Goal: Task Accomplishment & Management: Use online tool/utility

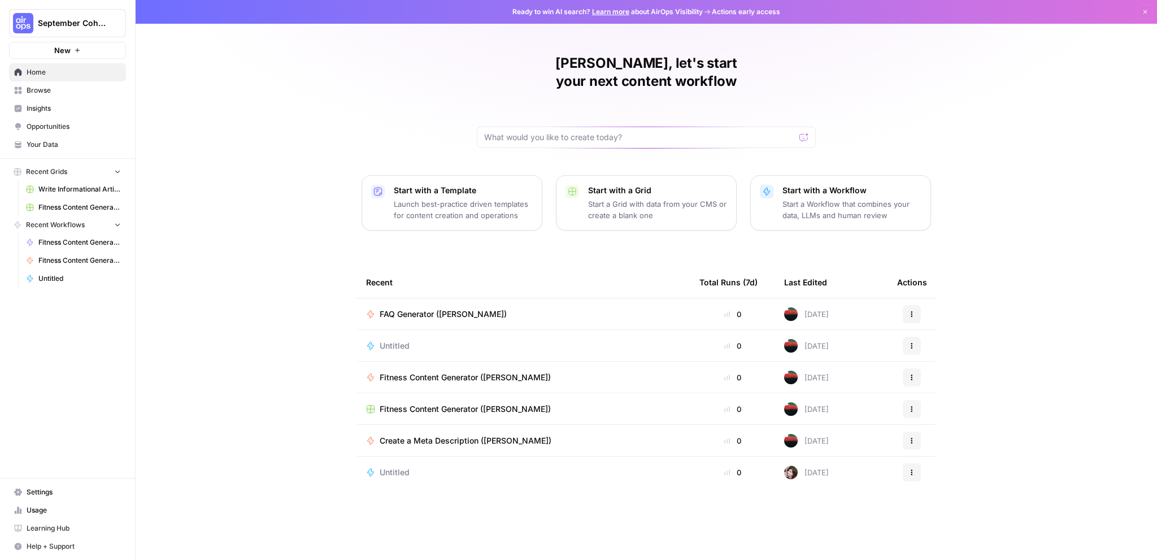
click at [51, 92] on span "Browse" at bounding box center [74, 90] width 94 height 10
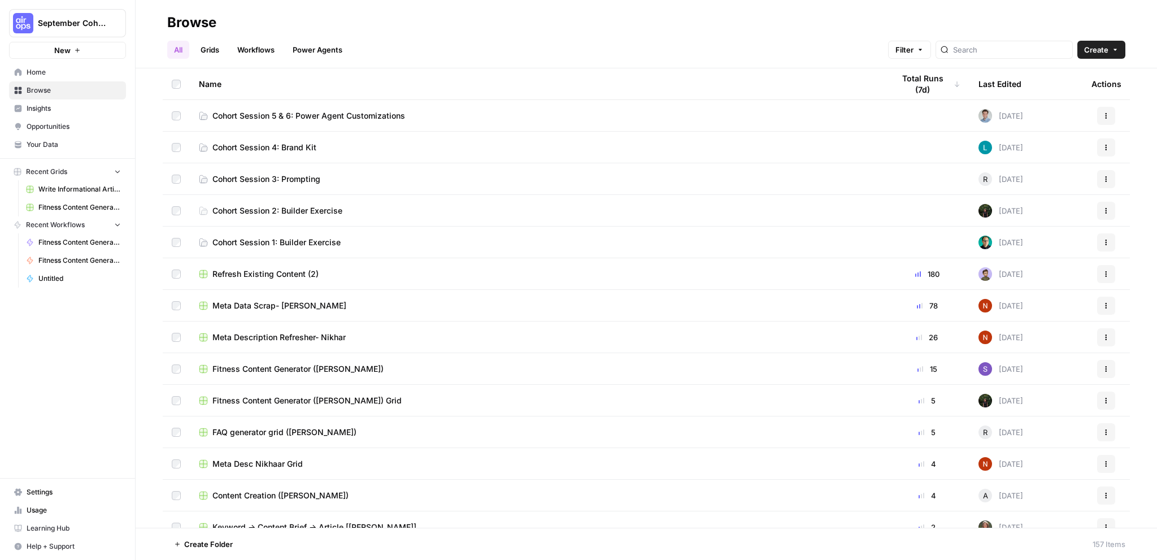
click at [436, 114] on link "Cohort Session 5 & 6: Power Agent Customizations" at bounding box center [537, 115] width 677 height 11
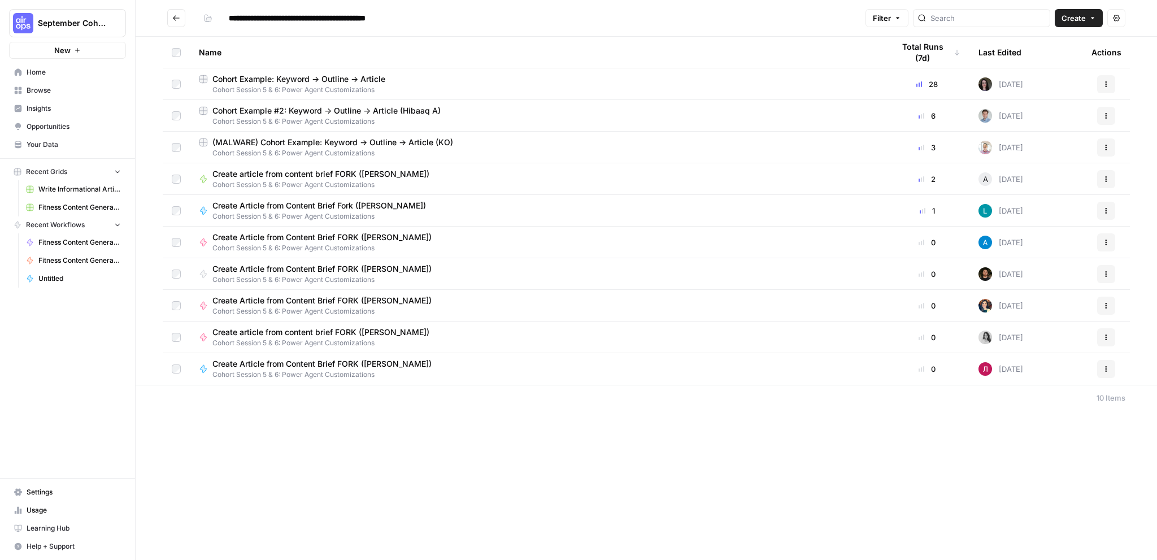
click at [463, 115] on div "Cohort Example #2: Keyword -> Outline -> Article (Hibaaq A)" at bounding box center [537, 110] width 677 height 11
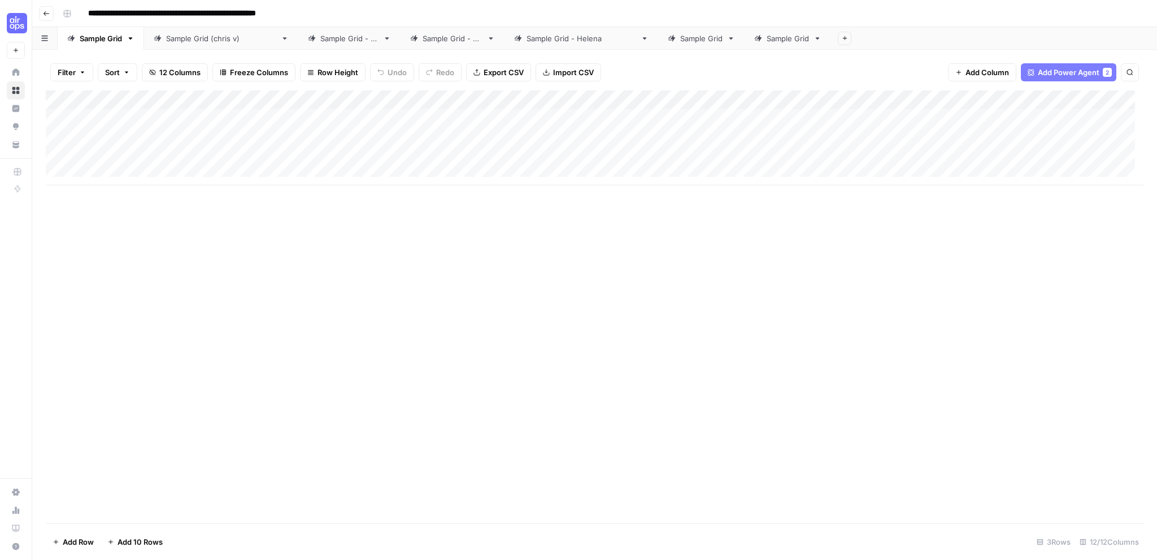
click at [383, 41] on icon at bounding box center [387, 38] width 8 height 8
click at [110, 45] on link "Sample Grid" at bounding box center [101, 38] width 86 height 23
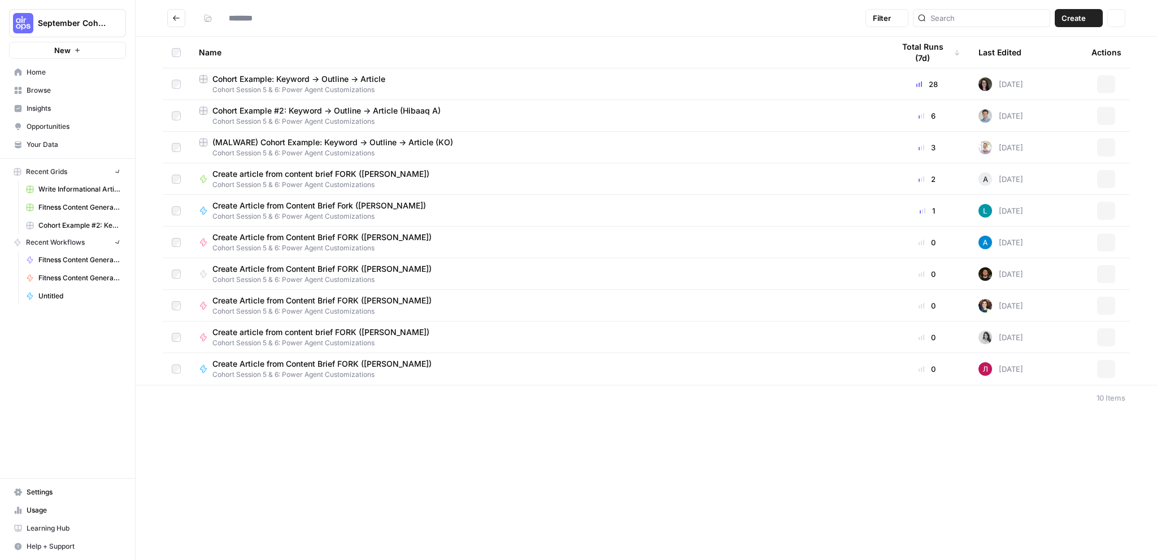
type input "**********"
click at [418, 85] on span "Cohort Session 5 & 6: Power Agent Customizations" at bounding box center [537, 90] width 677 height 10
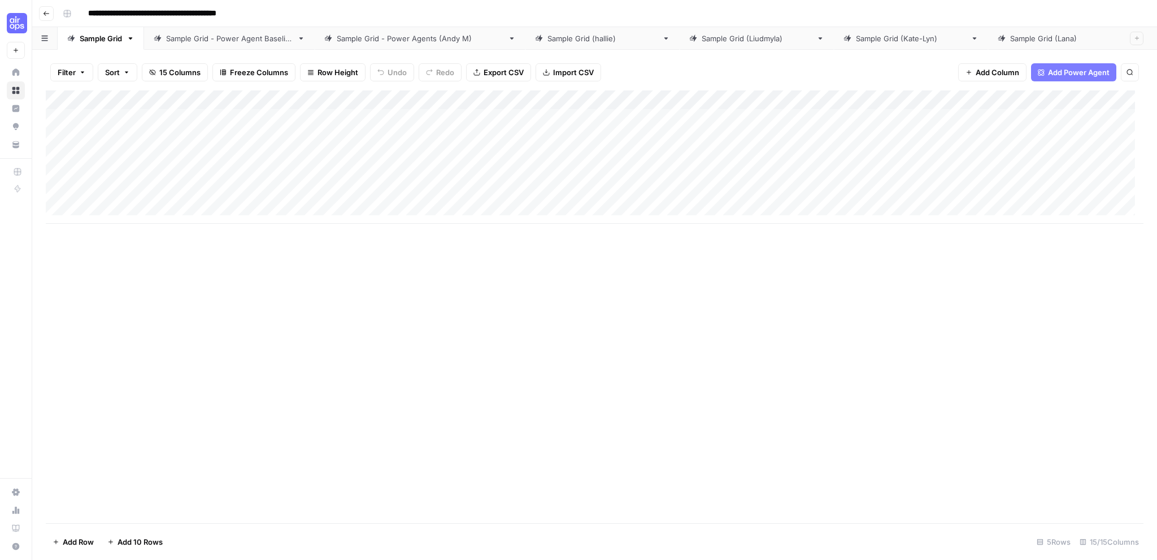
click at [435, 98] on div "Add Column" at bounding box center [595, 156] width 1098 height 133
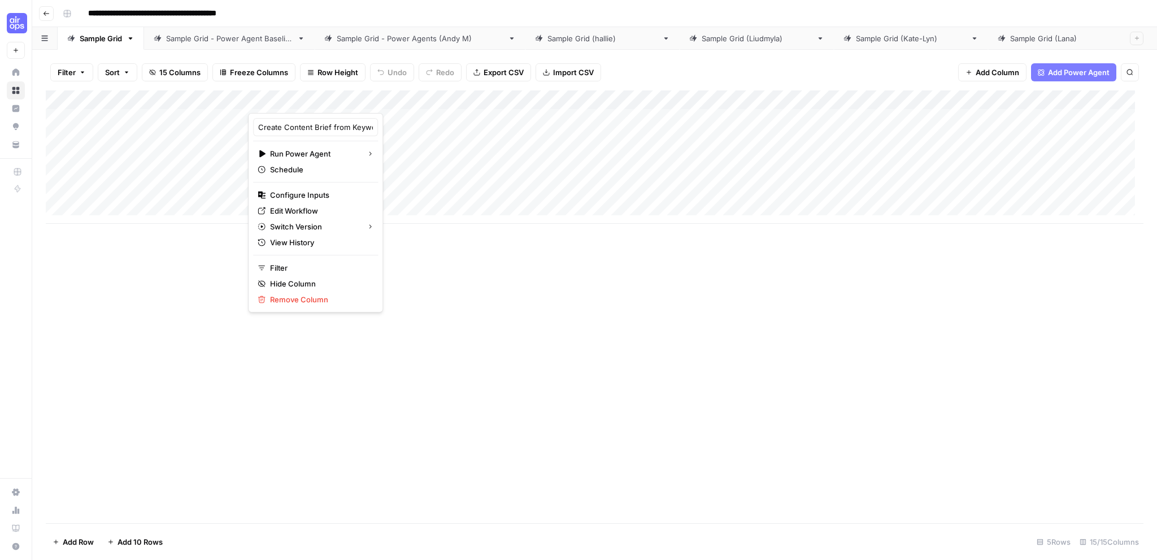
click at [468, 287] on div "Add Column" at bounding box center [595, 306] width 1098 height 433
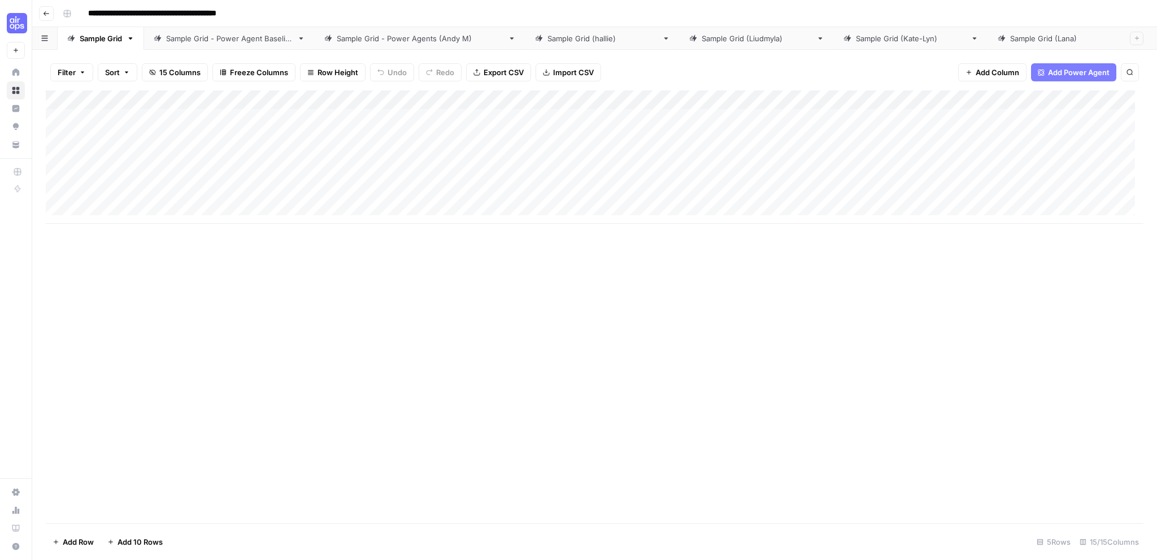
click at [243, 8] on input "**********" at bounding box center [175, 14] width 185 height 18
click at [354, 97] on div "Add Column" at bounding box center [595, 156] width 1098 height 133
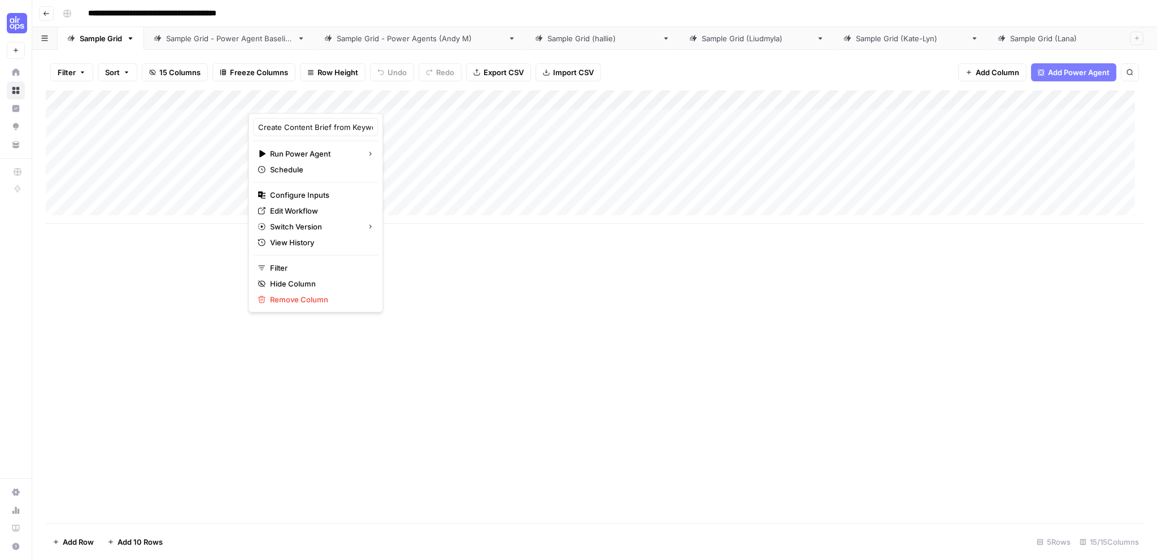
drag, startPoint x: 354, startPoint y: 97, endPoint x: 328, endPoint y: 97, distance: 26.6
click at [328, 97] on div at bounding box center [354, 101] width 212 height 23
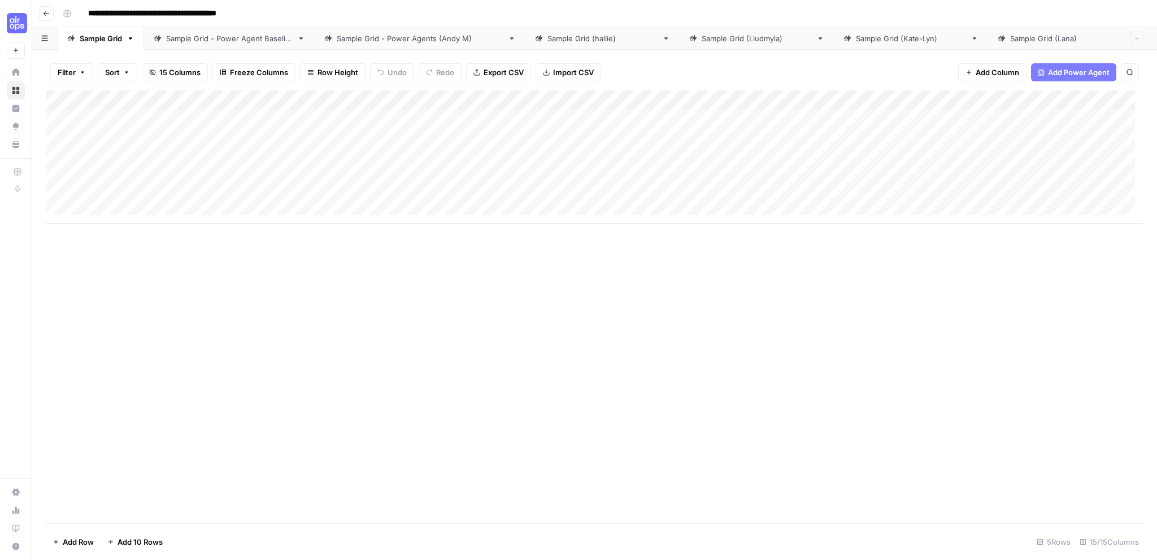
click at [478, 296] on div "Add Column" at bounding box center [595, 306] width 1098 height 433
click at [44, 12] on icon "button" at bounding box center [46, 13] width 7 height 7
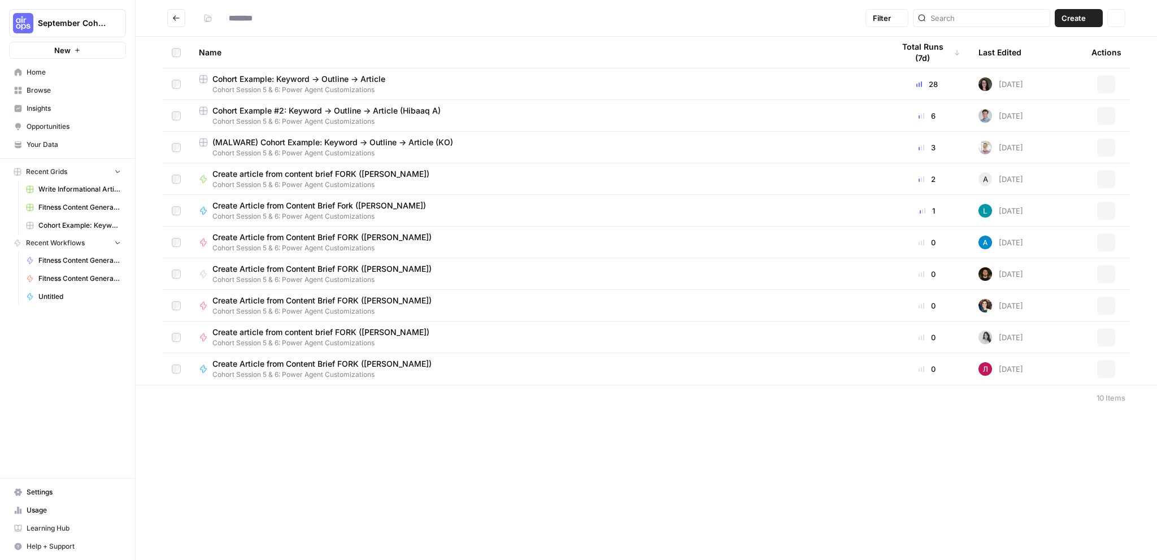
type input "**********"
click at [783, 82] on div "Cohort Example: Keyword -> Outline -> Article" at bounding box center [537, 78] width 677 height 11
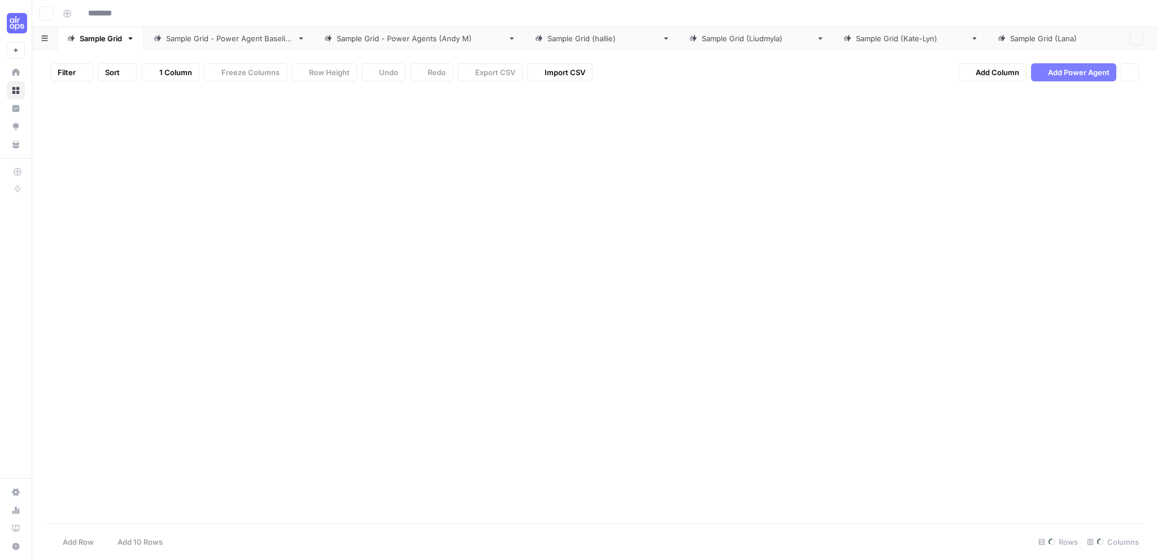
type input "**********"
click at [437, 99] on div "Add Column" at bounding box center [595, 156] width 1098 height 133
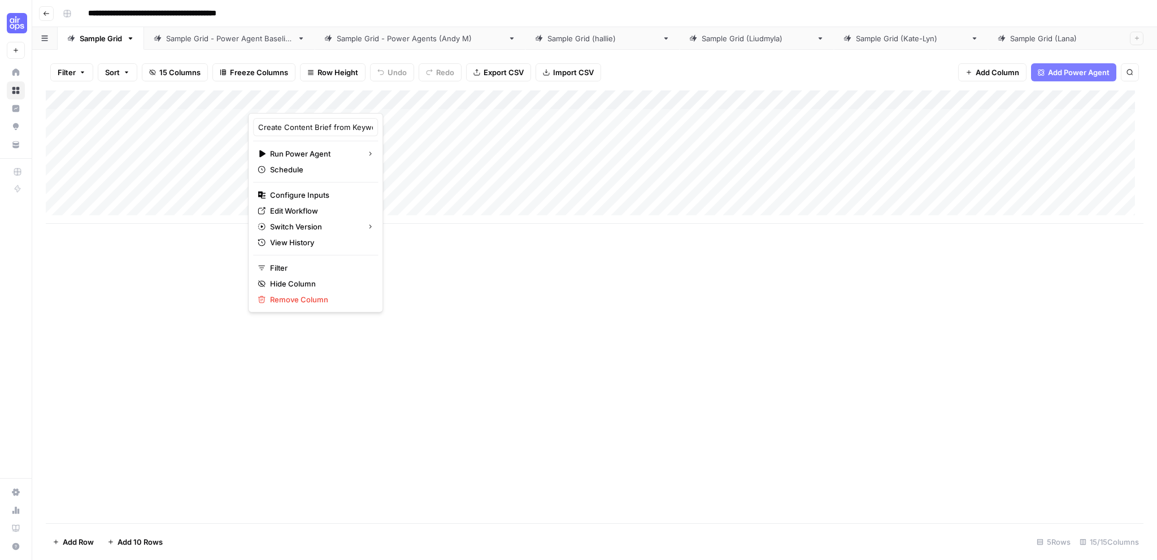
click at [553, 326] on div "Add Column" at bounding box center [595, 306] width 1098 height 433
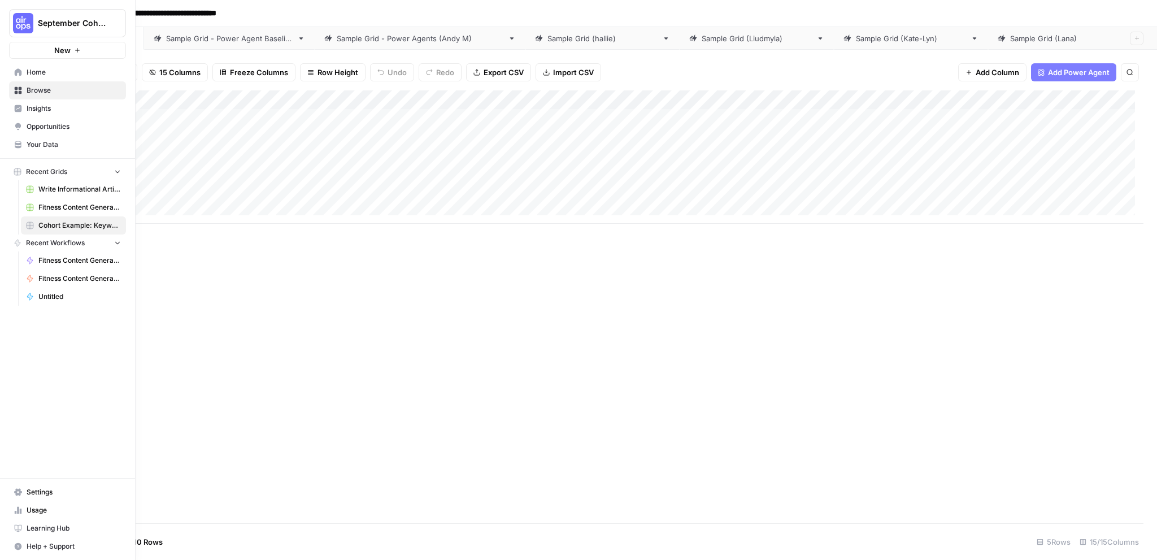
click at [32, 92] on span "Browse" at bounding box center [74, 90] width 94 height 10
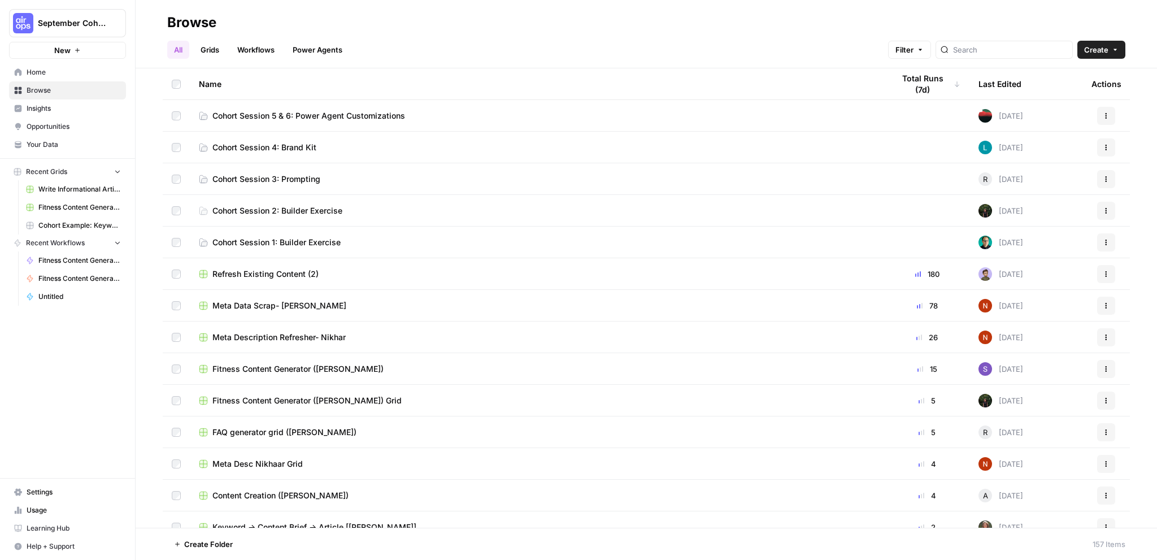
click at [457, 141] on td "Cohort Session 4: Brand Kit" at bounding box center [537, 147] width 695 height 31
click at [341, 146] on link "Cohort Session 4: Brand Kit" at bounding box center [537, 147] width 677 height 11
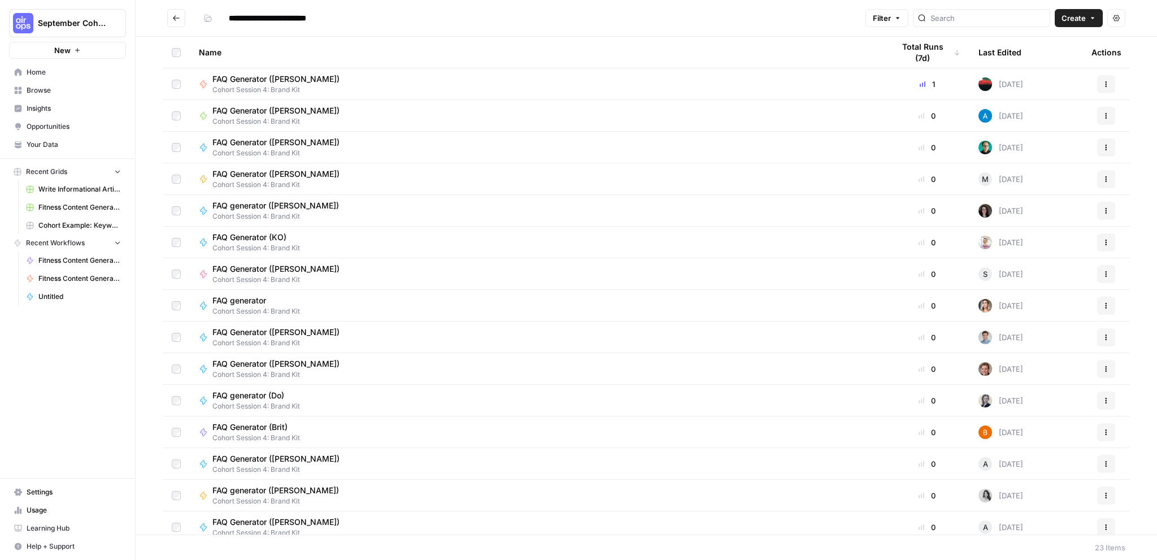
click at [174, 18] on icon "Go back" at bounding box center [176, 18] width 8 height 8
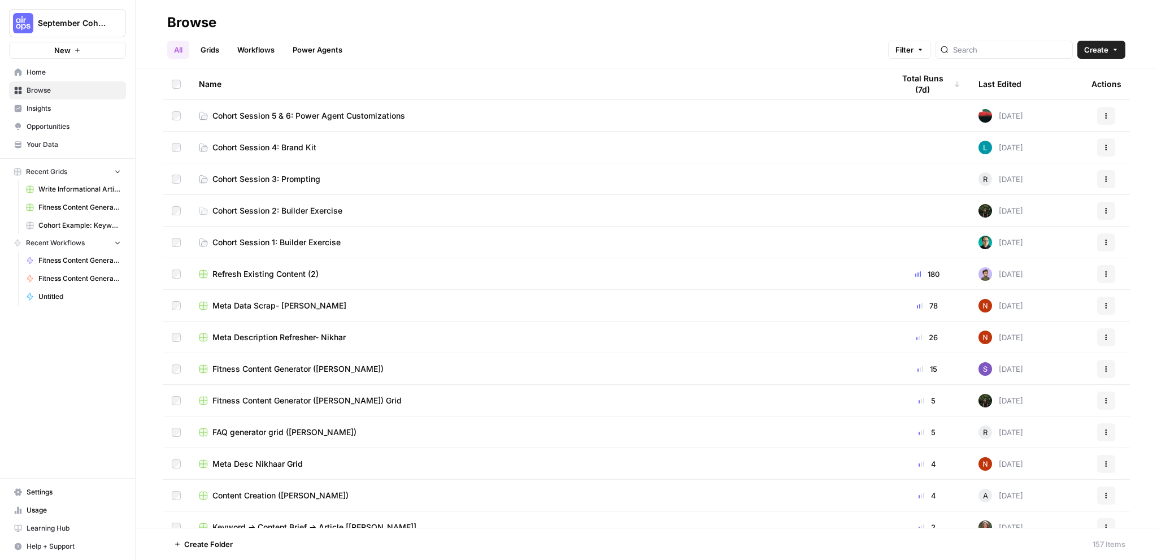
click at [411, 117] on link "Cohort Session 5 & 6: Power Agent Customizations" at bounding box center [537, 115] width 677 height 11
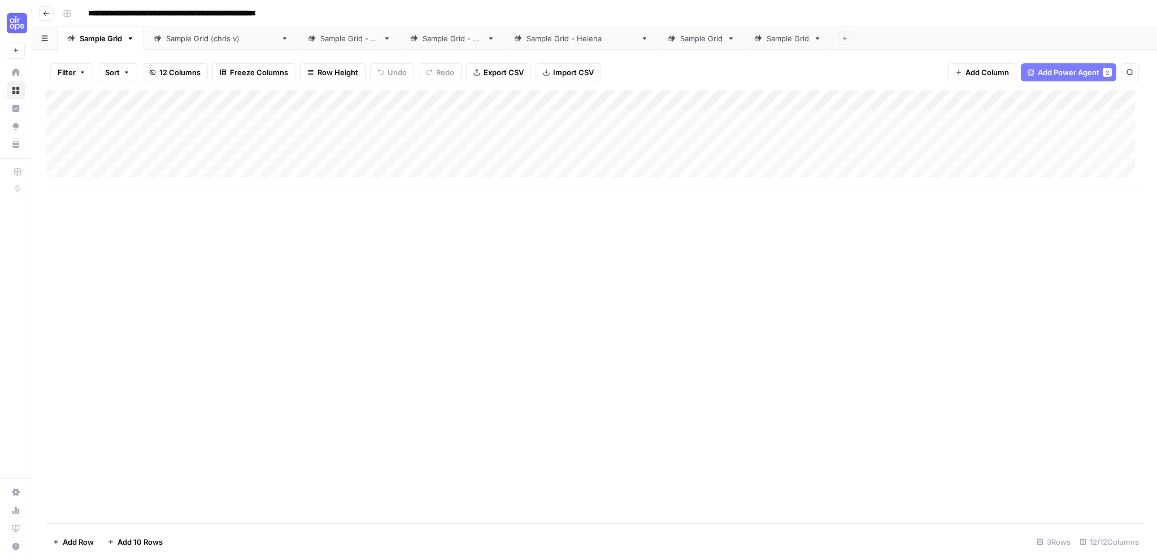
click at [44, 17] on button "Go back" at bounding box center [46, 13] width 15 height 15
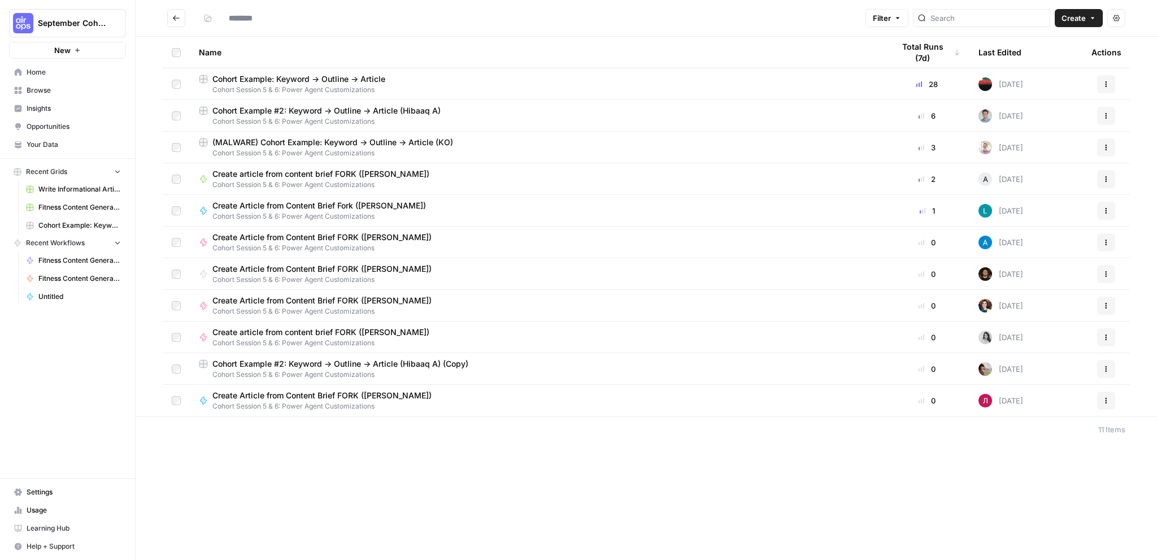
click at [421, 204] on div "Create Article from Content Brief Fork ([PERSON_NAME]) Cohort Session 5 & 6: Po…" at bounding box center [537, 210] width 677 height 21
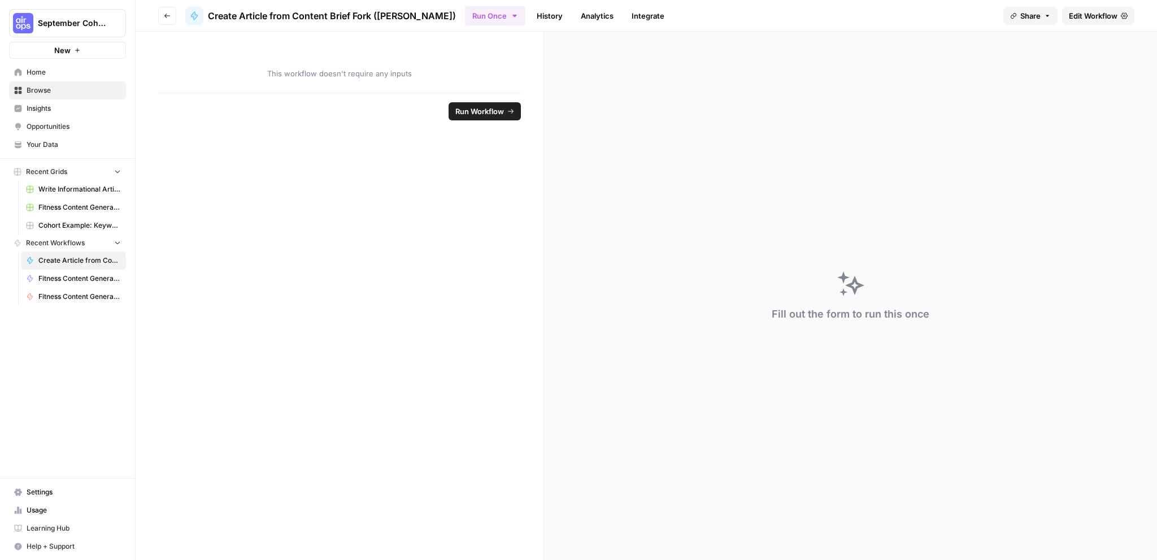
click at [574, 16] on link "Analytics" at bounding box center [597, 16] width 46 height 18
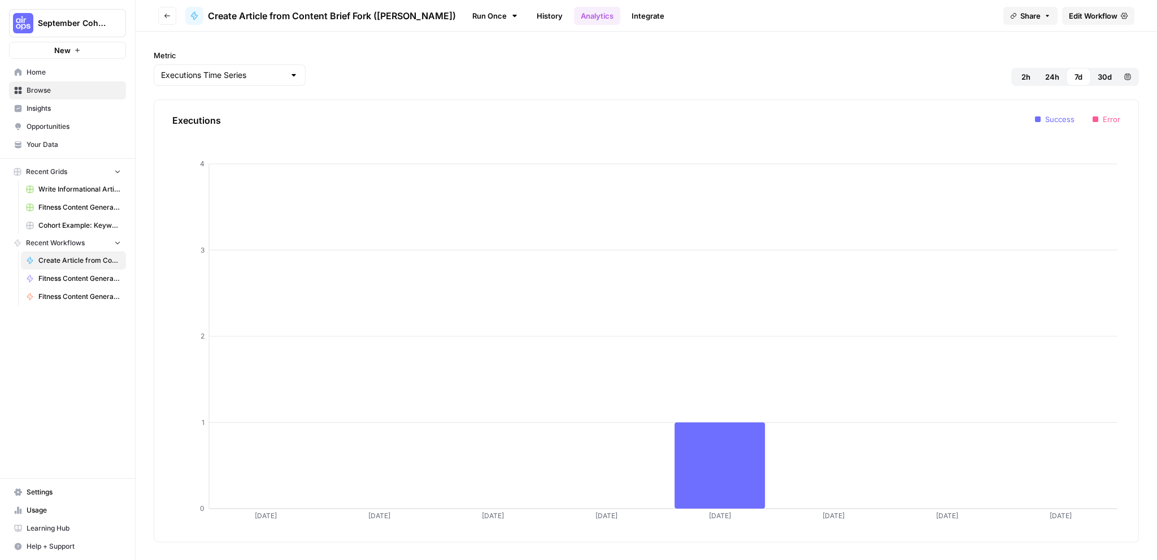
click at [625, 15] on link "Integrate" at bounding box center [648, 16] width 46 height 18
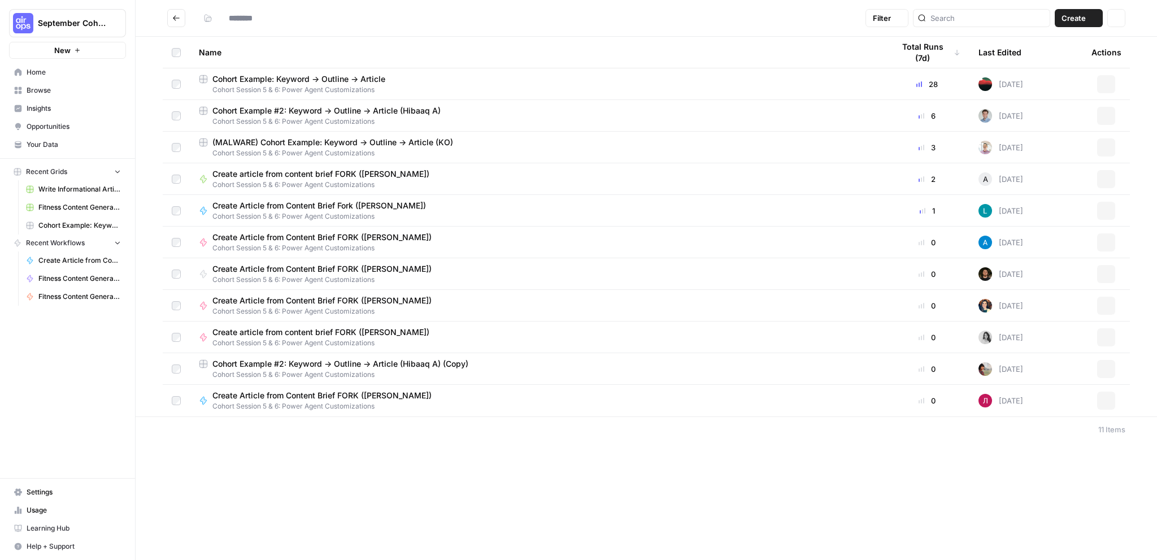
type input "**********"
click at [1111, 210] on button "Actions" at bounding box center [1106, 211] width 18 height 18
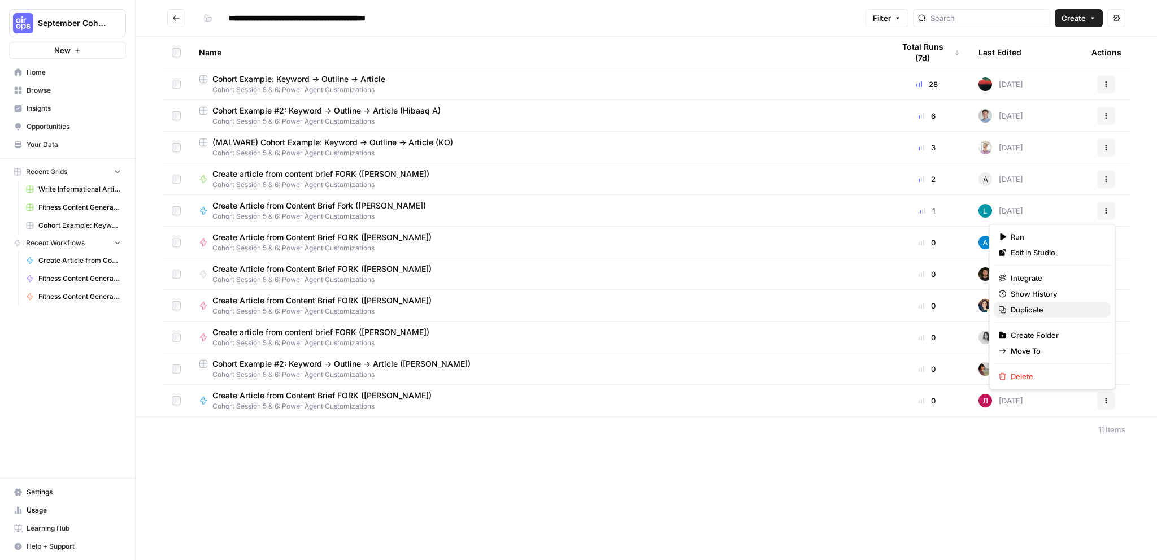
click at [1053, 307] on span "Duplicate" at bounding box center [1056, 309] width 90 height 11
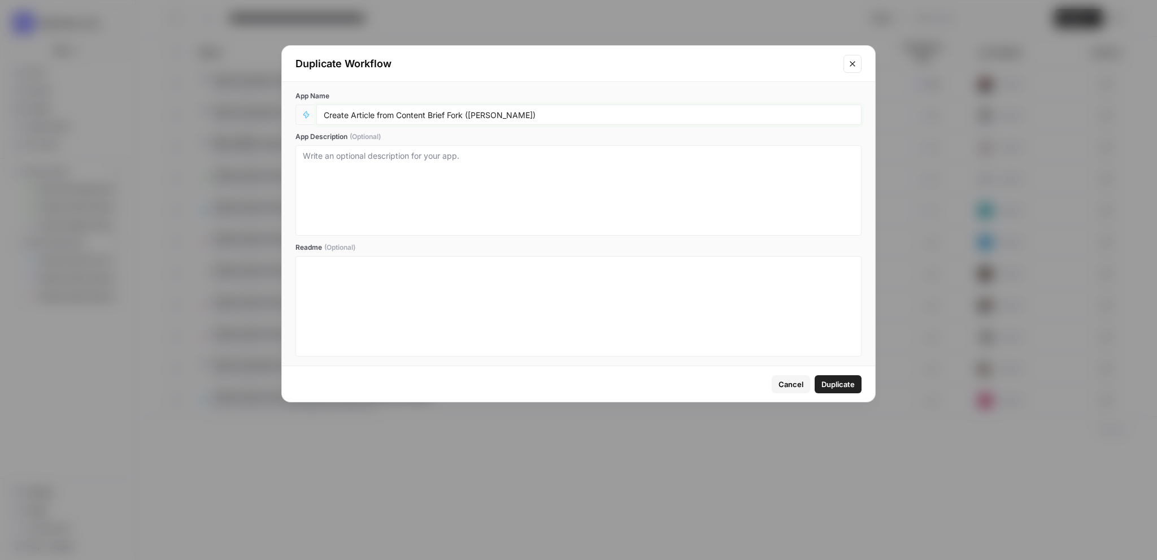
drag, startPoint x: 493, startPoint y: 115, endPoint x: 468, endPoint y: 116, distance: 24.9
click at [468, 116] on input "Create Article from Content Brief Fork ([PERSON_NAME])" at bounding box center [589, 115] width 531 height 10
type input "Create Article from Content Brief Fork ([PERSON_NAME])"
click at [835, 387] on span "Duplicate" at bounding box center [838, 384] width 33 height 11
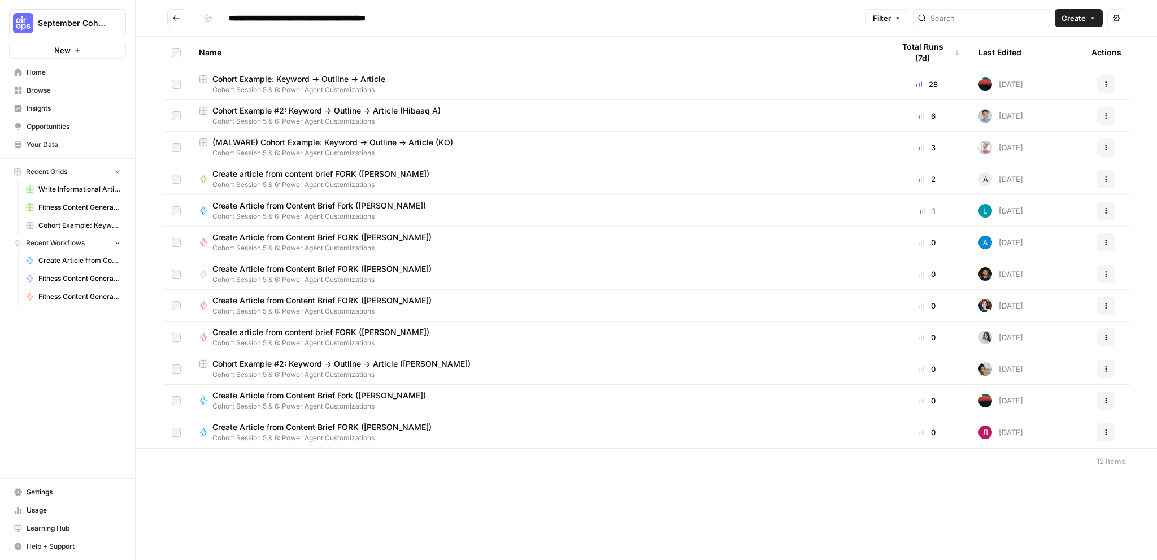
click at [631, 399] on div "Create Article from Content Brief Fork ([PERSON_NAME]) Cohort Session 5 & 6: Po…" at bounding box center [537, 400] width 677 height 21
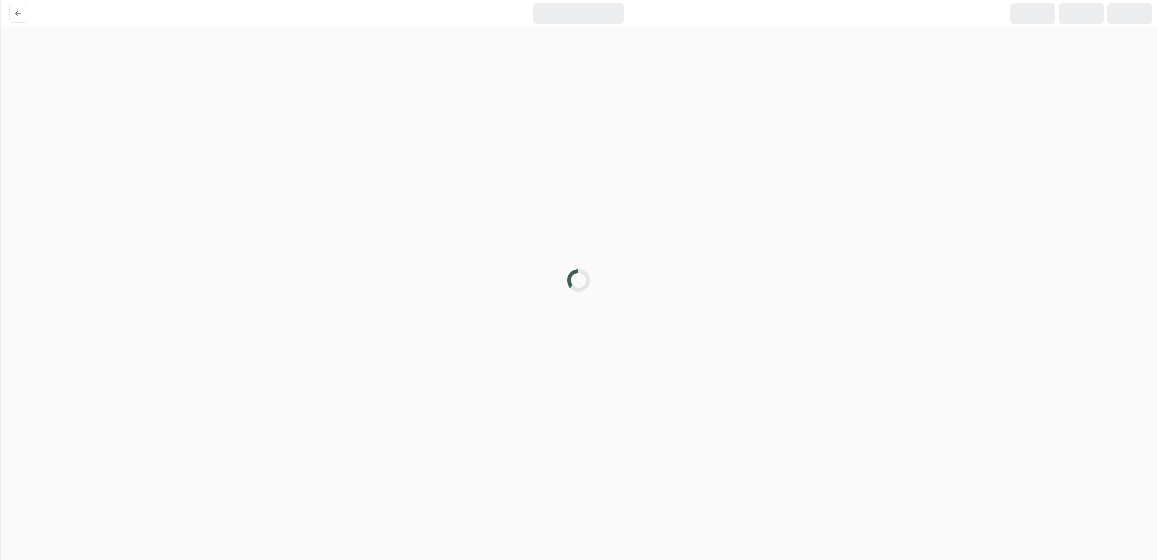
click at [631, 399] on div at bounding box center [578, 280] width 1157 height 560
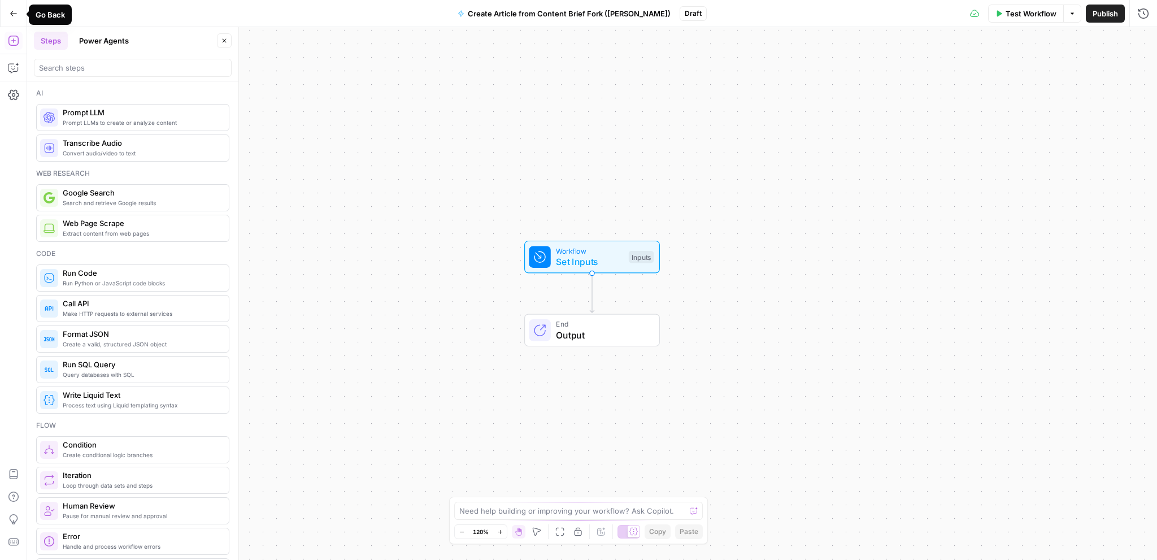
click at [13, 13] on icon "button" at bounding box center [13, 13] width 7 height 5
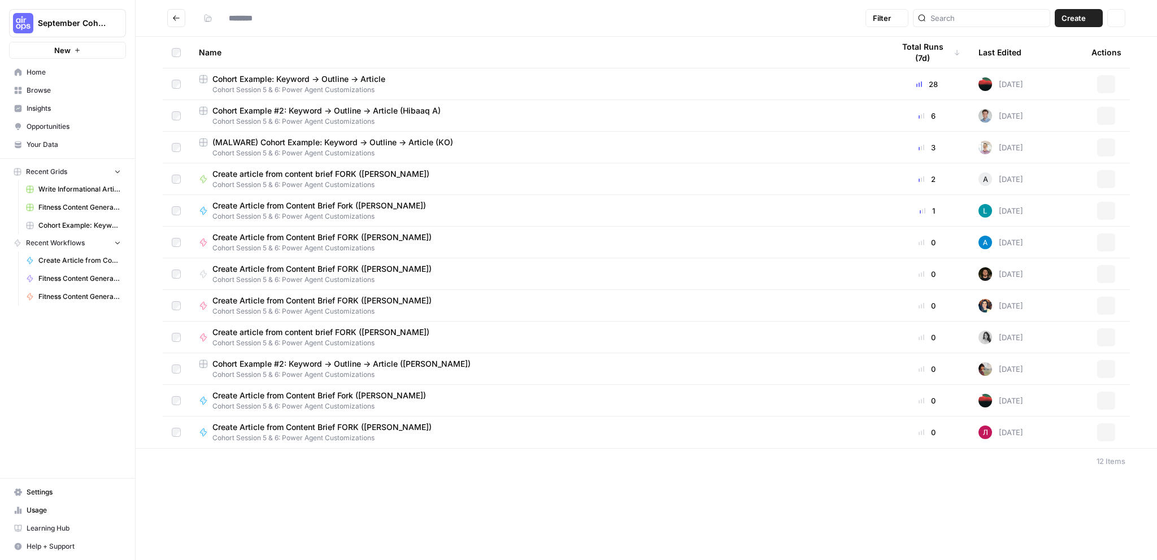
type input "**********"
click at [395, 402] on span "Cohort Session 5 & 6: Power Agent Customizations" at bounding box center [323, 406] width 223 height 10
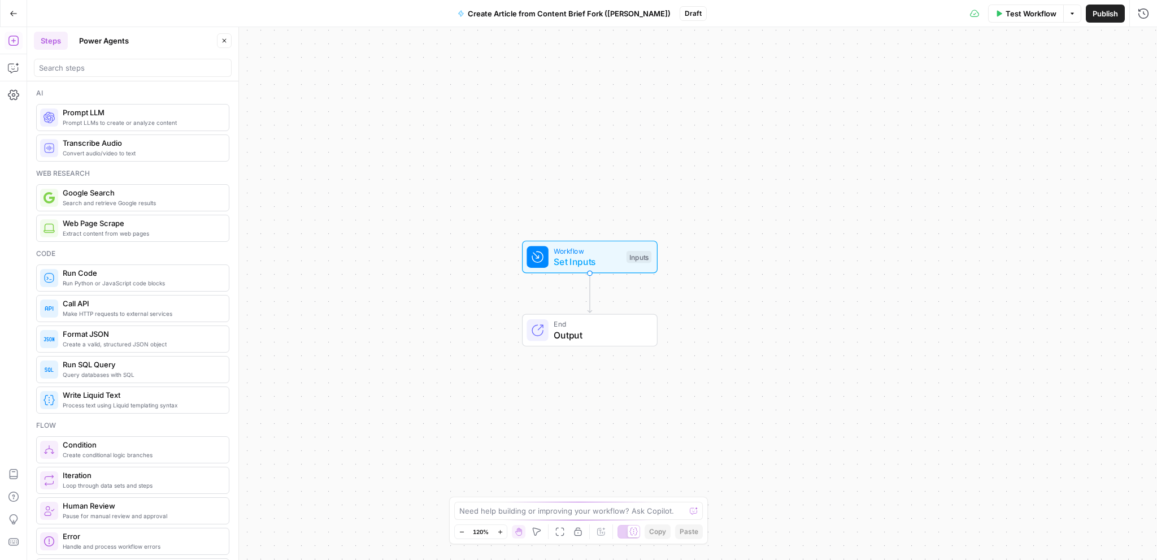
click at [137, 36] on div "Steps Power Agents" at bounding box center [124, 41] width 180 height 18
click at [107, 38] on button "Power Agents" at bounding box center [103, 41] width 63 height 18
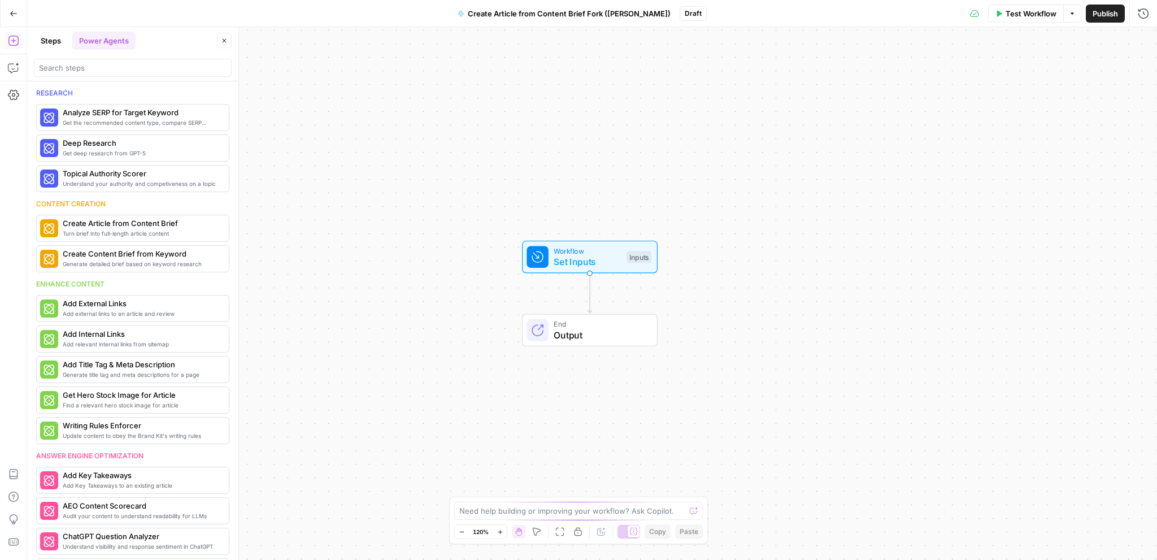
click at [47, 38] on button "Steps" at bounding box center [51, 41] width 34 height 18
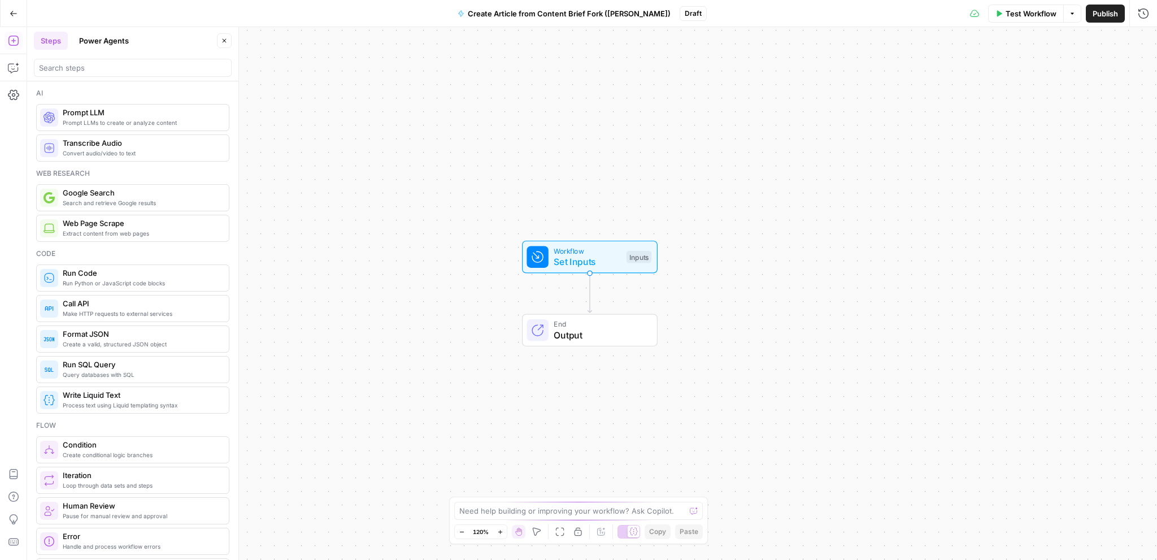
click at [10, 18] on button "Go Back" at bounding box center [13, 13] width 20 height 20
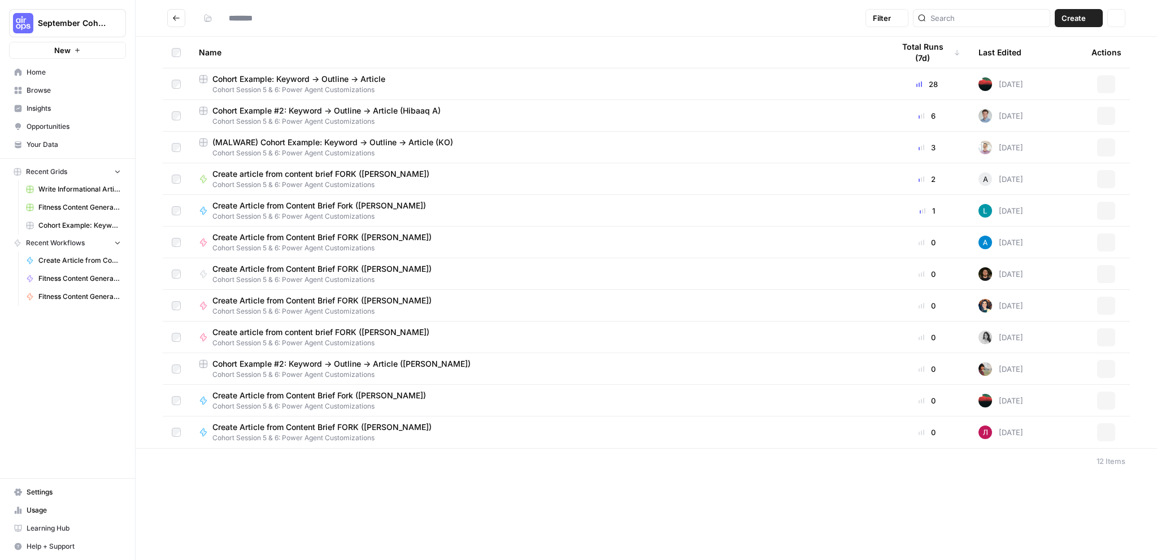
type input "**********"
click at [1108, 396] on button "Actions" at bounding box center [1106, 401] width 18 height 18
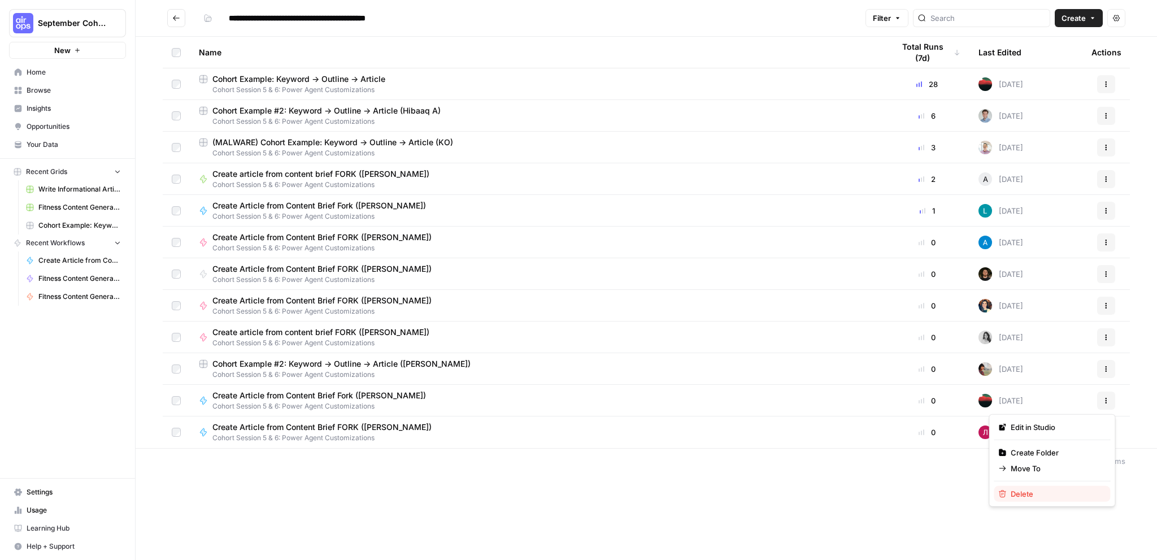
click at [1019, 488] on span "Delete" at bounding box center [1056, 493] width 90 height 11
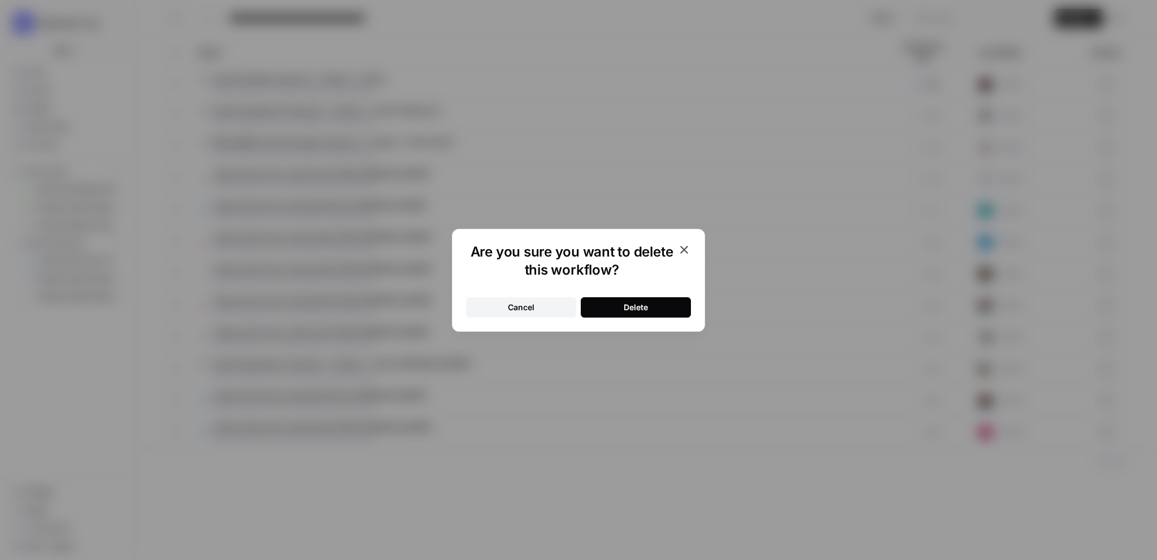
click at [640, 306] on div "Delete" at bounding box center [636, 307] width 24 height 11
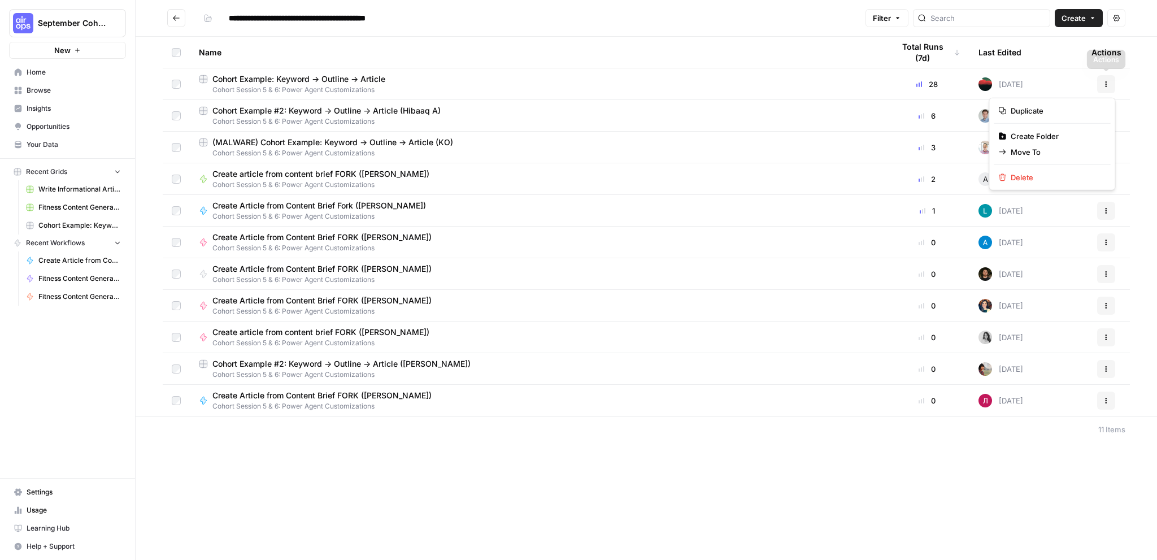
click at [1103, 83] on icon "button" at bounding box center [1106, 84] width 7 height 7
click at [1034, 107] on span "Duplicate" at bounding box center [1056, 110] width 90 height 11
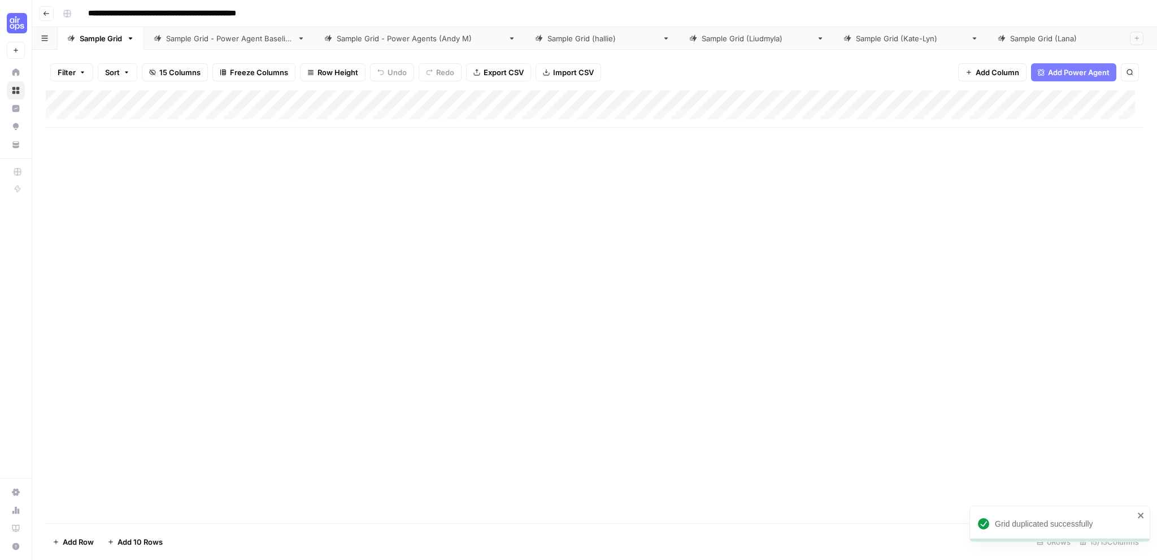
click at [274, 18] on input "**********" at bounding box center [190, 14] width 214 height 18
drag, startPoint x: 285, startPoint y: 12, endPoint x: 271, endPoint y: 14, distance: 14.7
click at [271, 14] on input "**********" at bounding box center [190, 14] width 214 height 18
type input "**********"
click at [502, 205] on div "Add Column" at bounding box center [595, 306] width 1098 height 433
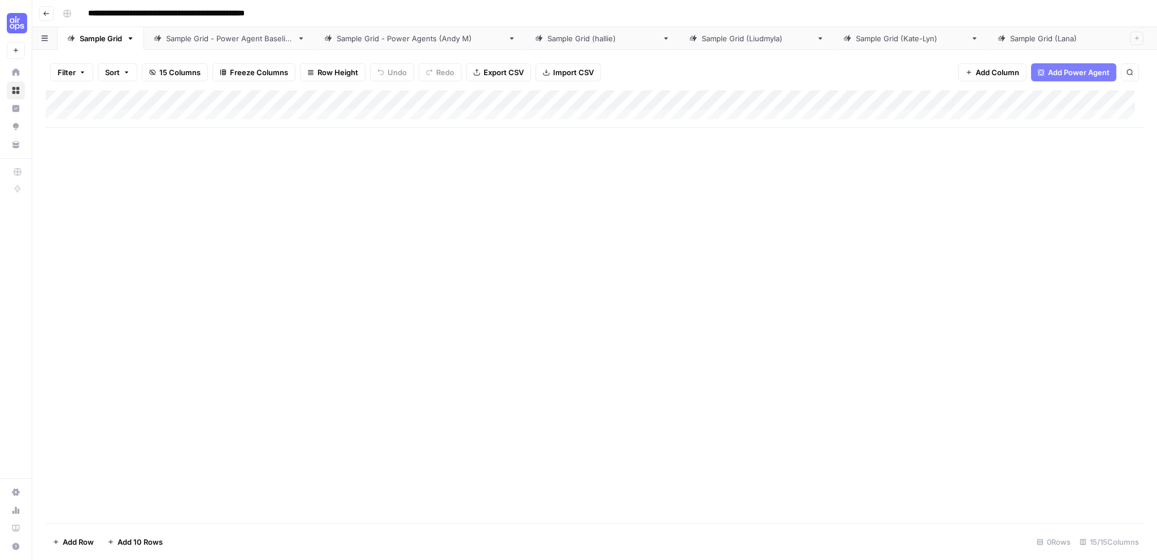
click at [45, 10] on icon "button" at bounding box center [46, 13] width 7 height 7
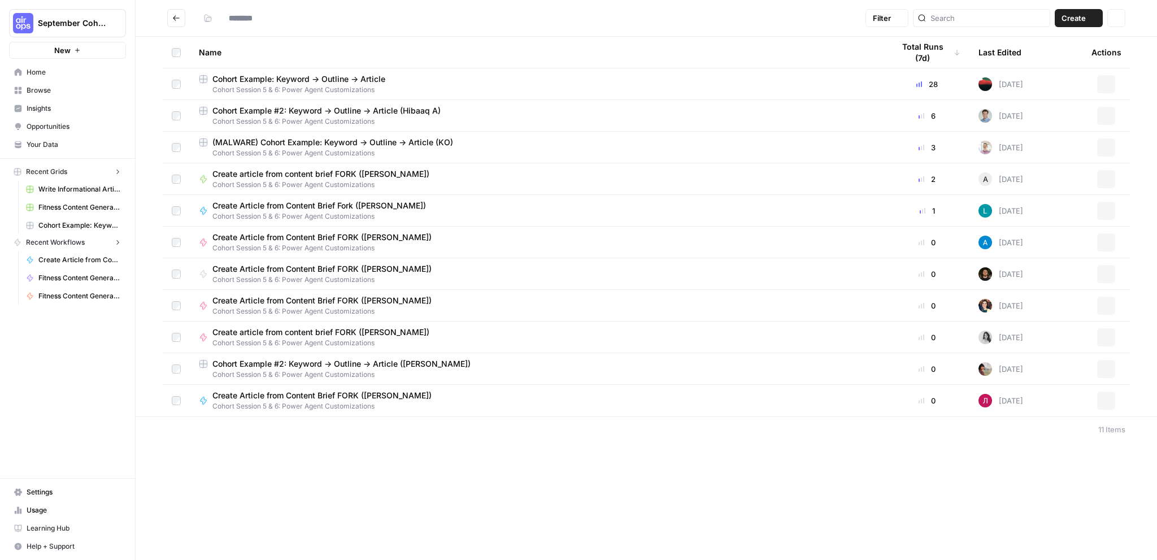
type input "**********"
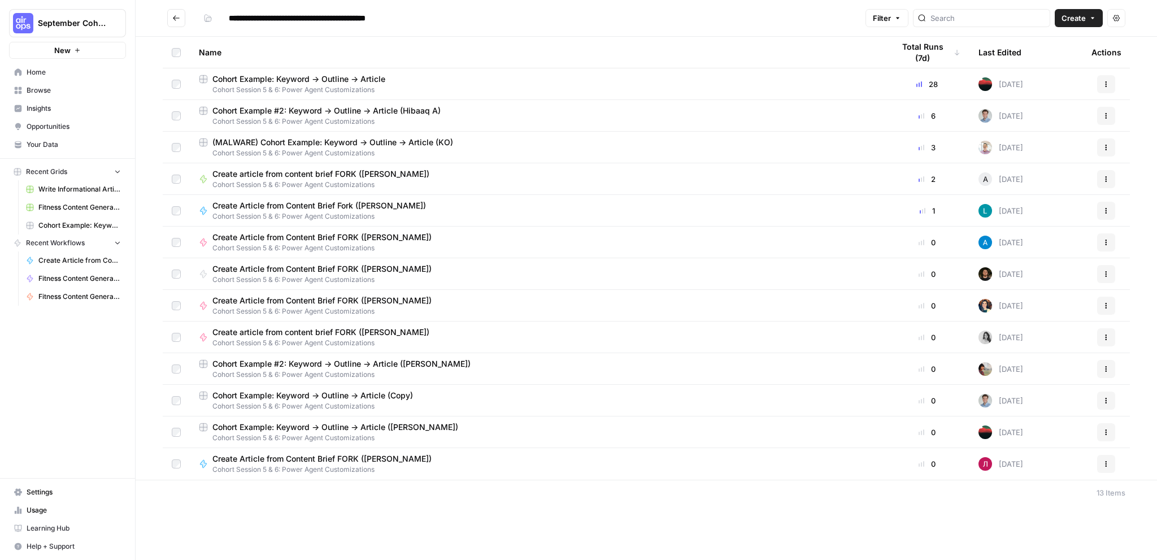
click at [488, 431] on div "Cohort Example: Keyword -> Outline -> Article ([PERSON_NAME])" at bounding box center [537, 427] width 677 height 11
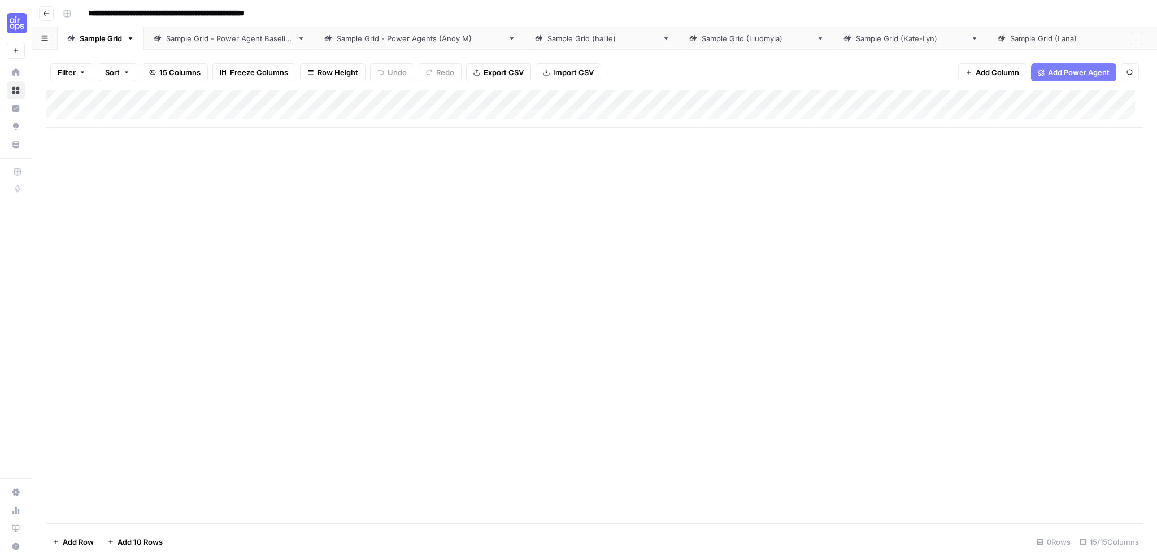
click at [377, 38] on div "Sample Grid - Power Agents ([PERSON_NAME])" at bounding box center [420, 38] width 167 height 11
click at [259, 37] on div "Sample Grid - Power Agent Baseline" at bounding box center [229, 38] width 127 height 11
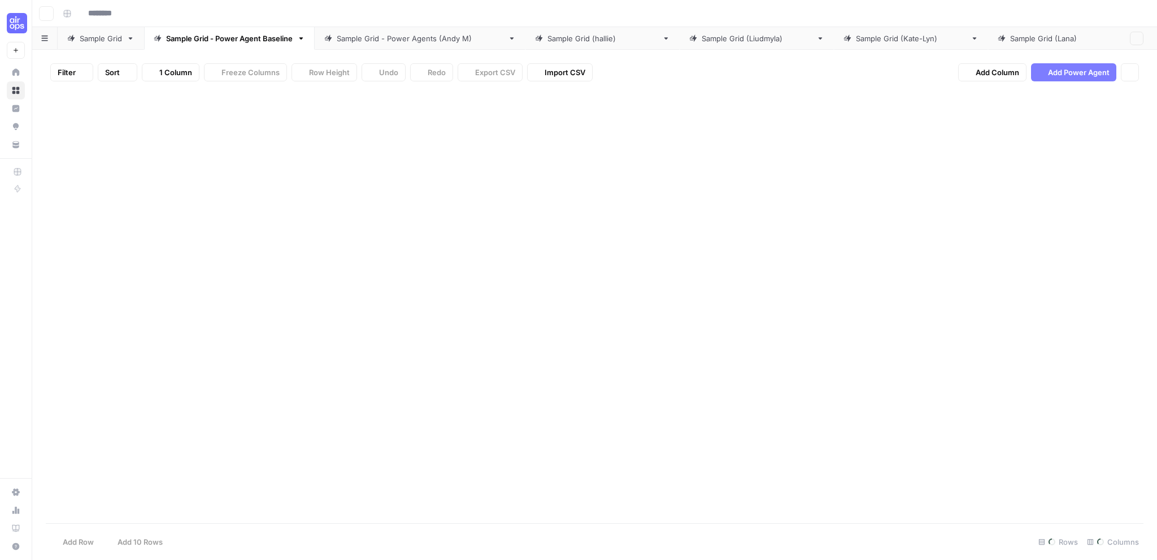
type input "**********"
click at [110, 40] on link "Sample Grid" at bounding box center [101, 38] width 86 height 23
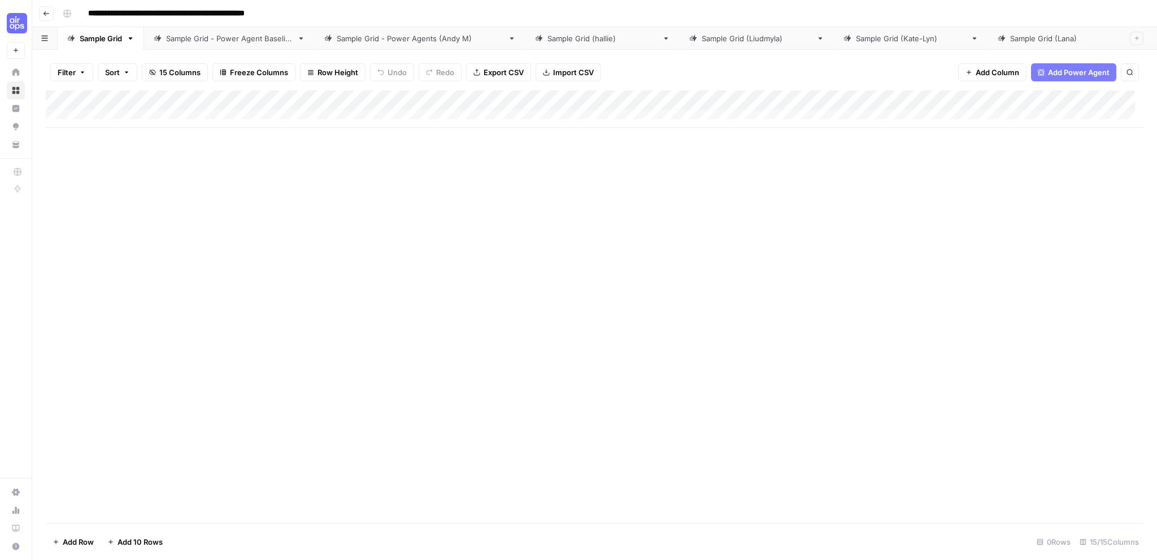
scroll to position [8, 0]
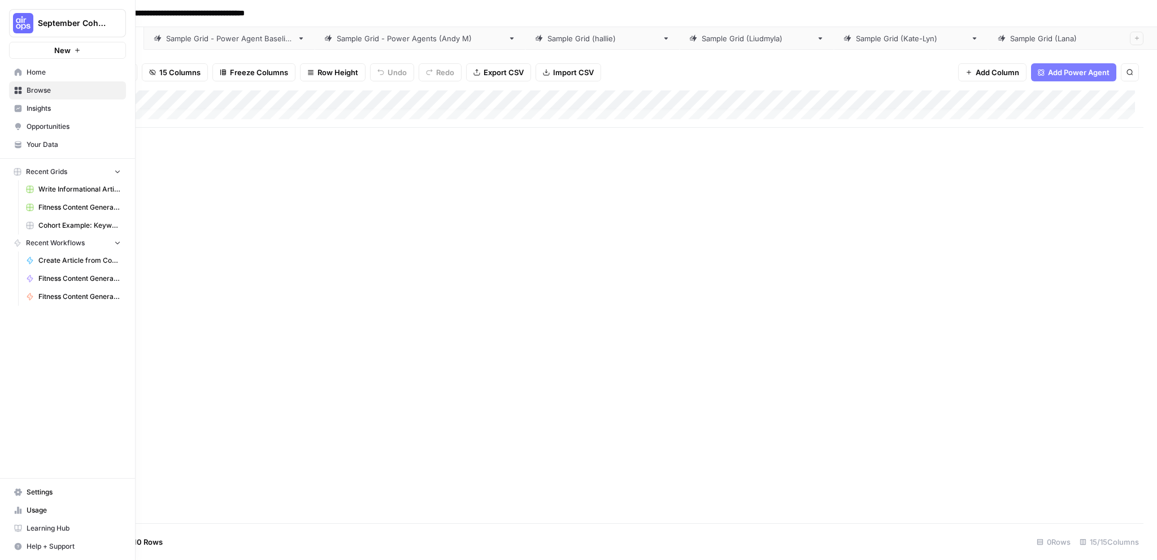
click at [36, 71] on span "Home" at bounding box center [74, 72] width 94 height 10
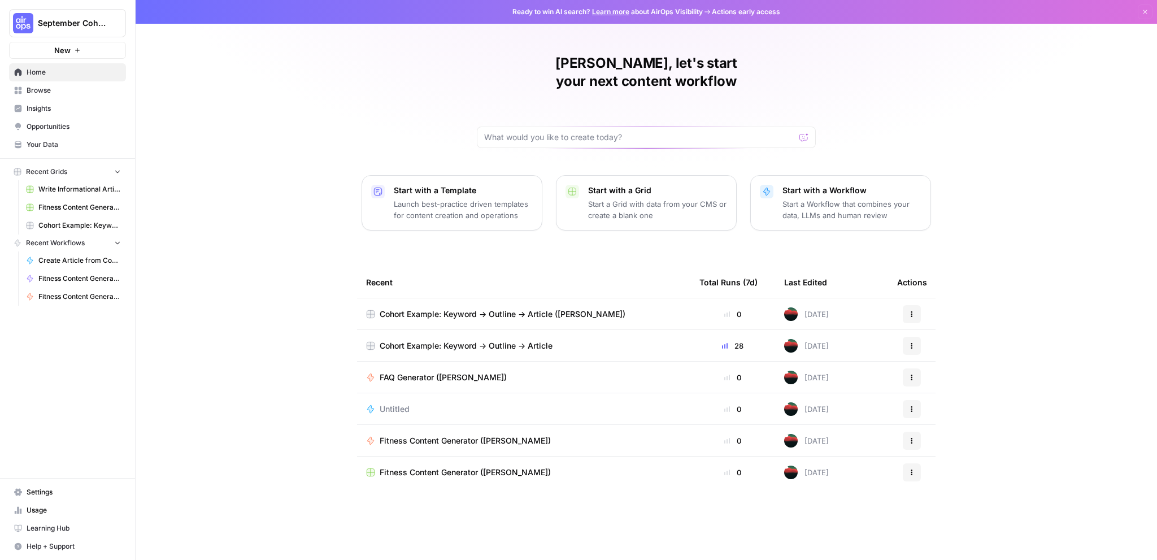
click at [627, 309] on div "Cohort Example: Keyword -> Outline -> Article ([PERSON_NAME])" at bounding box center [523, 314] width 315 height 11
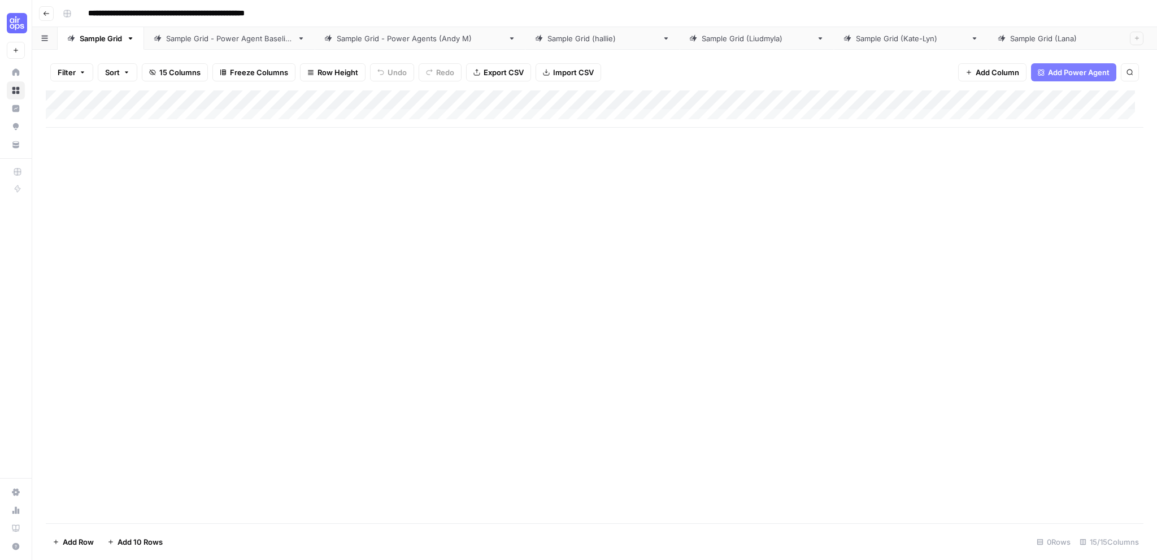
click at [1010, 33] on div "Sample Grid ([PERSON_NAME])" at bounding box center [1065, 38] width 110 height 11
click at [856, 37] on div "Sample Grid ([PERSON_NAME])" at bounding box center [911, 38] width 110 height 11
click at [705, 34] on div "Sample Grid ([PERSON_NAME])" at bounding box center [757, 38] width 110 height 11
click at [47, 11] on icon "button" at bounding box center [46, 13] width 7 height 7
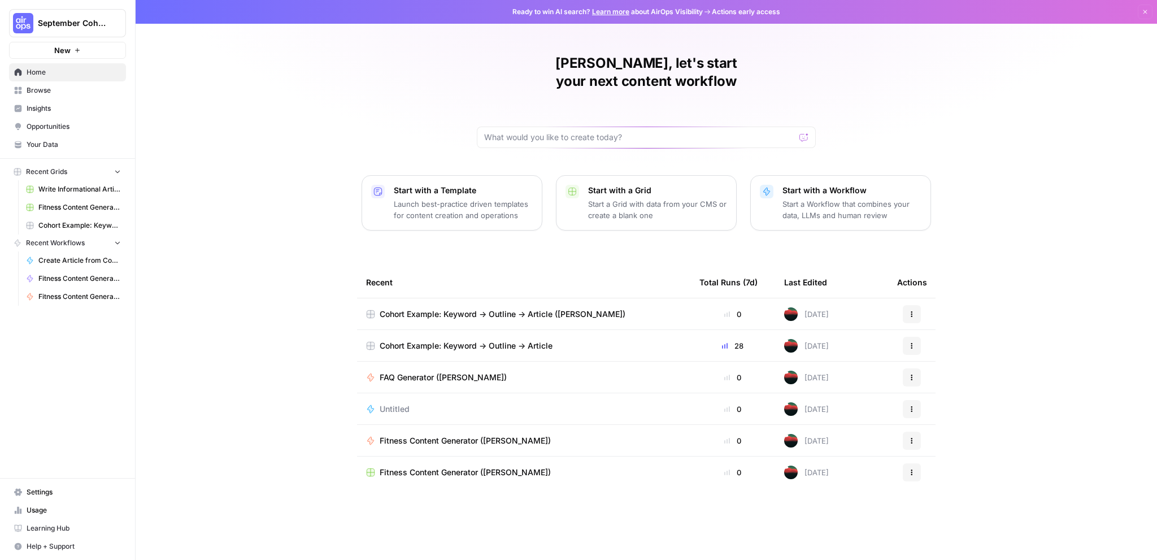
click at [65, 90] on span "Browse" at bounding box center [74, 90] width 94 height 10
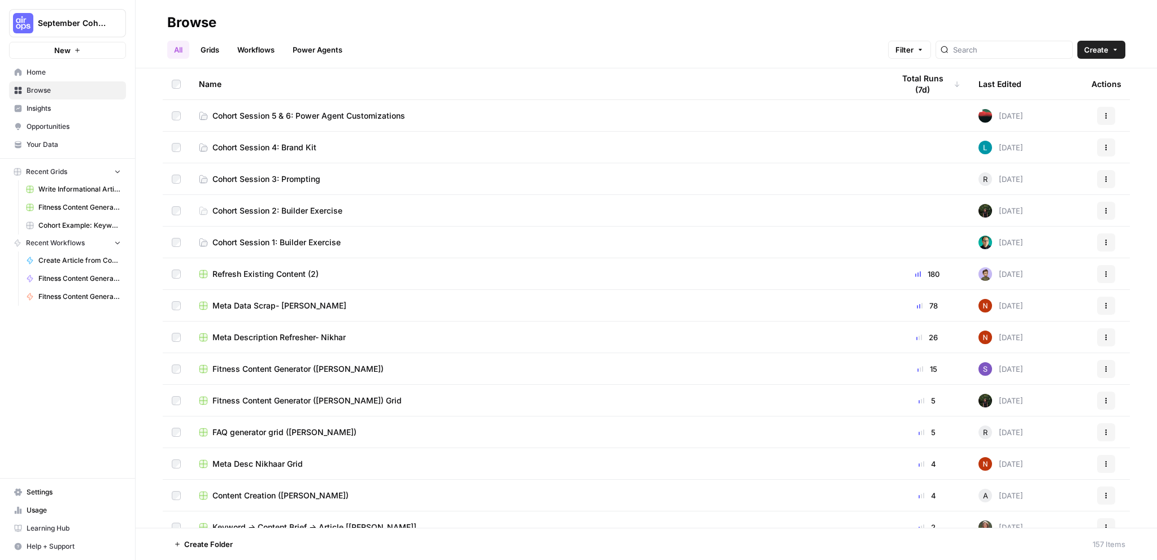
click at [394, 112] on span "Cohort Session 5 & 6: Power Agent Customizations" at bounding box center [308, 115] width 193 height 11
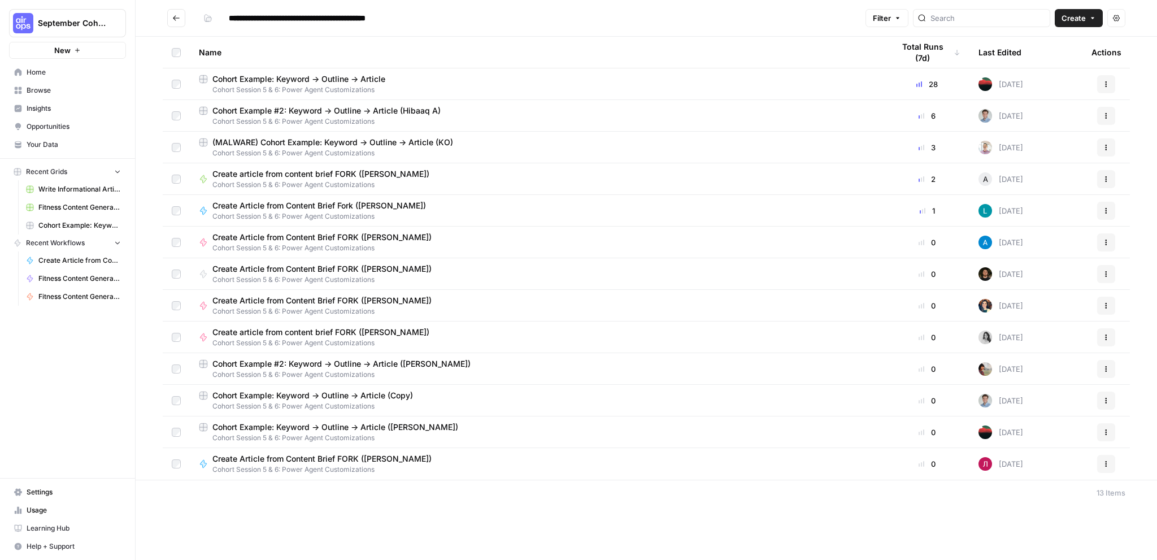
click at [526, 363] on div "Cohort Example #2: Keyword -> Outline -> Article ([PERSON_NAME])" at bounding box center [537, 363] width 677 height 11
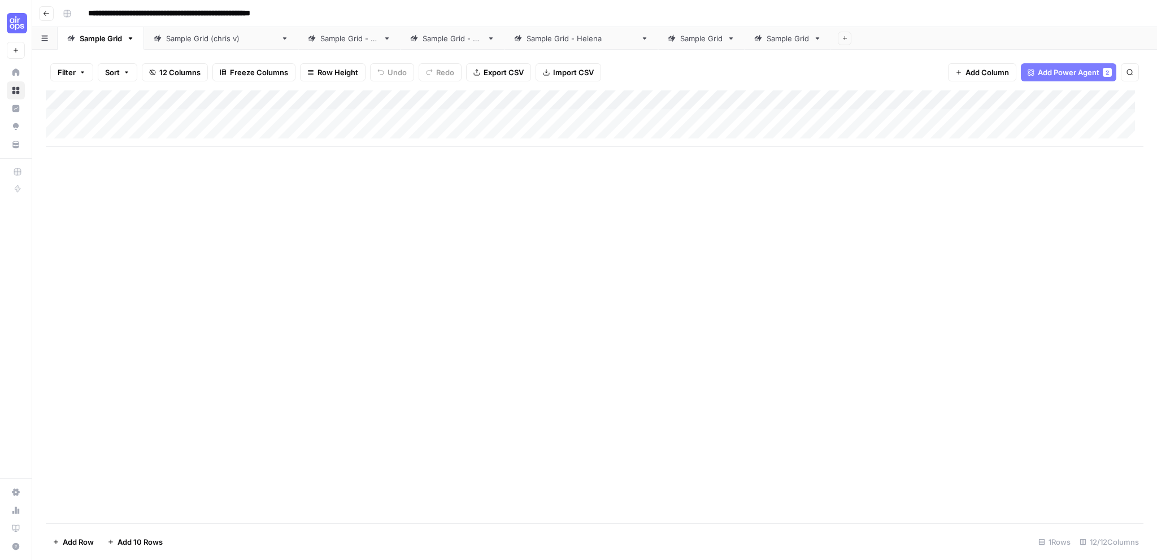
click at [44, 13] on icon "button" at bounding box center [47, 13] width 6 height 5
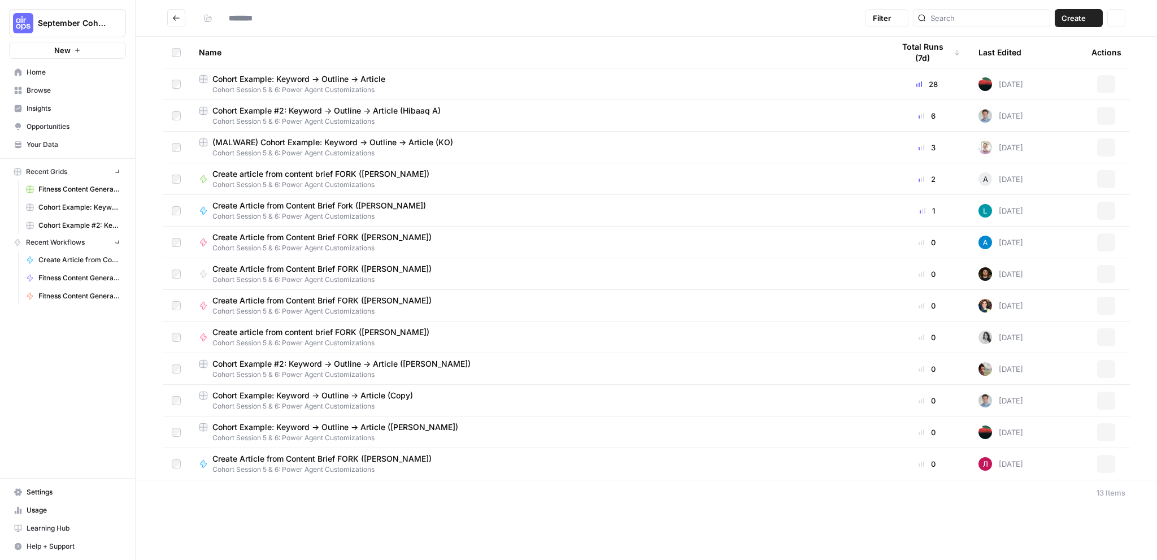
type input "**********"
click at [1107, 434] on icon "button" at bounding box center [1107, 434] width 2 height 2
click at [1021, 522] on span "Delete" at bounding box center [1056, 525] width 90 height 11
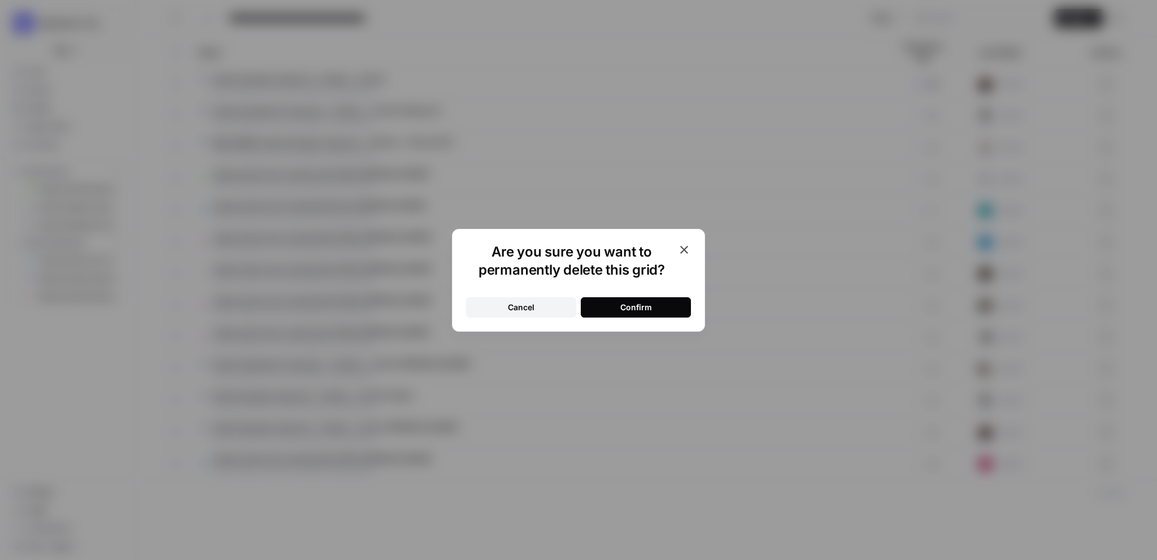
click at [644, 306] on div "Confirm" at bounding box center [637, 307] width 32 height 11
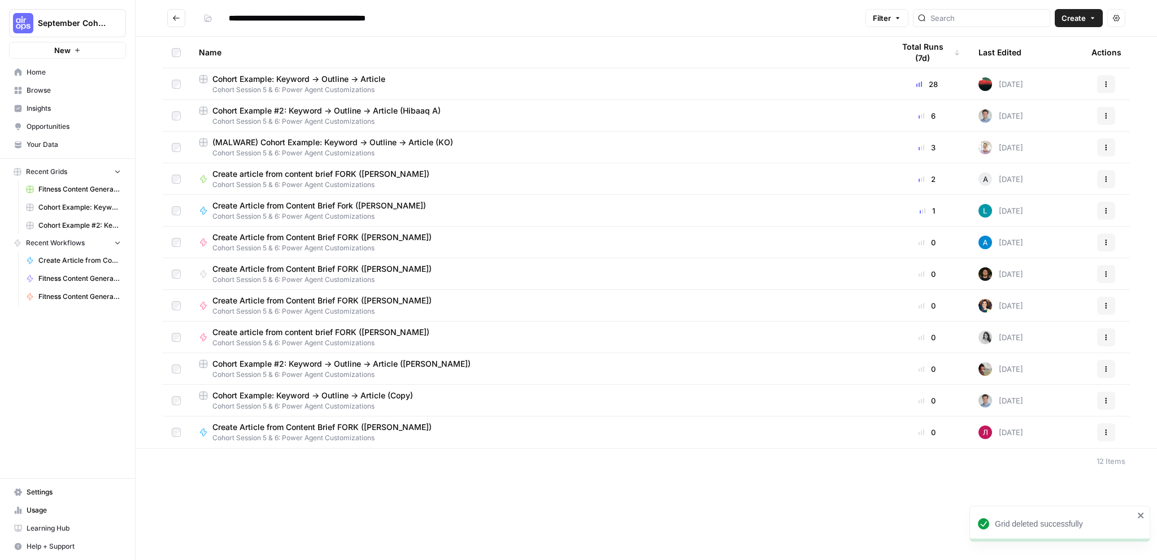
click at [1110, 372] on button "Actions" at bounding box center [1106, 369] width 18 height 18
click at [1047, 395] on span "Duplicate" at bounding box center [1056, 395] width 90 height 11
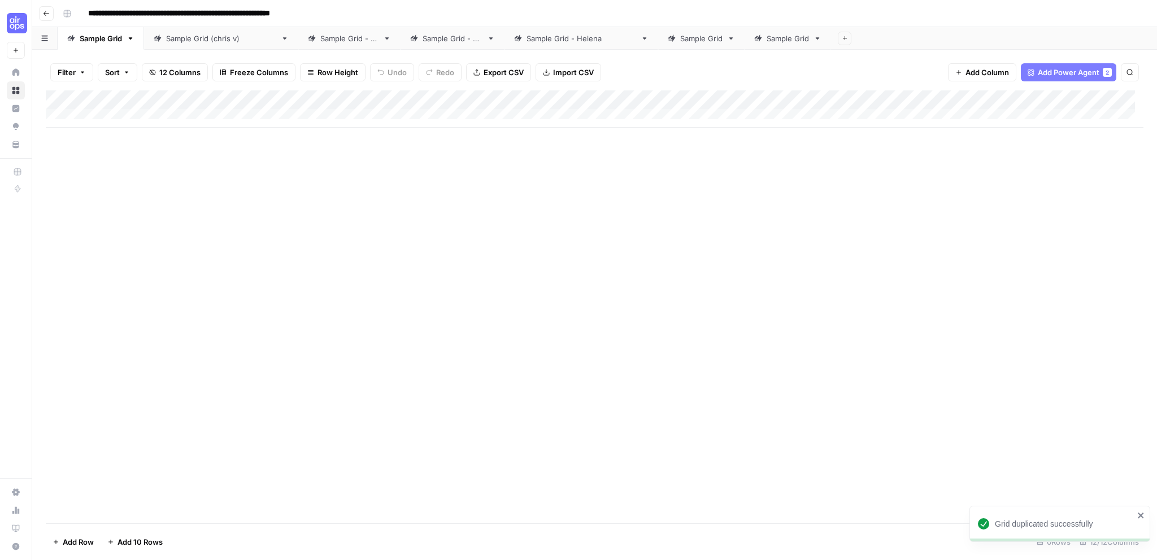
click at [322, 18] on input "**********" at bounding box center [215, 14] width 264 height 18
drag, startPoint x: 340, startPoint y: 14, endPoint x: 284, endPoint y: 12, distance: 56.0
click at [284, 12] on input "**********" at bounding box center [215, 14] width 264 height 18
type input "**********"
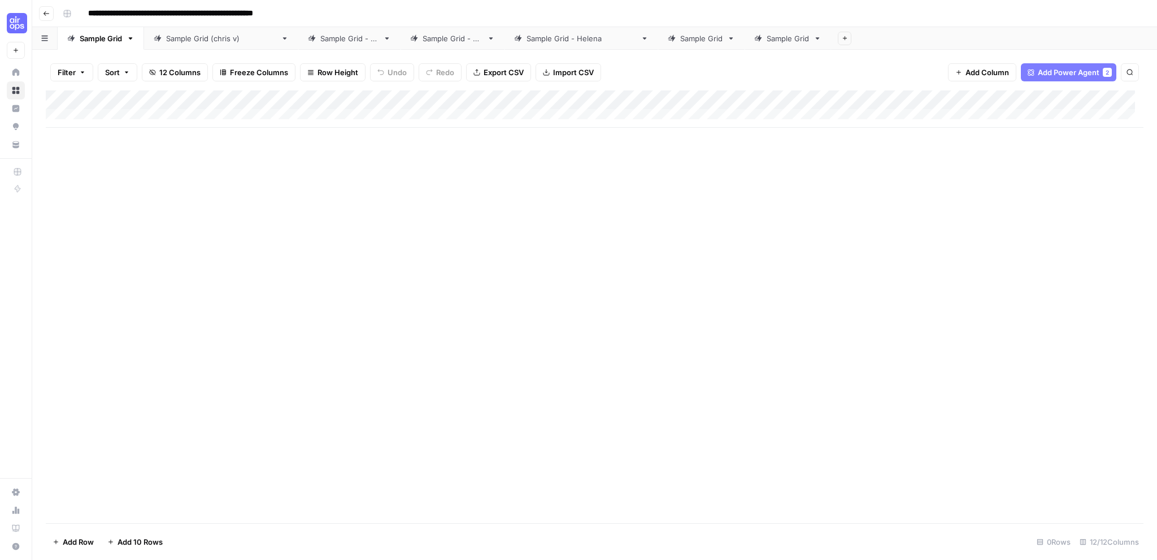
click at [647, 238] on div "Add Column" at bounding box center [595, 306] width 1098 height 433
click at [44, 12] on icon "button" at bounding box center [46, 13] width 7 height 7
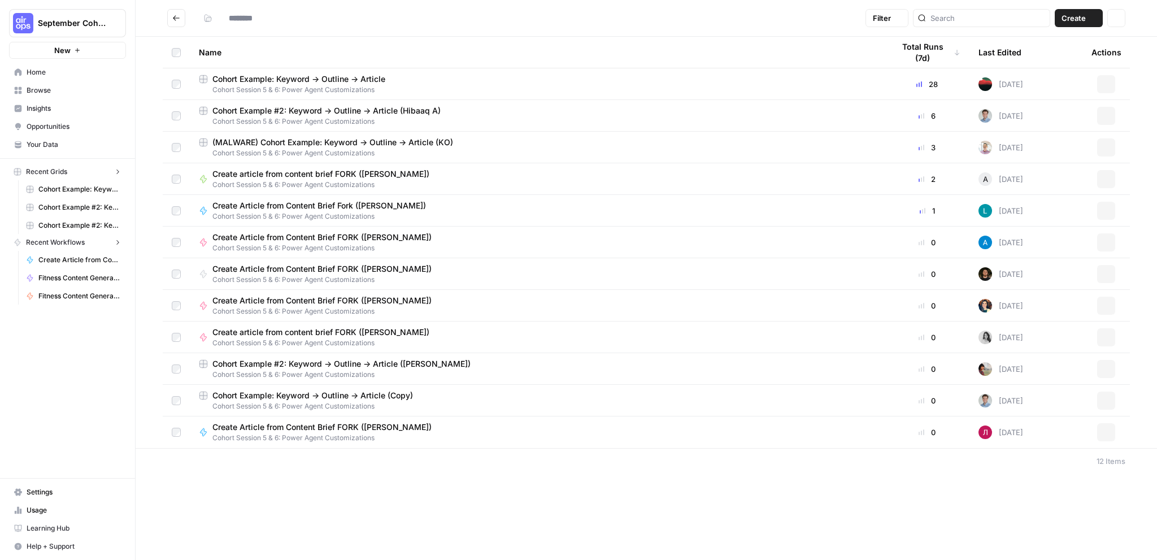
type input "**********"
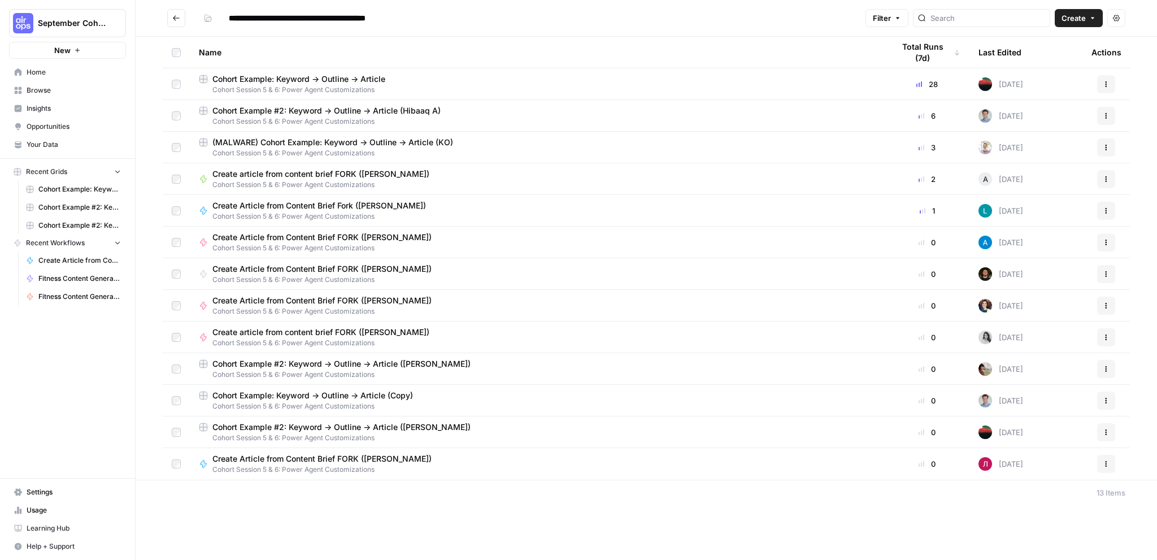
click at [521, 430] on div "Cohort Example #2: Keyword -> Outline -> Article ([PERSON_NAME])" at bounding box center [537, 427] width 677 height 11
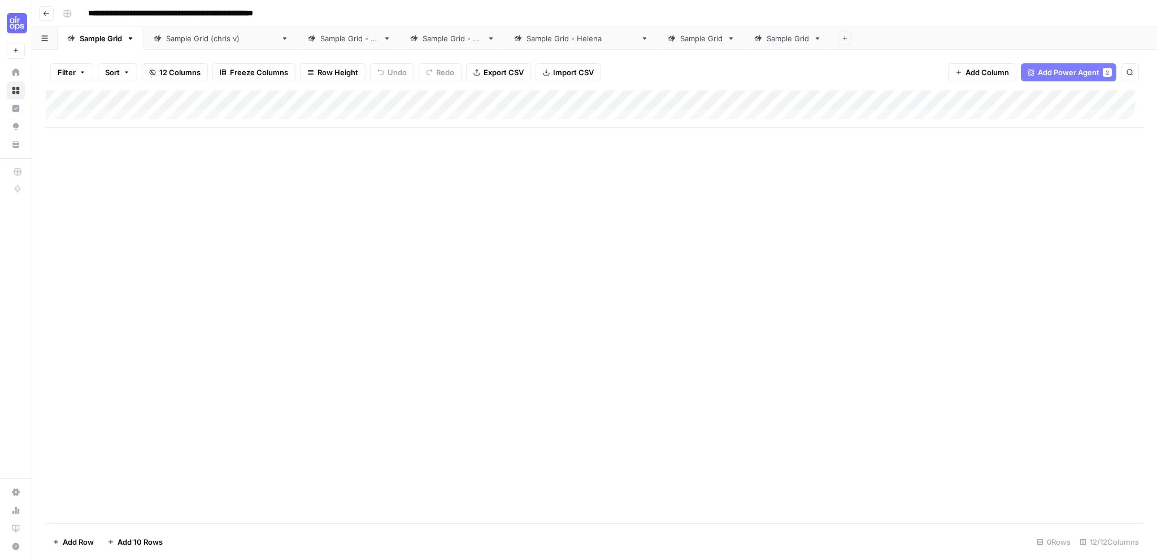
click at [349, 97] on div "Add Column" at bounding box center [595, 108] width 1098 height 37
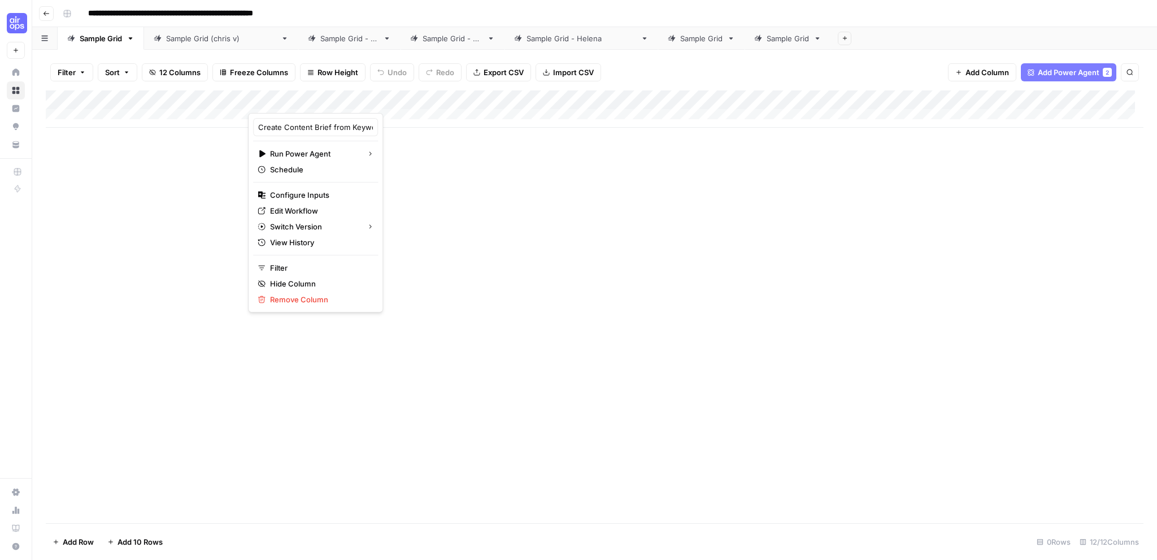
click at [349, 96] on div at bounding box center [354, 101] width 212 height 23
click at [563, 163] on div "Add Column" at bounding box center [595, 306] width 1098 height 433
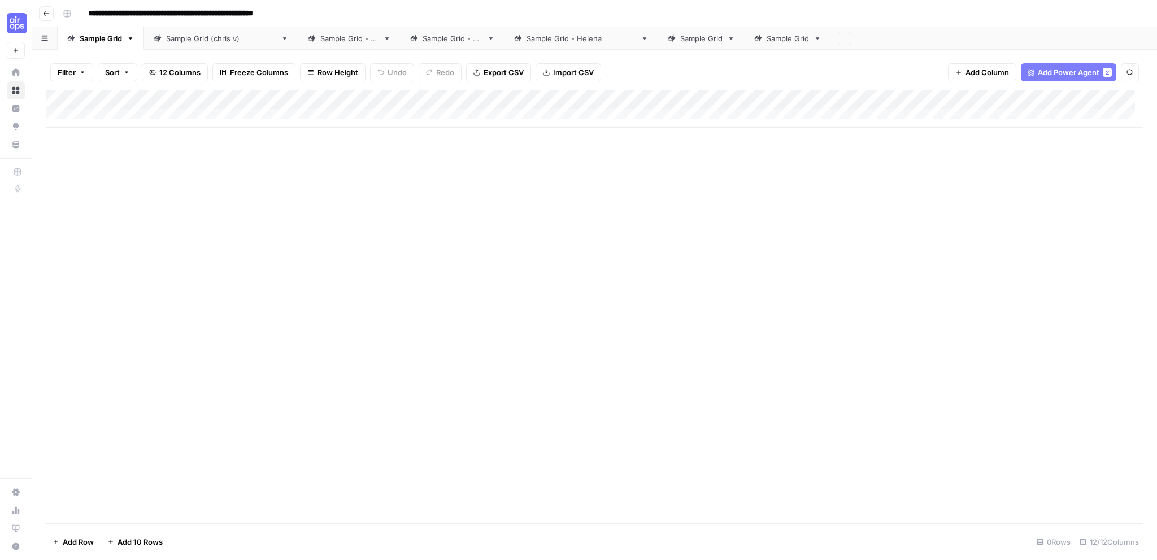
click at [197, 42] on div "Sample Grid ([PERSON_NAME])" at bounding box center [221, 38] width 110 height 11
click at [102, 45] on link "Sample Grid" at bounding box center [101, 38] width 86 height 23
click at [181, 42] on div "Sample Grid ([PERSON_NAME])" at bounding box center [221, 38] width 110 height 11
click at [99, 44] on div "Sample Grid" at bounding box center [101, 38] width 42 height 11
click at [43, 16] on icon "button" at bounding box center [46, 13] width 7 height 7
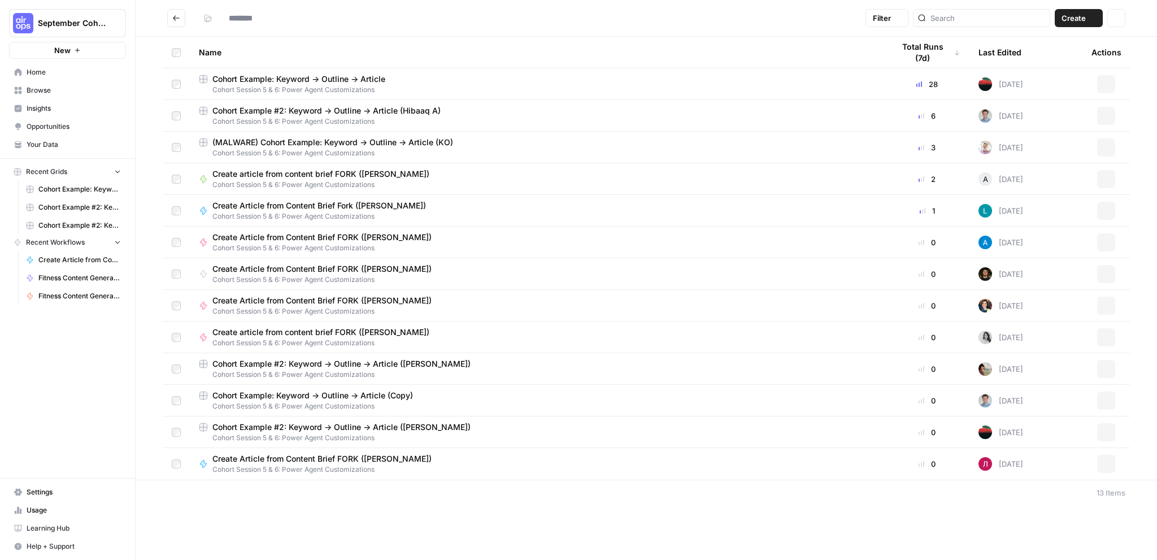
type input "**********"
click at [1117, 434] on div "Actions" at bounding box center [1106, 432] width 29 height 18
click at [1109, 435] on icon "button" at bounding box center [1106, 432] width 7 height 7
click at [450, 113] on div "Cohort Example #2: Keyword -> Outline -> Article (Hibaaq A)" at bounding box center [537, 110] width 677 height 11
type input "**********"
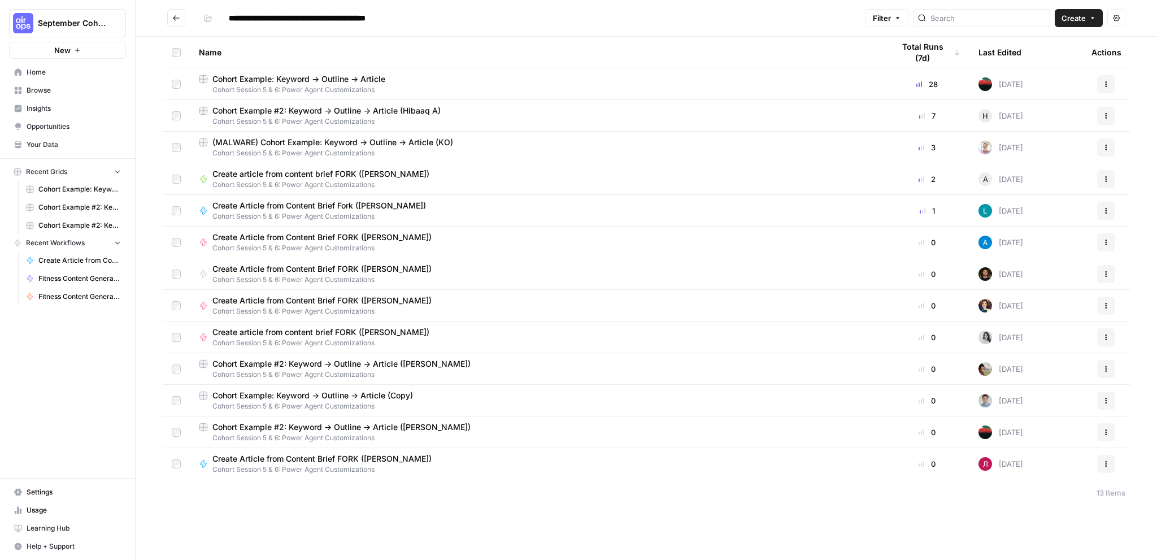
click at [506, 423] on div "Cohort Example #2: Keyword -> Outline -> Article ([PERSON_NAME])" at bounding box center [537, 427] width 677 height 11
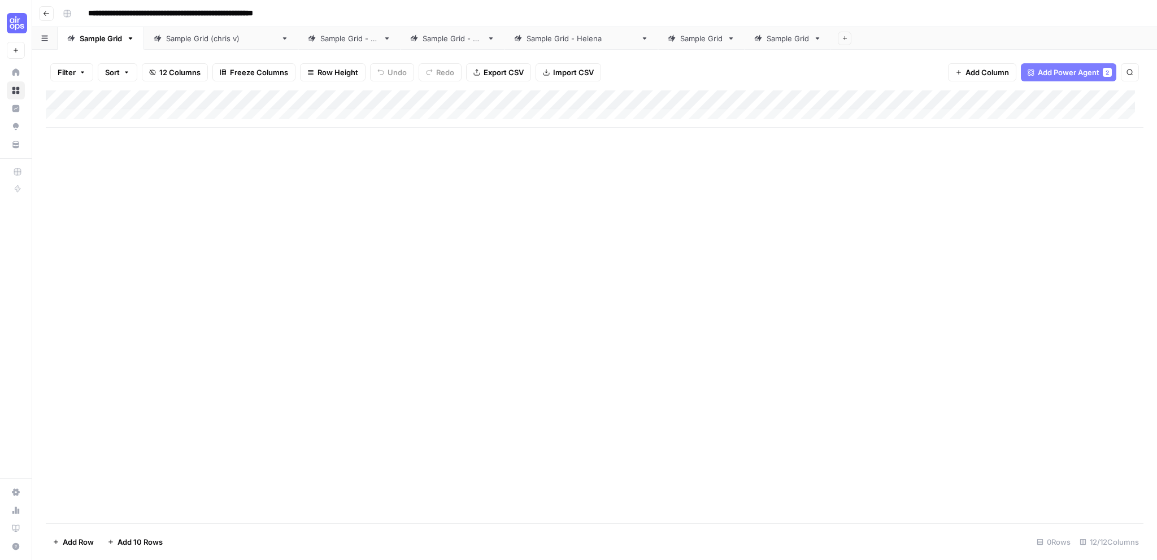
scroll to position [8, 0]
click at [449, 97] on div "Add Column" at bounding box center [595, 108] width 1098 height 37
click at [481, 129] on span "All Rows" at bounding box center [489, 125] width 71 height 11
click at [450, 99] on div "Add Column" at bounding box center [595, 108] width 1098 height 37
click at [399, 170] on div "Add Column" at bounding box center [595, 306] width 1098 height 433
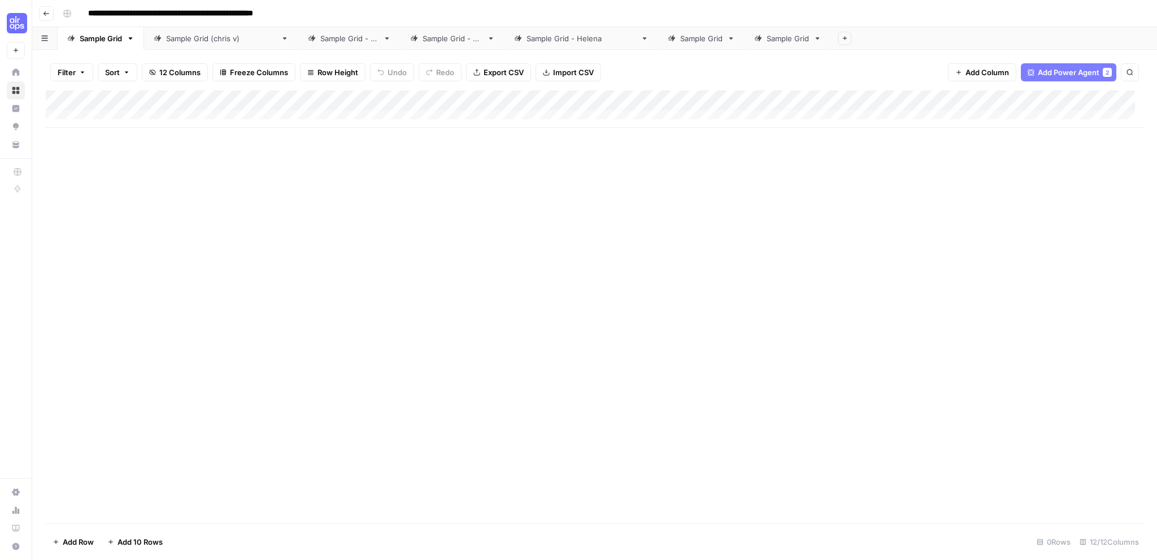
click at [45, 11] on icon "button" at bounding box center [47, 13] width 6 height 5
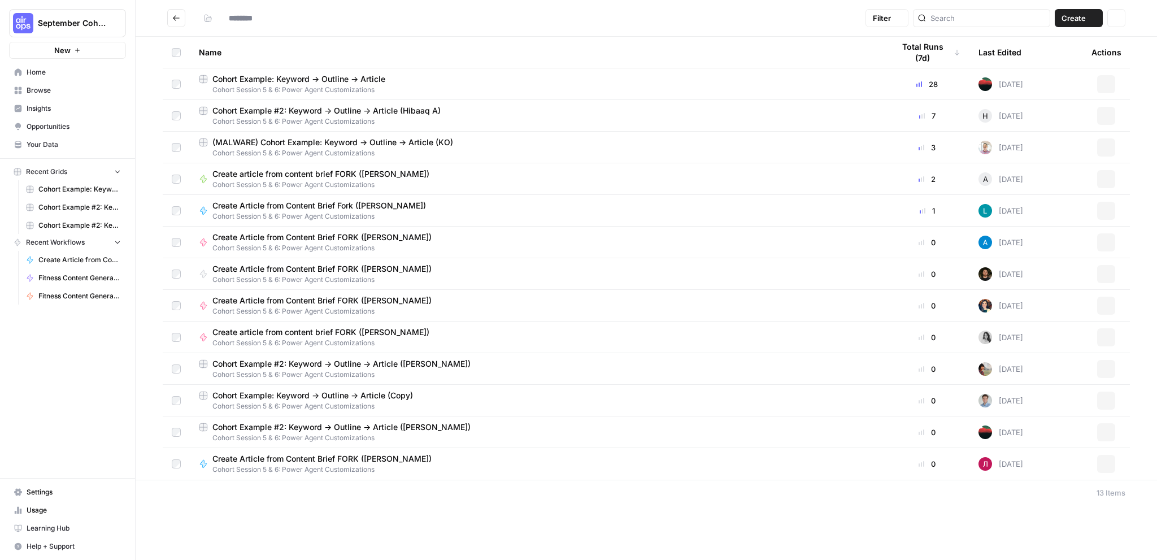
type input "**********"
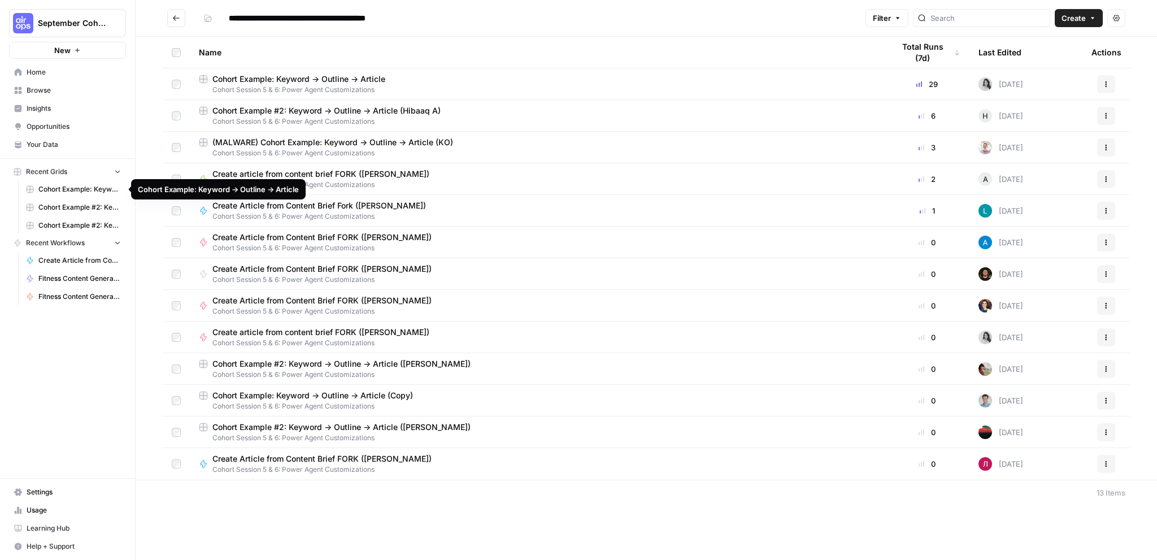
click at [88, 259] on span "Create Article from Content Brief Fork ([PERSON_NAME])" at bounding box center [79, 260] width 83 height 10
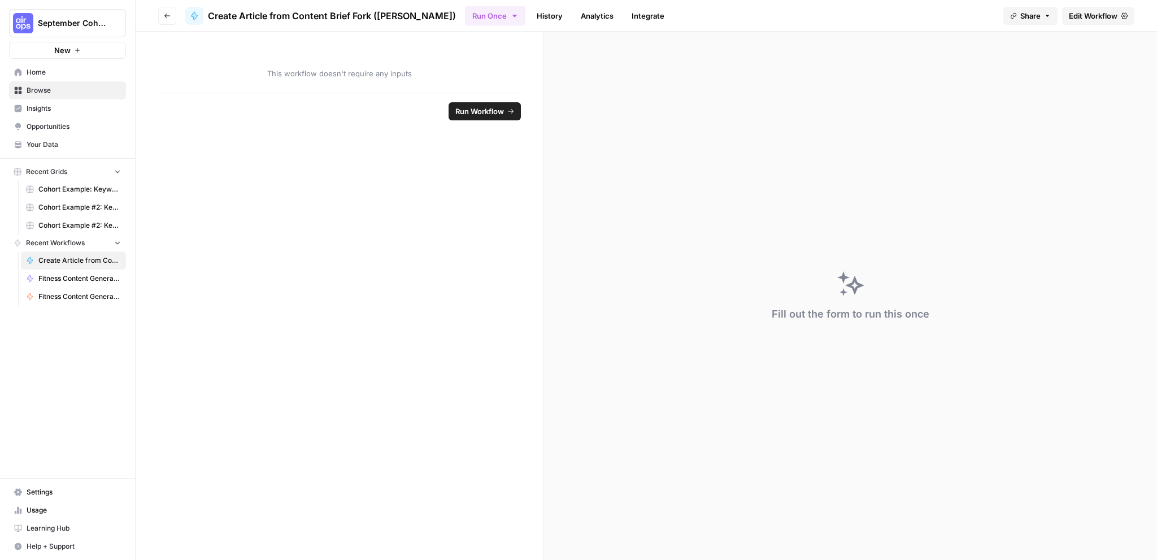
click at [63, 71] on span "Home" at bounding box center [74, 72] width 94 height 10
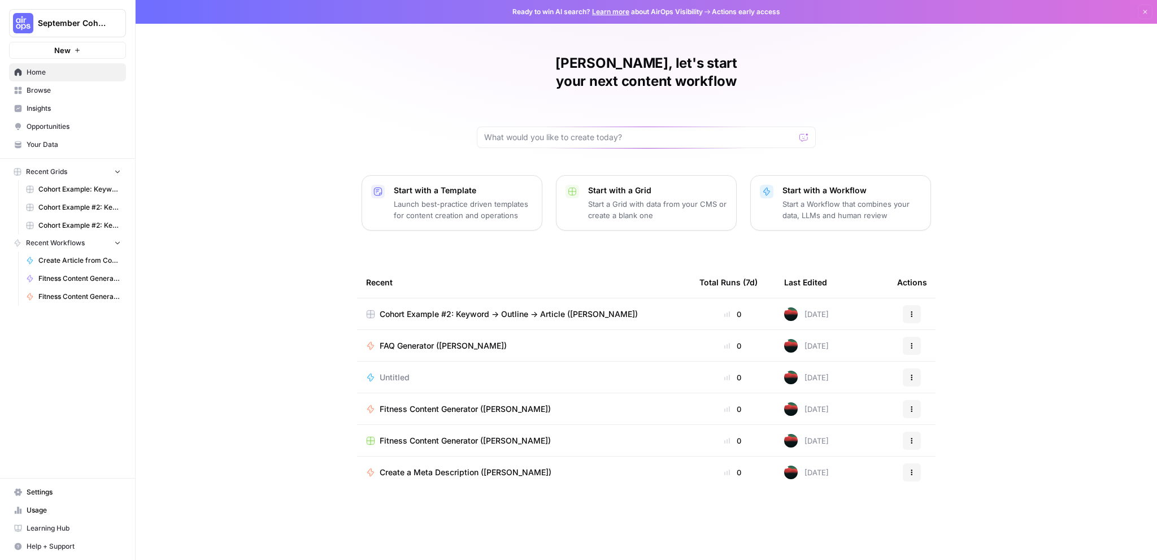
click at [77, 94] on span "Browse" at bounding box center [74, 90] width 94 height 10
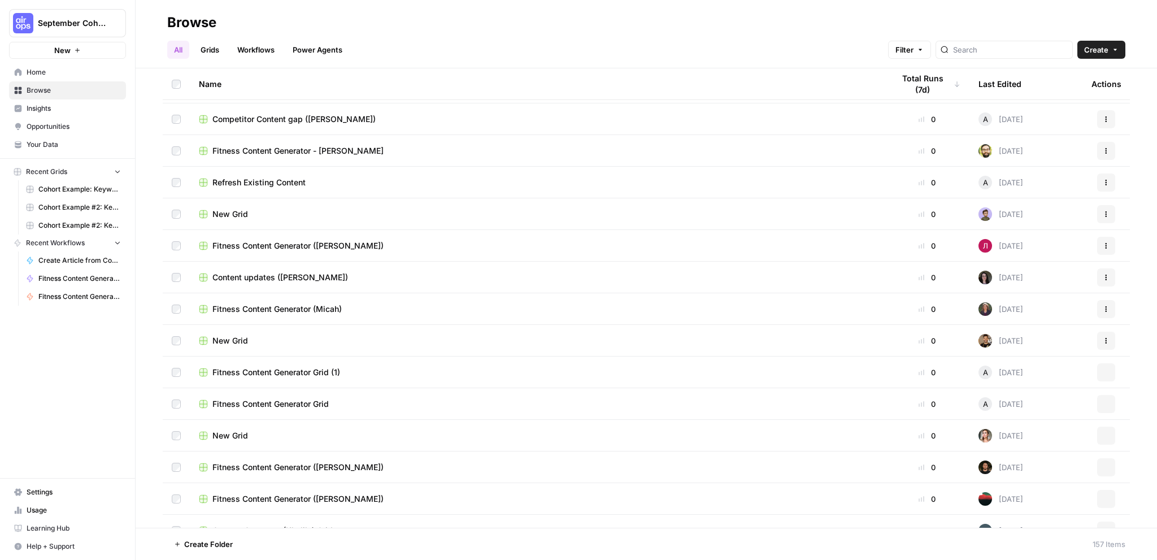
scroll to position [678, 0]
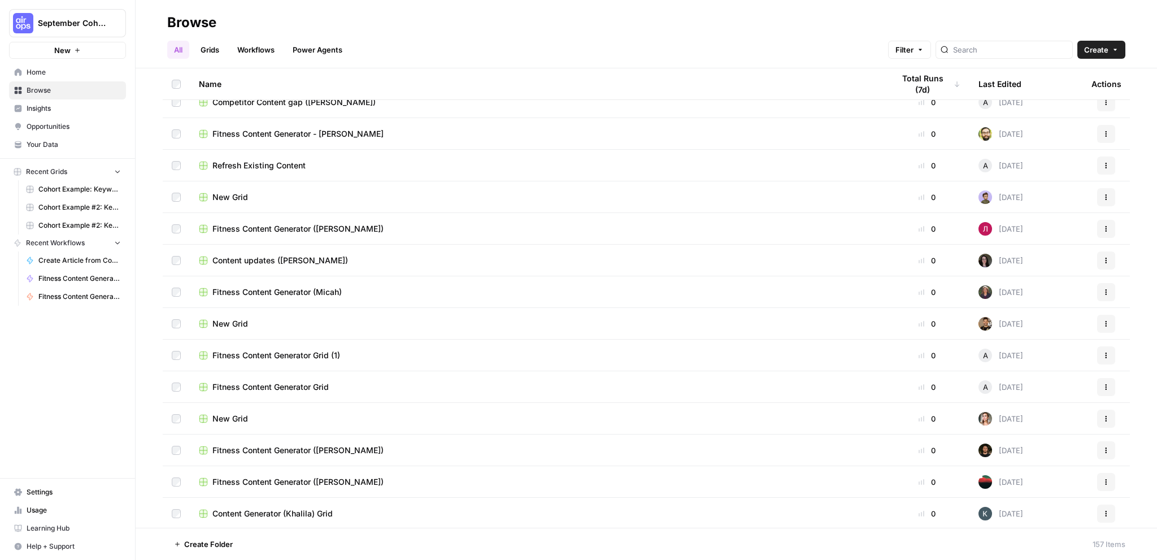
click at [367, 485] on div "Fitness Content Generator ([PERSON_NAME])" at bounding box center [537, 481] width 677 height 11
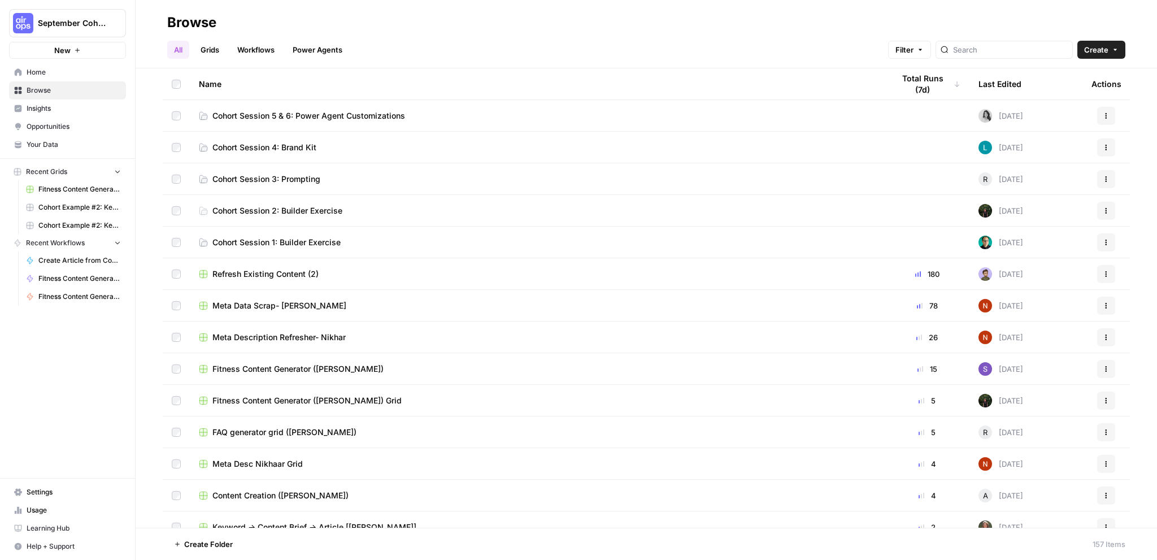
click at [60, 71] on span "Home" at bounding box center [74, 72] width 94 height 10
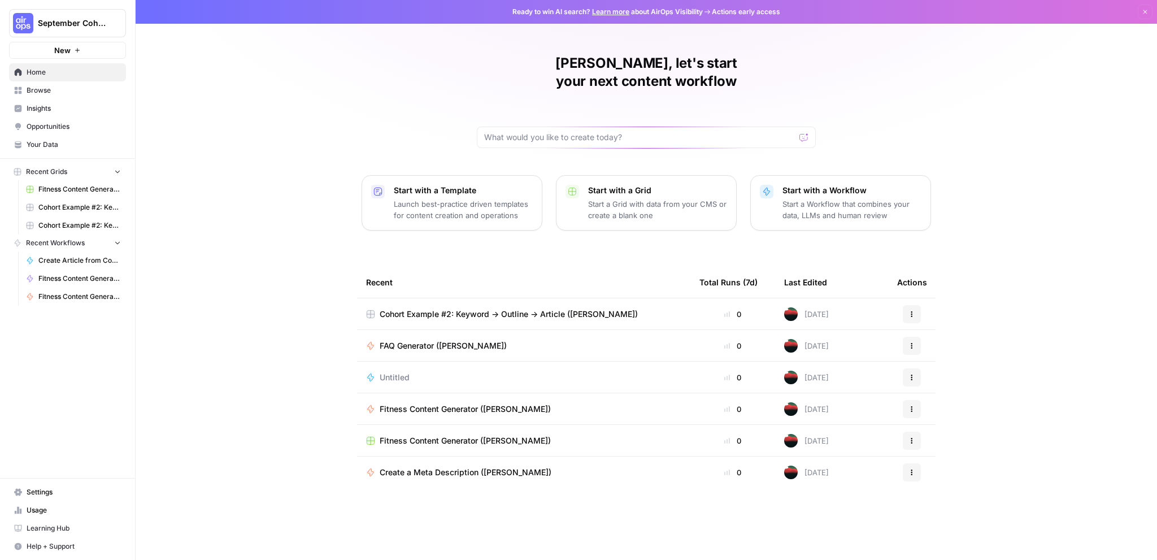
click at [583, 309] on span "Cohort Example #2: Keyword -> Outline -> Article ([PERSON_NAME])" at bounding box center [509, 314] width 258 height 11
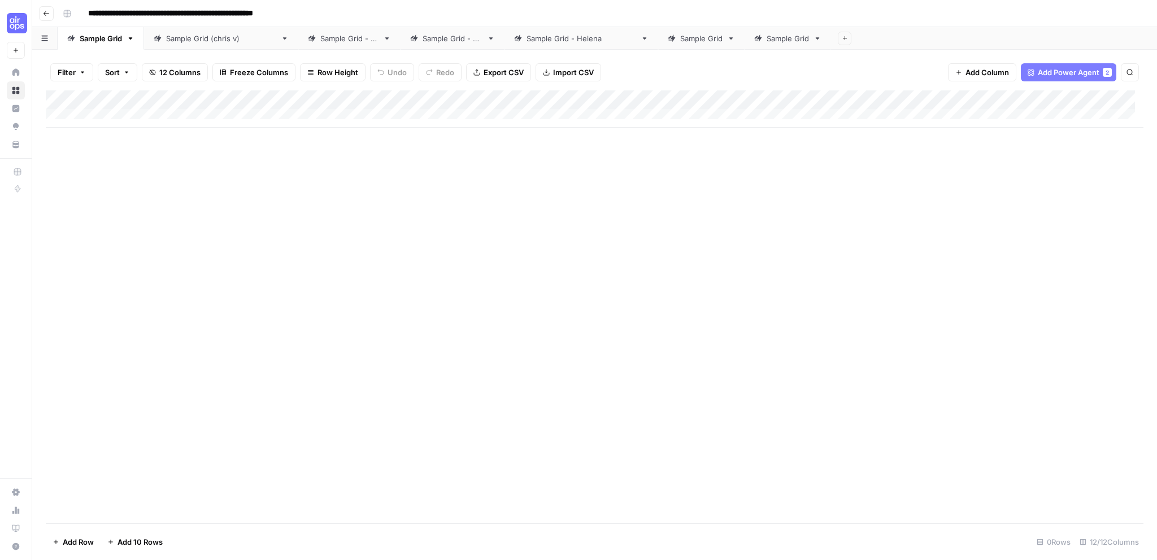
click at [448, 100] on div "Add Column" at bounding box center [595, 108] width 1098 height 37
click at [448, 100] on div at bounding box center [551, 101] width 212 height 23
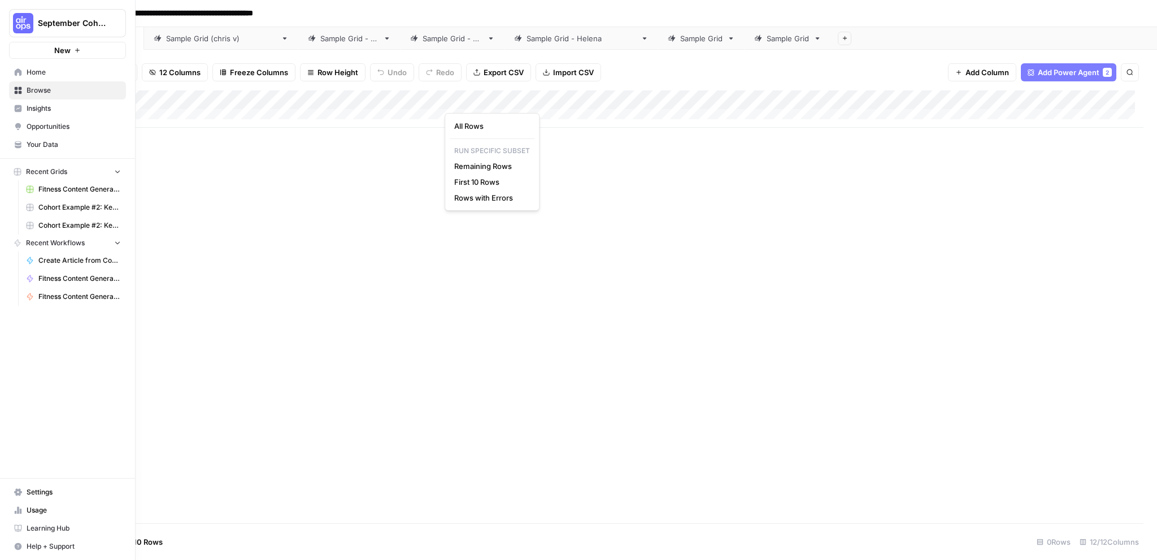
click at [24, 108] on link "Insights" at bounding box center [67, 108] width 117 height 18
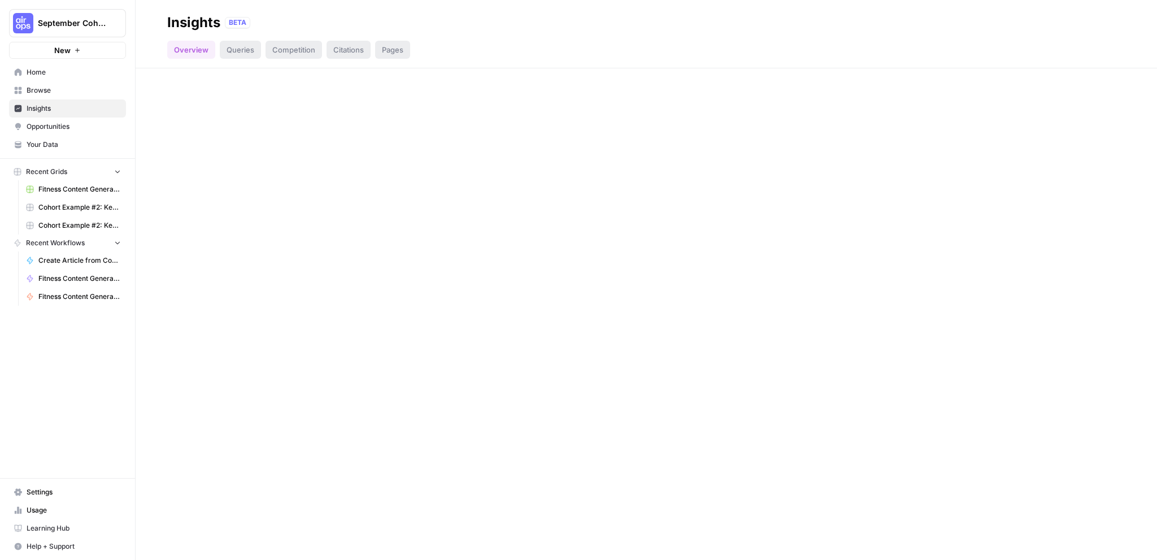
click at [41, 90] on span "Browse" at bounding box center [74, 90] width 94 height 10
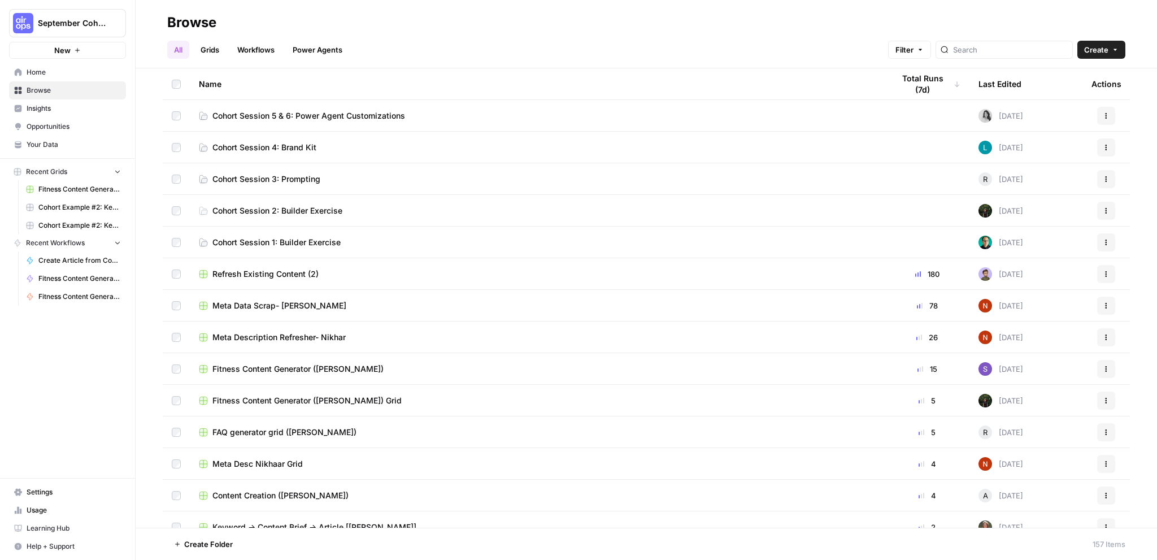
click at [249, 49] on link "Workflows" at bounding box center [256, 50] width 51 height 18
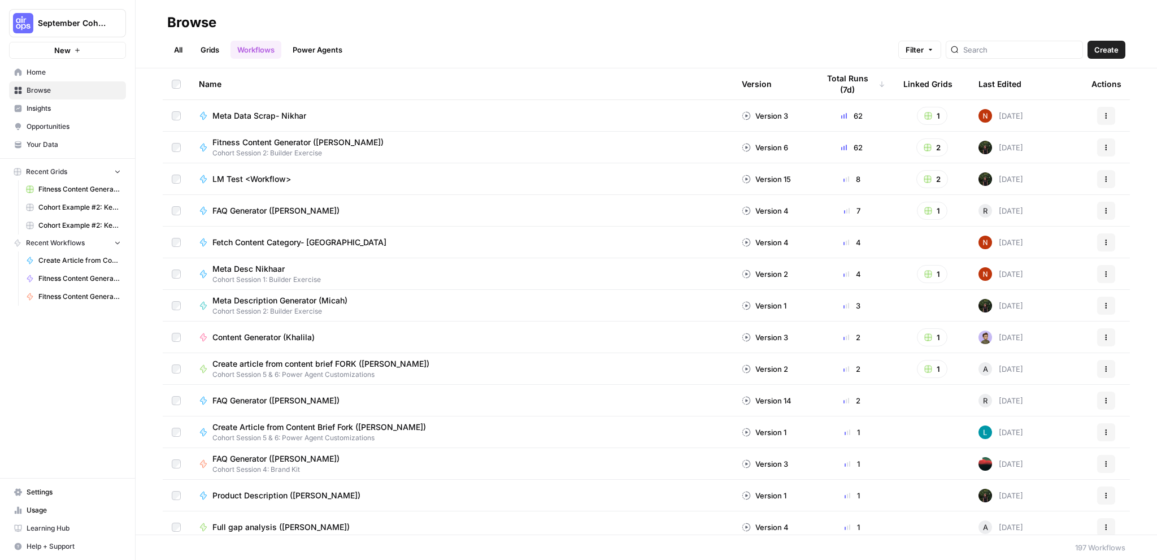
click at [404, 431] on div "Create Article from Content Brief Fork ([PERSON_NAME]) Cohort Session 5 & 6: Po…" at bounding box center [461, 432] width 525 height 21
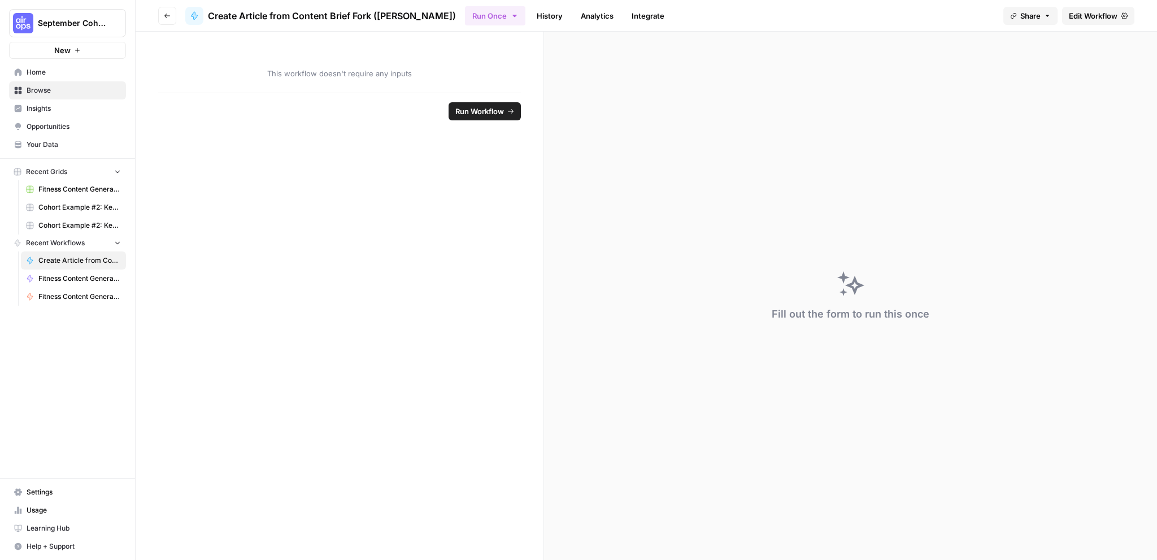
click at [161, 15] on button "Go back" at bounding box center [167, 16] width 18 height 18
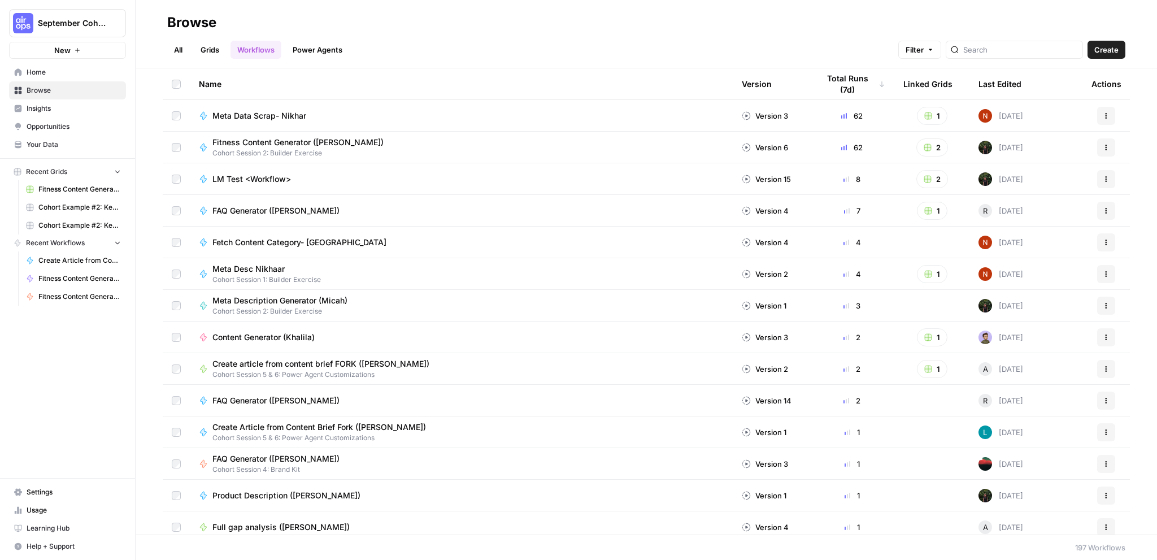
click at [54, 71] on span "Home" at bounding box center [74, 72] width 94 height 10
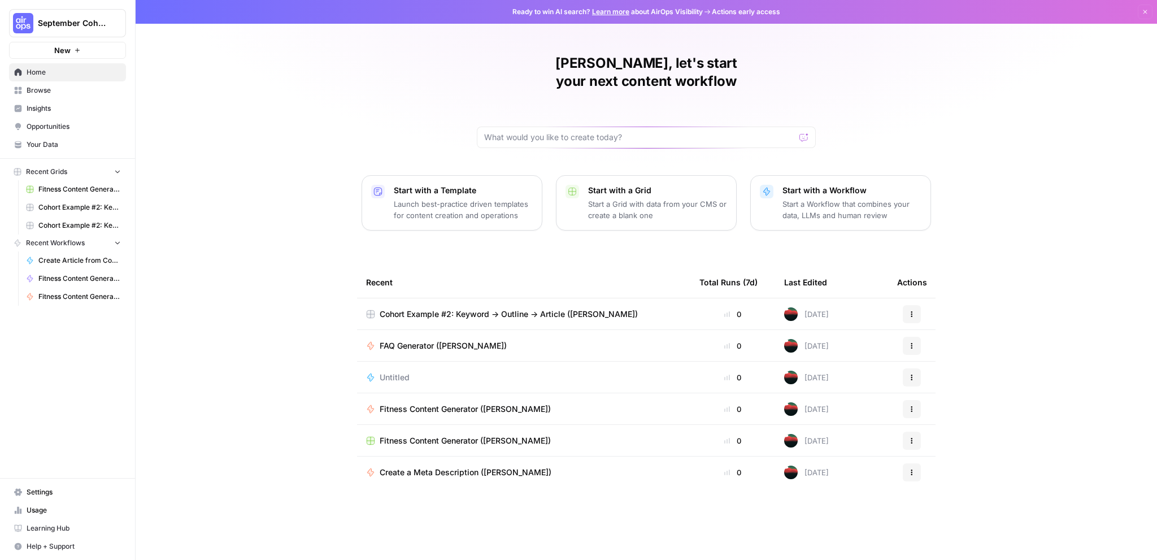
click at [913, 311] on icon "button" at bounding box center [912, 314] width 7 height 7
click at [1051, 258] on div "[PERSON_NAME], let's start your next content workflow Start with a Template Lau…" at bounding box center [647, 280] width 1022 height 560
click at [916, 337] on button "Actions" at bounding box center [912, 346] width 18 height 18
click at [1010, 291] on div "[PERSON_NAME], let's start your next content workflow Start with a Template Lau…" at bounding box center [647, 280] width 1022 height 560
click at [644, 309] on div "Cohort Example #2: Keyword -> Outline -> Article ([PERSON_NAME])" at bounding box center [523, 314] width 315 height 11
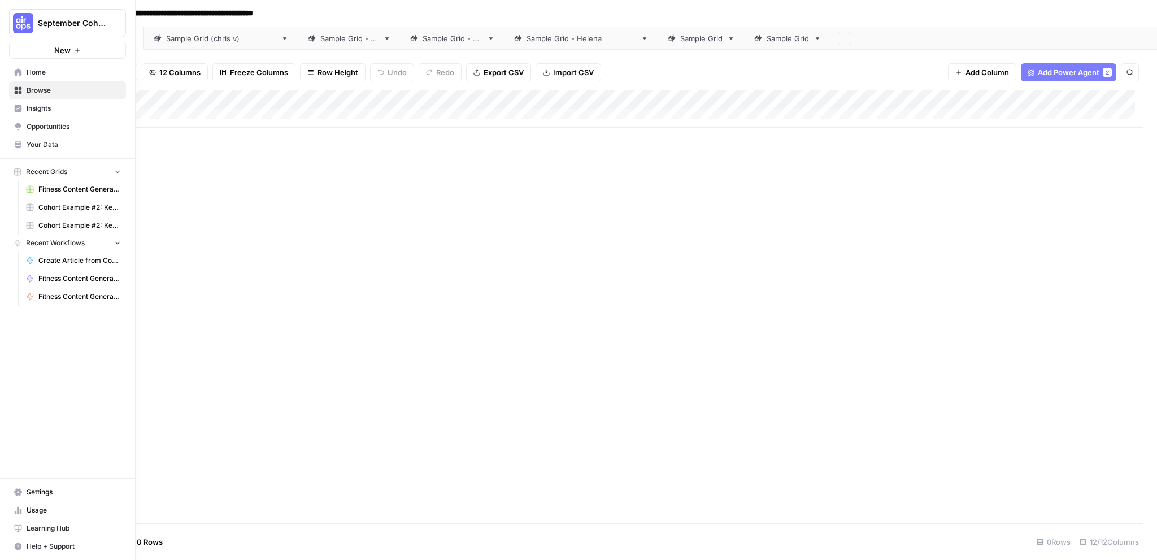
click at [56, 78] on link "Home" at bounding box center [67, 72] width 117 height 18
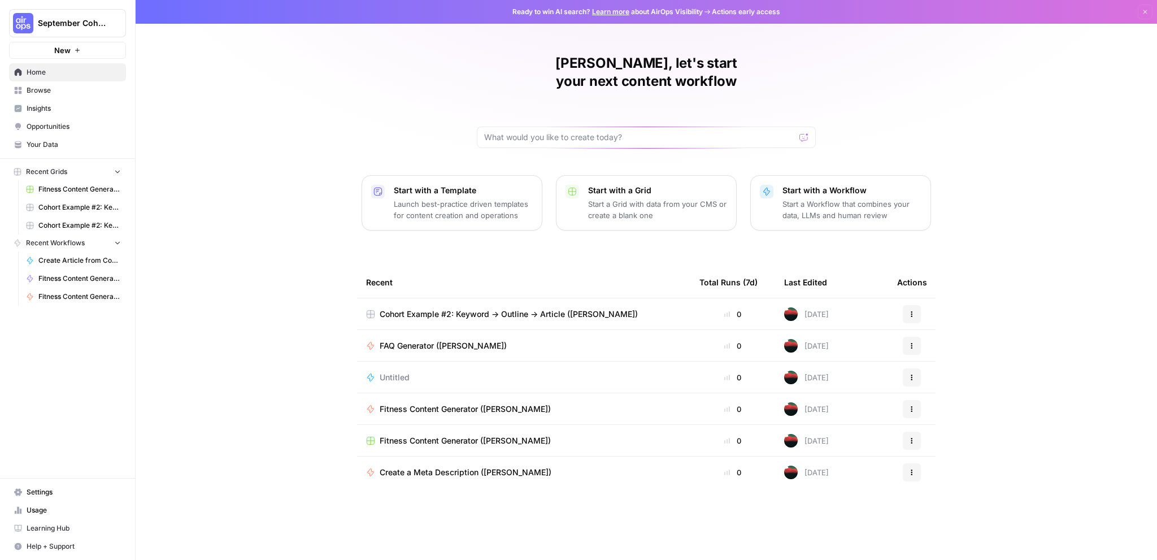
click at [66, 90] on span "Browse" at bounding box center [74, 90] width 94 height 10
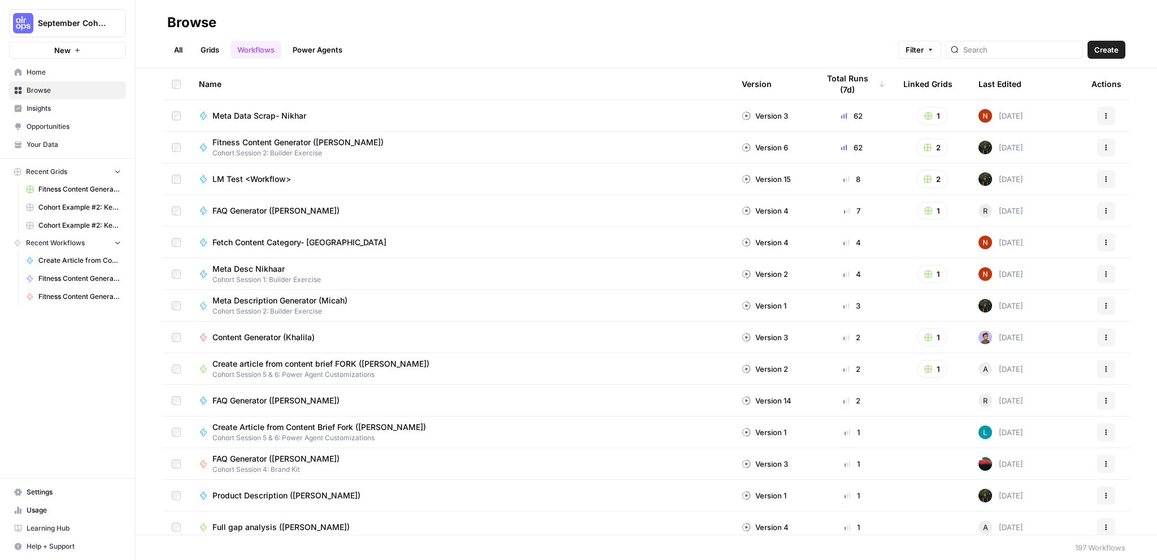
click at [45, 72] on span "Home" at bounding box center [74, 72] width 94 height 10
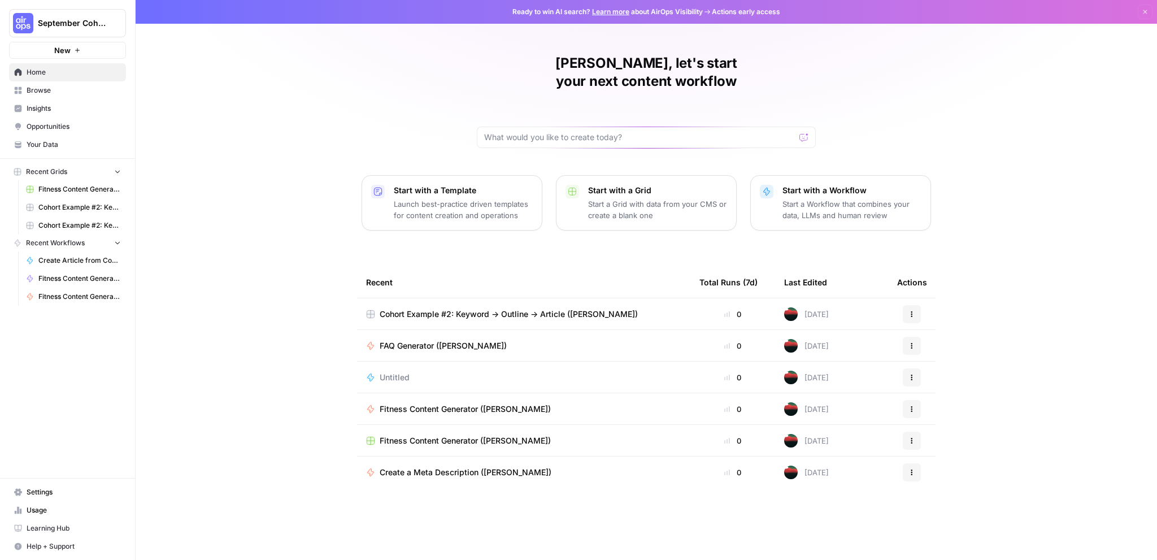
click at [47, 90] on span "Browse" at bounding box center [74, 90] width 94 height 10
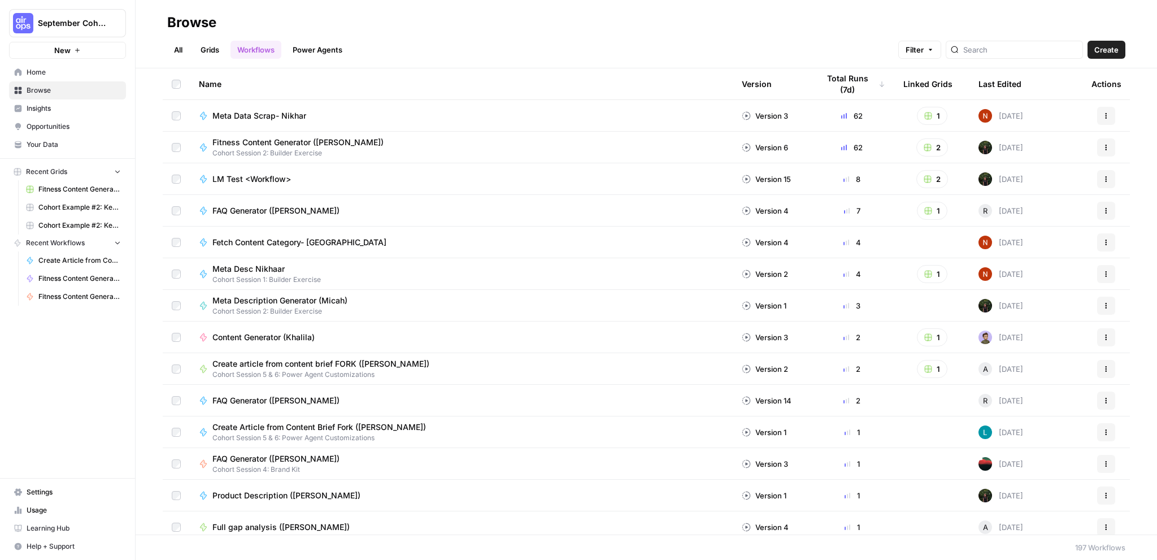
click at [47, 90] on span "Browse" at bounding box center [74, 90] width 94 height 10
click at [179, 48] on link "All" at bounding box center [178, 50] width 22 height 18
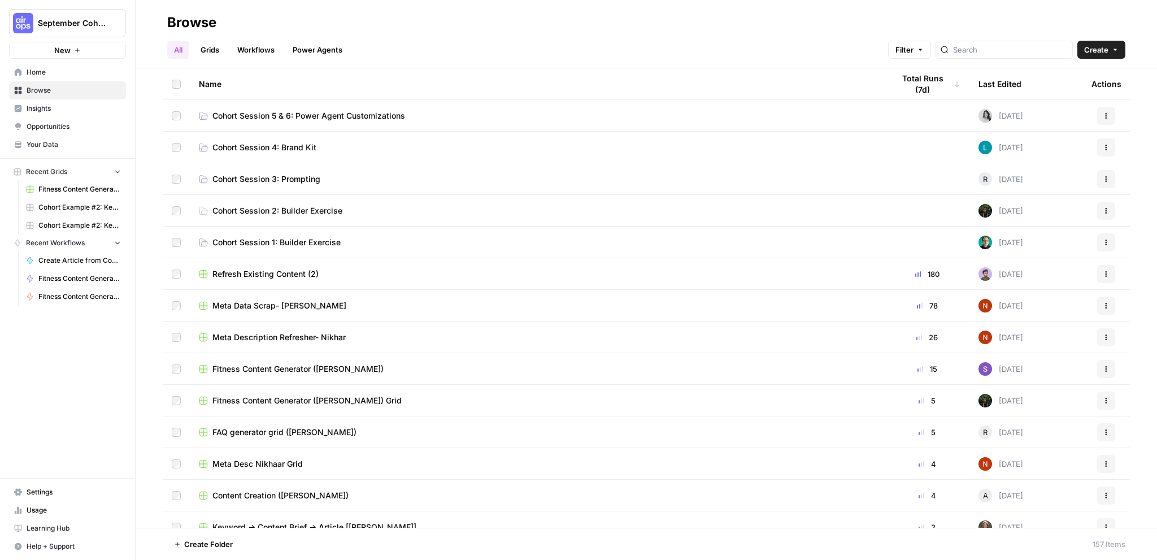
click at [436, 111] on link "Cohort Session 5 & 6: Power Agent Customizations" at bounding box center [537, 115] width 677 height 11
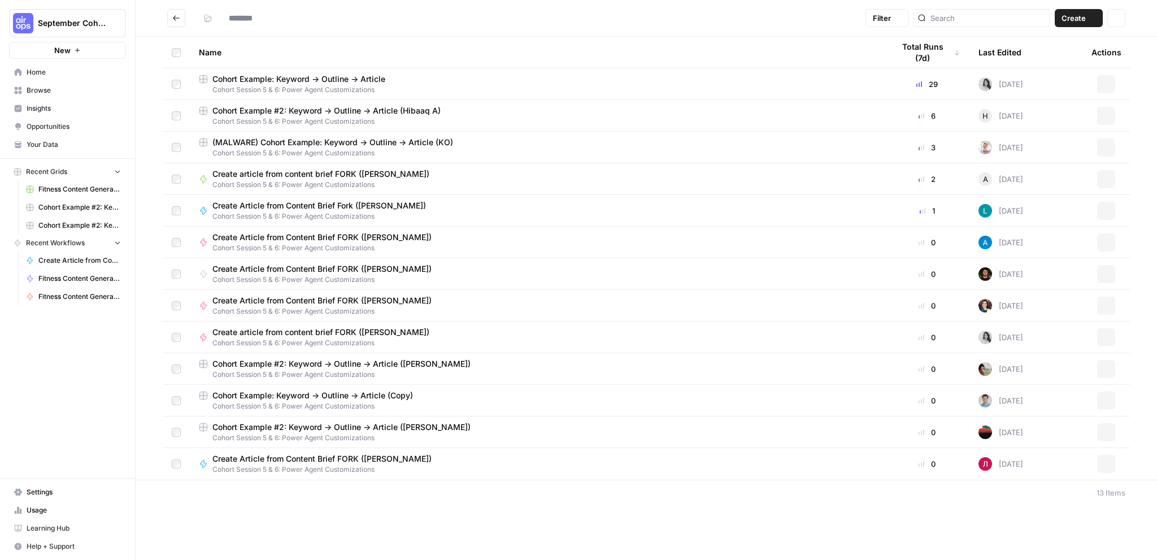
type input "**********"
click at [414, 431] on span "Cohort Example #2: Keyword -> Outline -> Article ([PERSON_NAME])" at bounding box center [341, 427] width 258 height 11
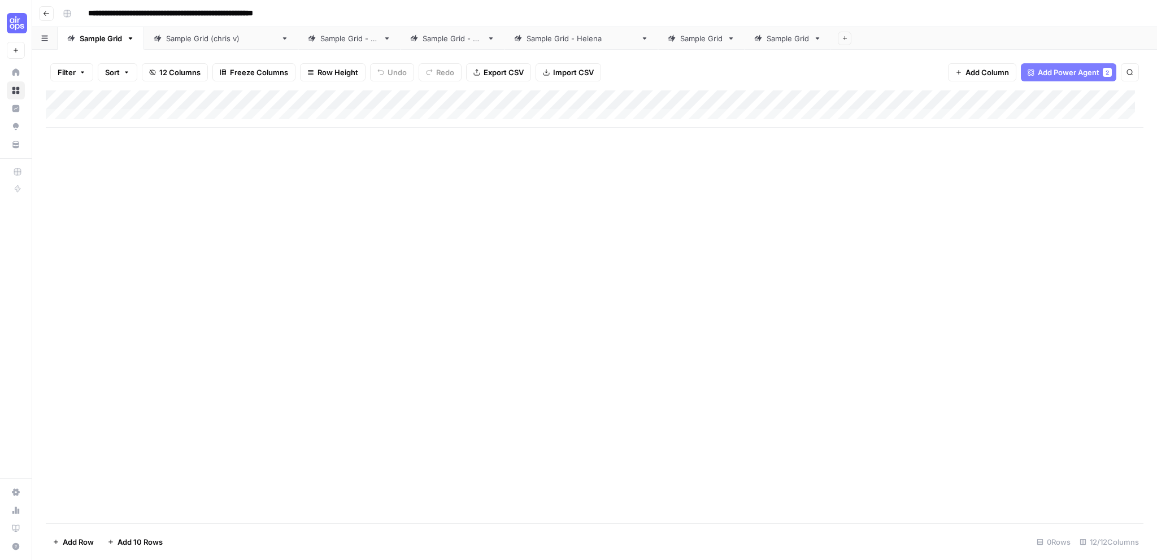
click at [170, 114] on div "Add Column" at bounding box center [595, 108] width 1098 height 37
click at [277, 196] on div "Add Column" at bounding box center [595, 306] width 1098 height 433
click at [191, 117] on div "Add Column" at bounding box center [595, 118] width 1098 height 57
type textarea "**********"
click at [351, 117] on div "Add Column" at bounding box center [595, 118] width 1098 height 57
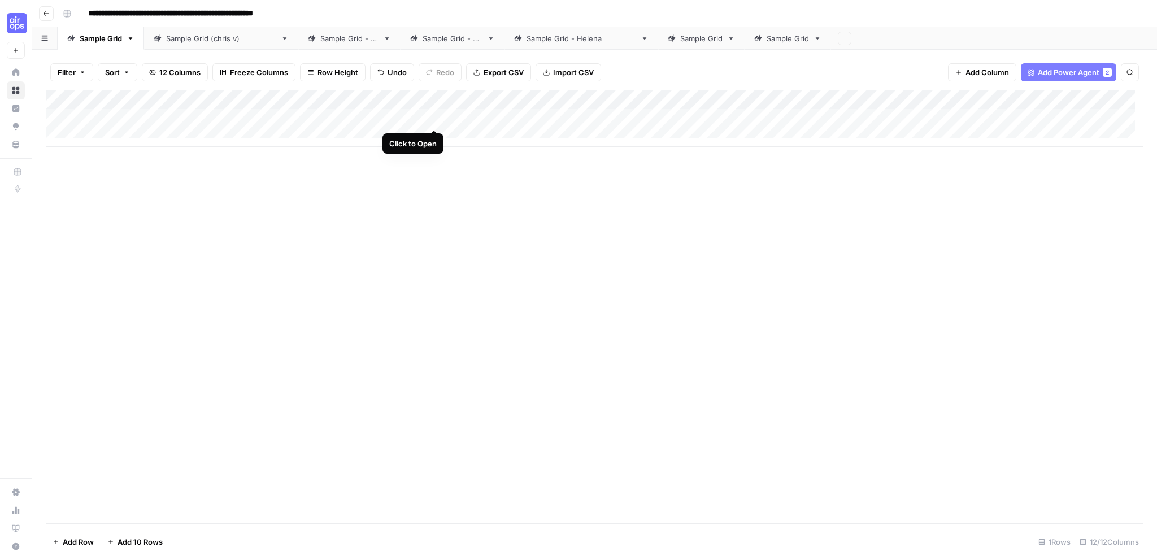
click at [429, 117] on div "Add Column" at bounding box center [595, 118] width 1098 height 57
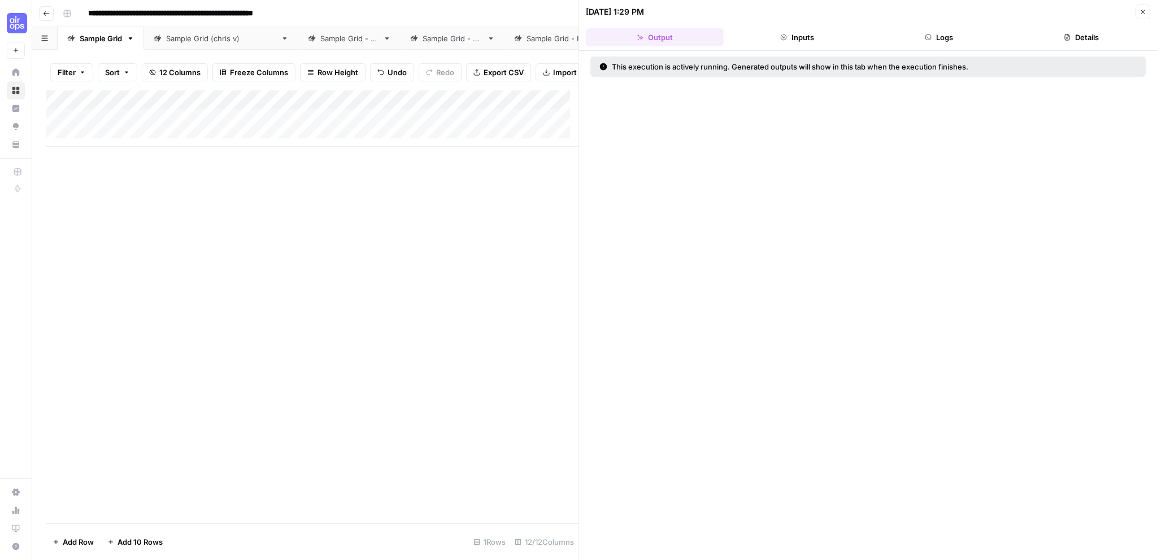
click at [782, 31] on button "Inputs" at bounding box center [797, 37] width 138 height 18
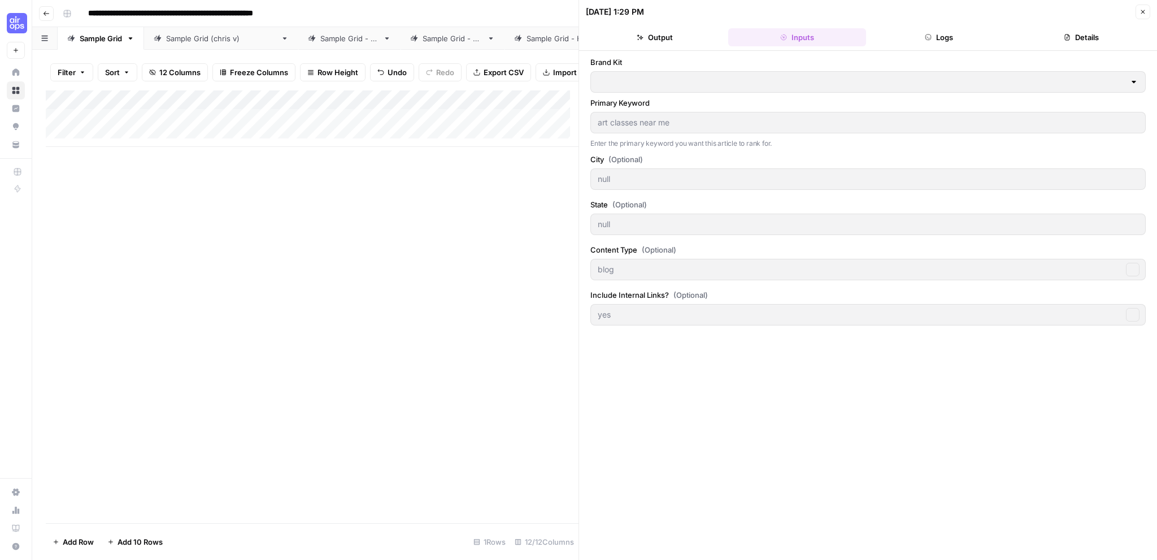
type input "AirOps"
click at [449, 124] on div "Add Column" at bounding box center [312, 118] width 533 height 57
click at [659, 32] on button "Output" at bounding box center [655, 37] width 138 height 18
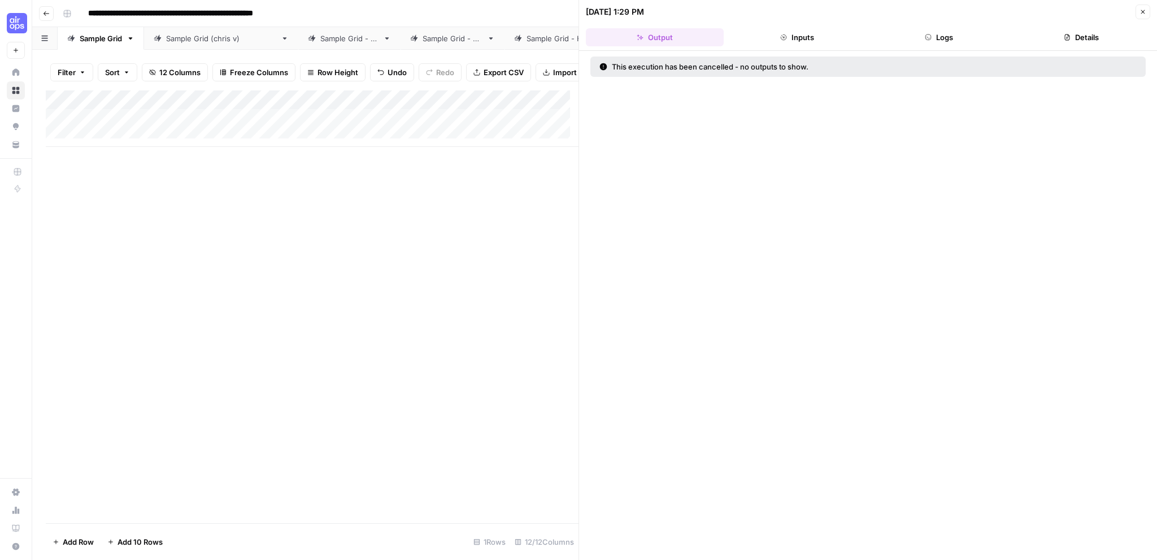
click at [458, 265] on div "Add Column" at bounding box center [312, 306] width 533 height 433
click at [176, 131] on div "Add Column" at bounding box center [312, 118] width 533 height 57
click at [361, 128] on div "Add Column" at bounding box center [312, 118] width 533 height 57
click at [812, 41] on button "Inputs" at bounding box center [797, 37] width 138 height 18
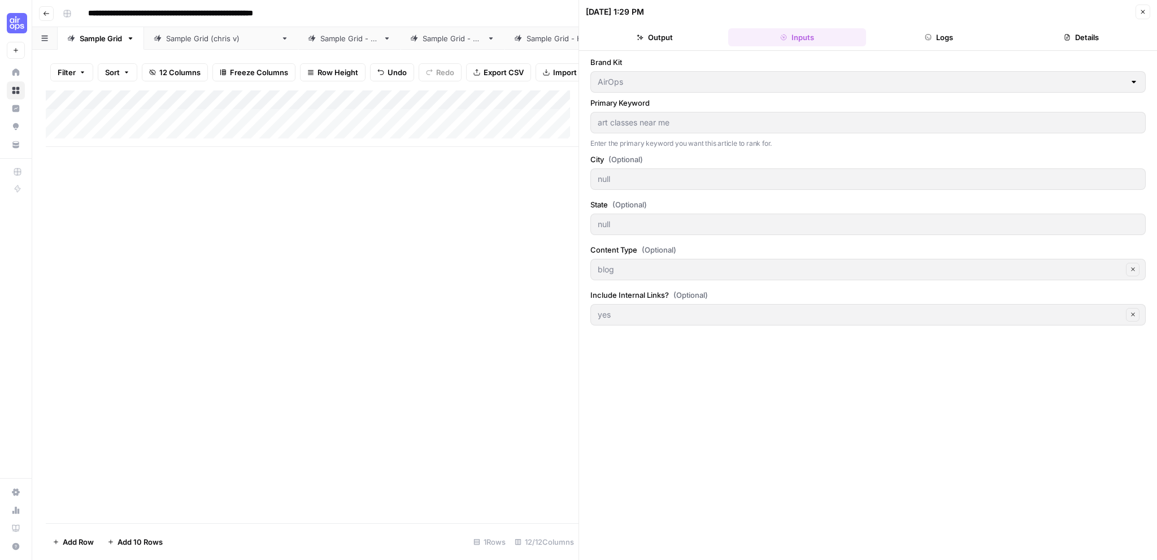
click at [161, 125] on div "Add Column" at bounding box center [312, 118] width 533 height 57
click at [1148, 11] on button "Close" at bounding box center [1143, 12] width 15 height 15
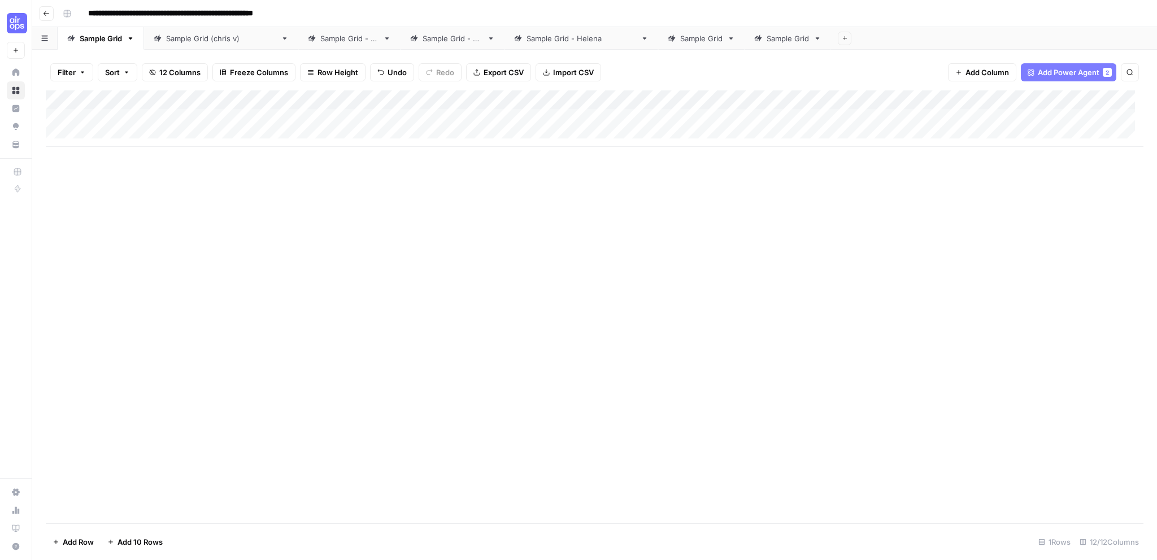
click at [130, 45] on link "Sample Grid" at bounding box center [101, 38] width 86 height 23
click at [134, 44] on link "Sample Grid" at bounding box center [101, 38] width 86 height 23
click at [131, 40] on icon "button" at bounding box center [131, 38] width 8 height 8
click at [50, 45] on button "button" at bounding box center [44, 38] width 25 height 22
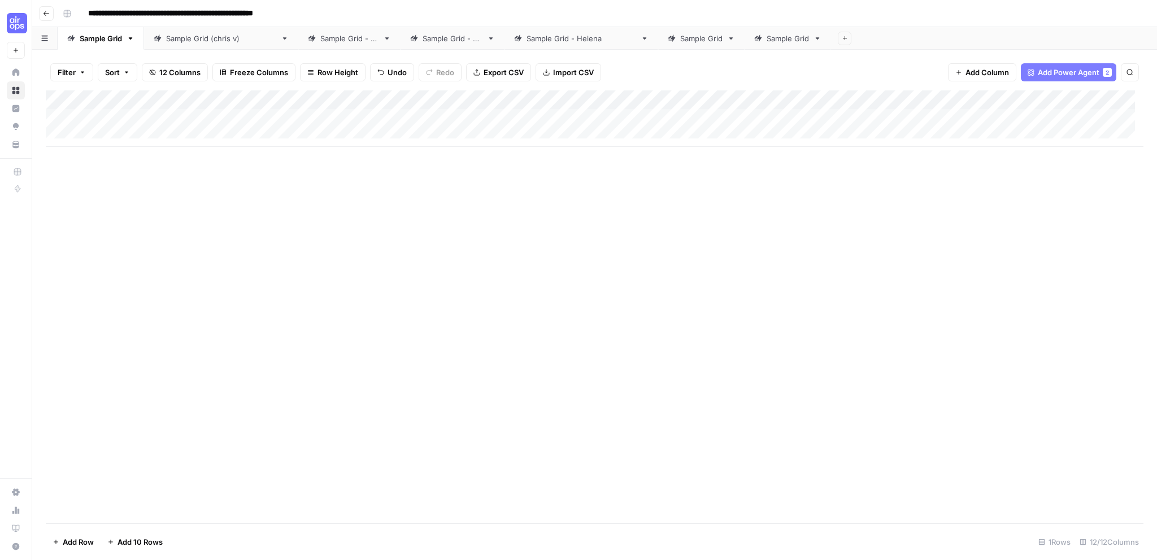
click at [50, 45] on button "button" at bounding box center [44, 38] width 25 height 22
click at [130, 42] on icon "button" at bounding box center [131, 38] width 8 height 8
click at [130, 40] on icon "button" at bounding box center [131, 38] width 8 height 8
click at [439, 170] on div "Add Column" at bounding box center [595, 306] width 1098 height 433
click at [384, 119] on div "Add Column" at bounding box center [595, 118] width 1098 height 57
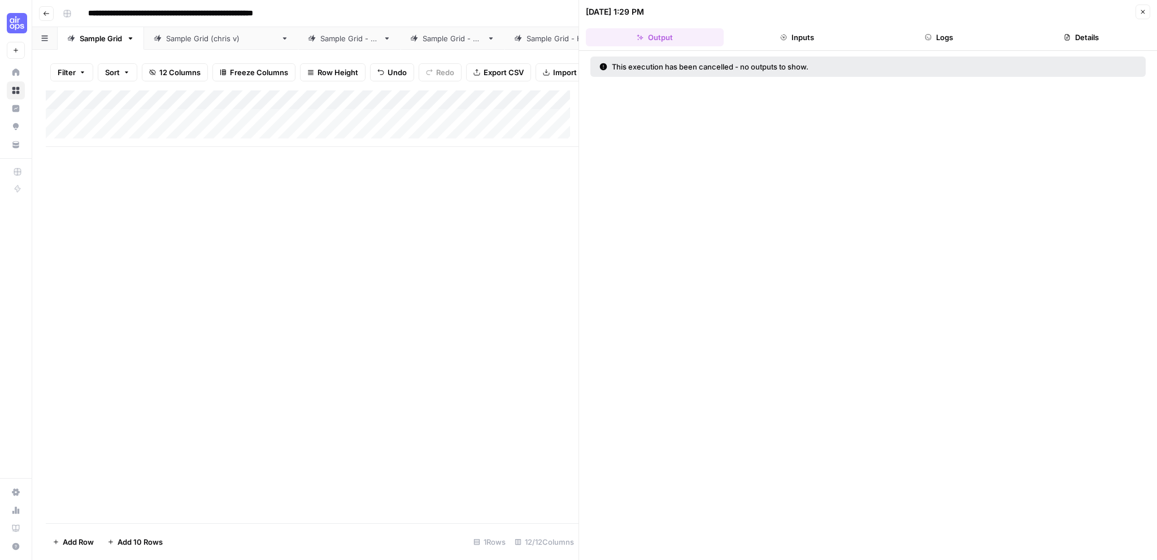
click at [446, 176] on div "Add Column" at bounding box center [312, 306] width 533 height 433
click at [1142, 16] on button "Close" at bounding box center [1143, 12] width 15 height 15
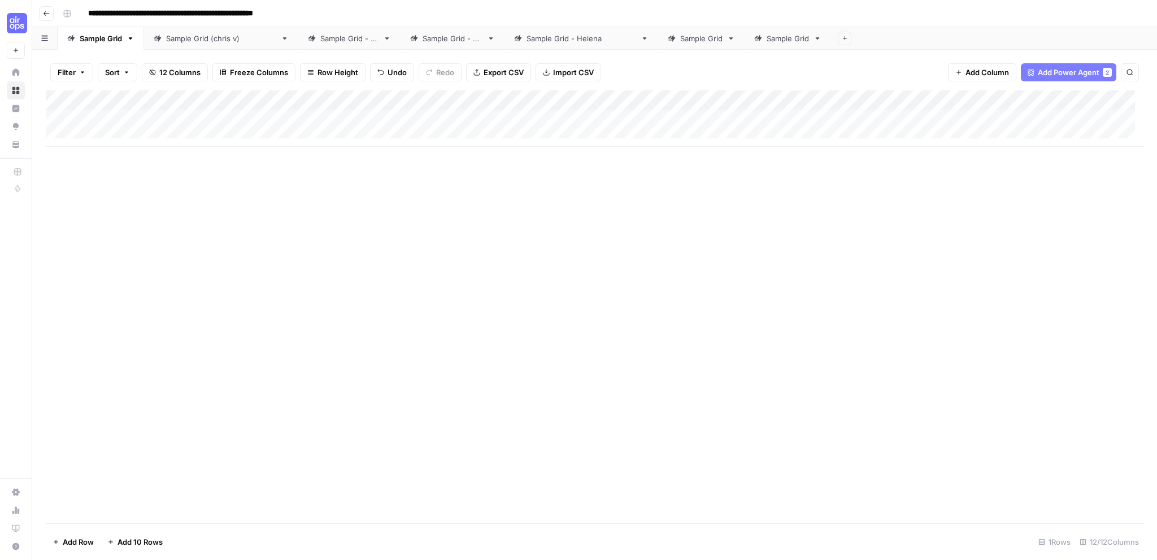
scroll to position [8, 0]
click at [131, 128] on div "Add Column" at bounding box center [595, 118] width 1098 height 57
click at [257, 205] on div "Add Column" at bounding box center [595, 306] width 1098 height 433
click at [58, 117] on div "Add Column" at bounding box center [595, 128] width 1098 height 76
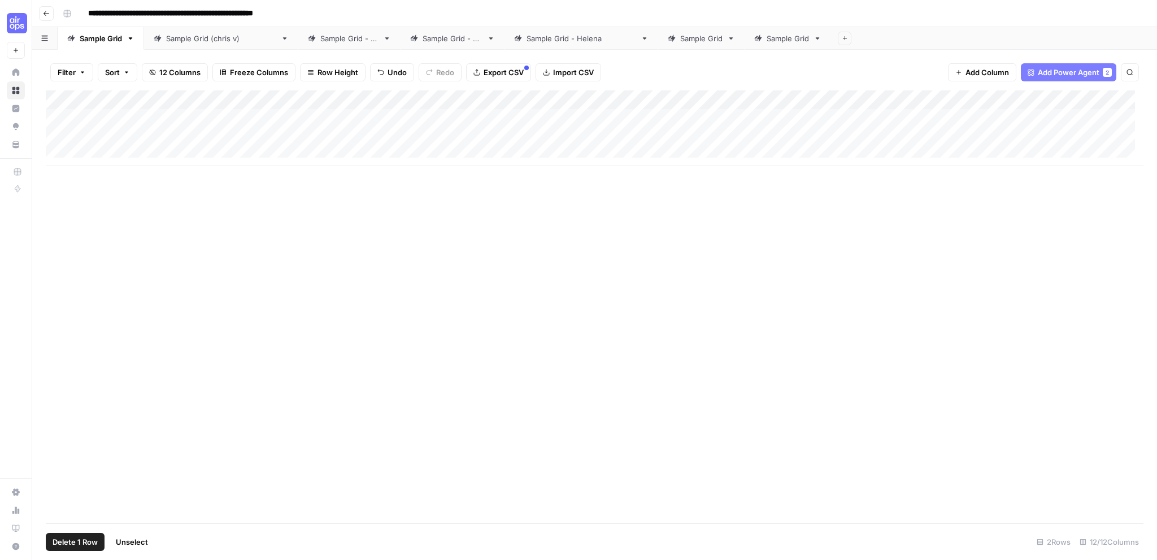
click at [58, 117] on div "Add Column" at bounding box center [595, 128] width 1098 height 76
click at [56, 137] on div "Add Column" at bounding box center [595, 128] width 1098 height 76
click at [71, 538] on span "Delete 1 Row" at bounding box center [75, 541] width 45 height 11
click at [549, 118] on div "Are you sure you want to delete 1 row? Cancel Delete" at bounding box center [579, 118] width 244 height 72
click at [547, 124] on button "Delete" at bounding box center [538, 130] width 38 height 20
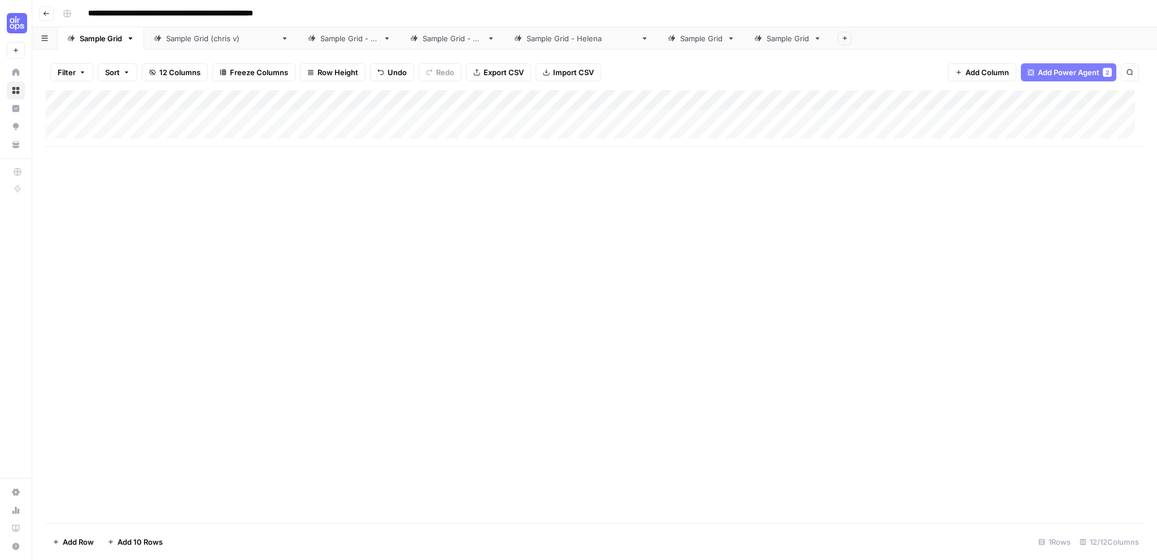
click at [177, 114] on div "Add Column" at bounding box center [595, 118] width 1098 height 57
click at [513, 114] on div "Add Column" at bounding box center [595, 118] width 1098 height 57
click at [549, 117] on div "Add Column" at bounding box center [595, 118] width 1098 height 57
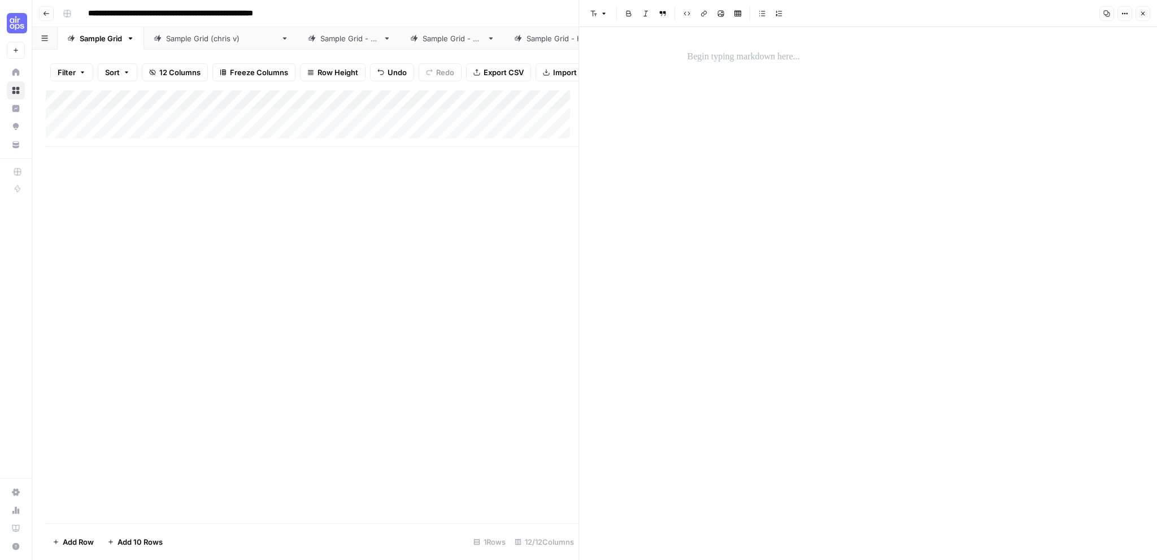
click at [1148, 10] on button "Close" at bounding box center [1143, 13] width 15 height 15
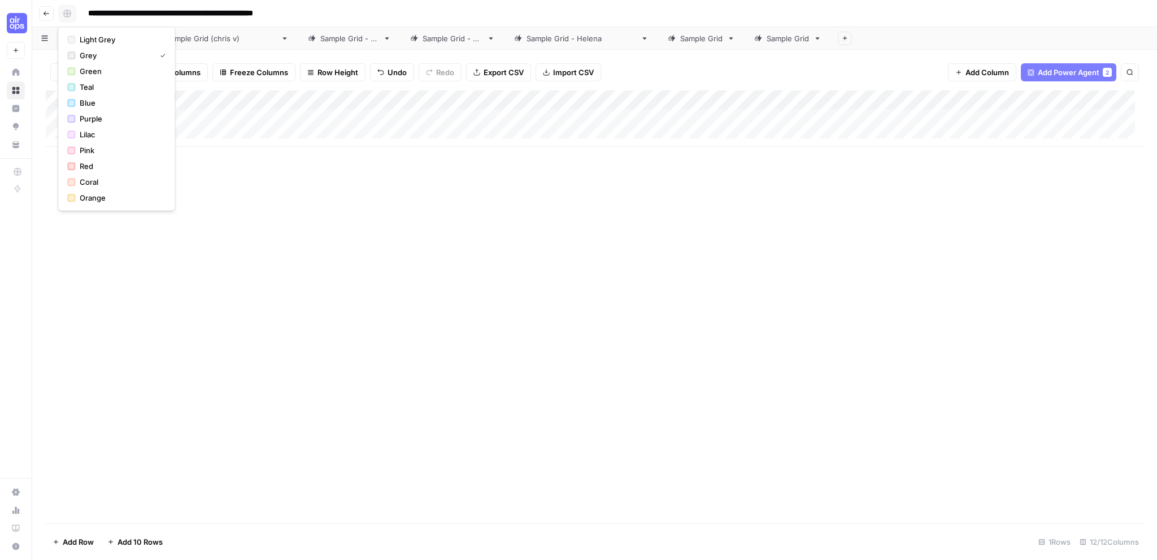
click at [67, 13] on rect "button" at bounding box center [67, 13] width 7 height 7
click at [170, 115] on div "Add Column" at bounding box center [595, 118] width 1098 height 57
click at [301, 117] on div "Add Column" at bounding box center [595, 118] width 1098 height 57
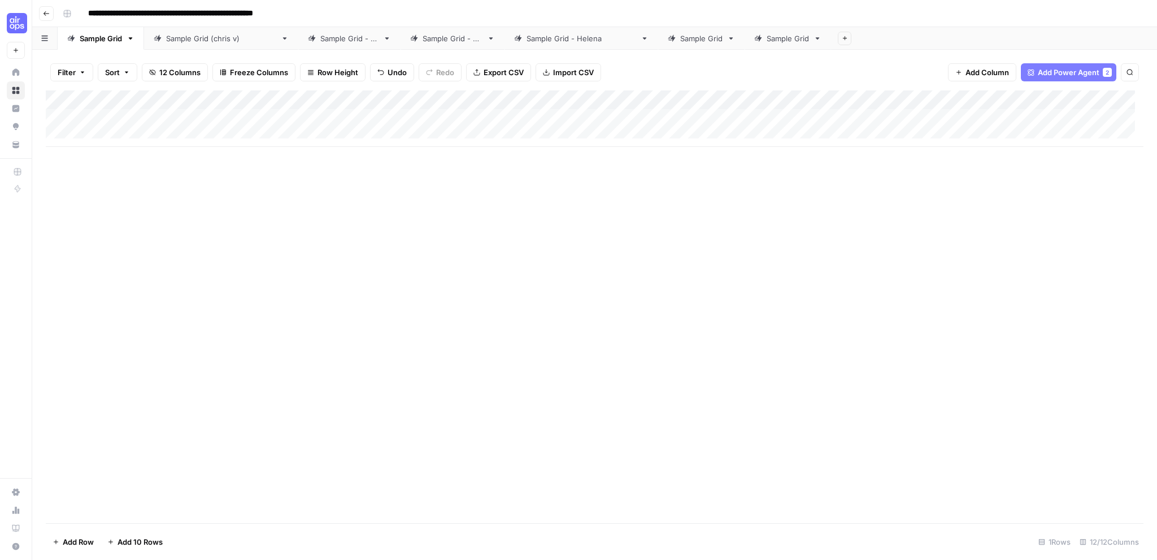
click at [301, 117] on div "Add Column" at bounding box center [595, 118] width 1098 height 57
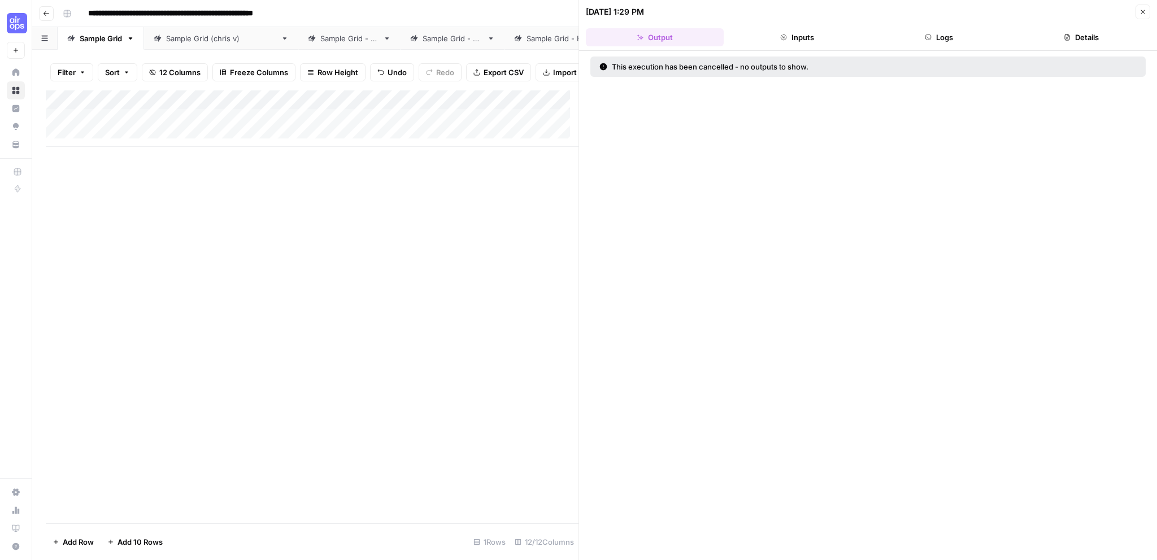
click at [800, 33] on button "Inputs" at bounding box center [797, 37] width 138 height 18
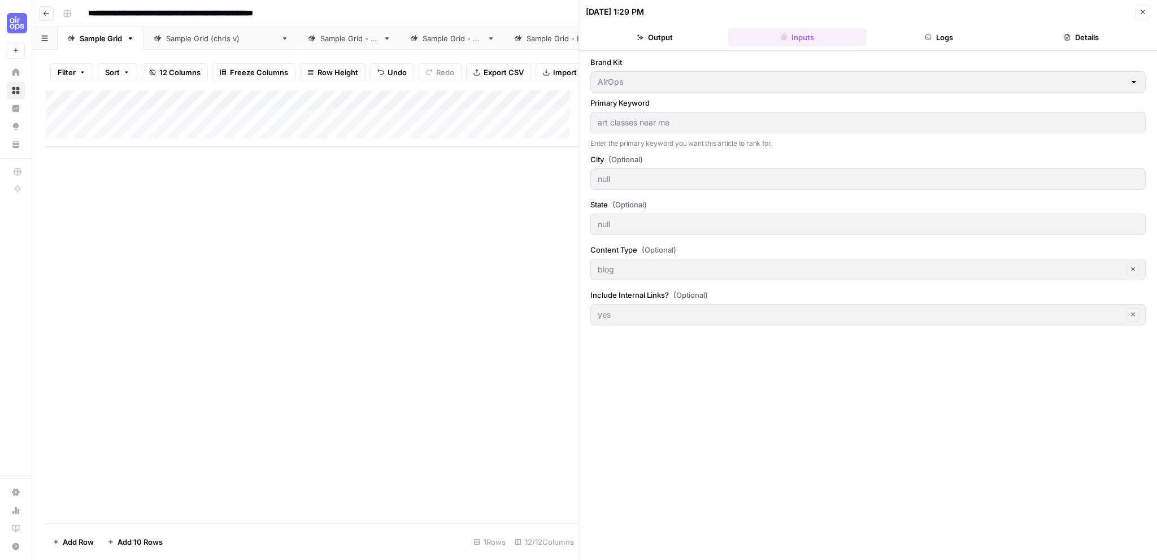
click at [1144, 10] on icon "button" at bounding box center [1143, 11] width 7 height 7
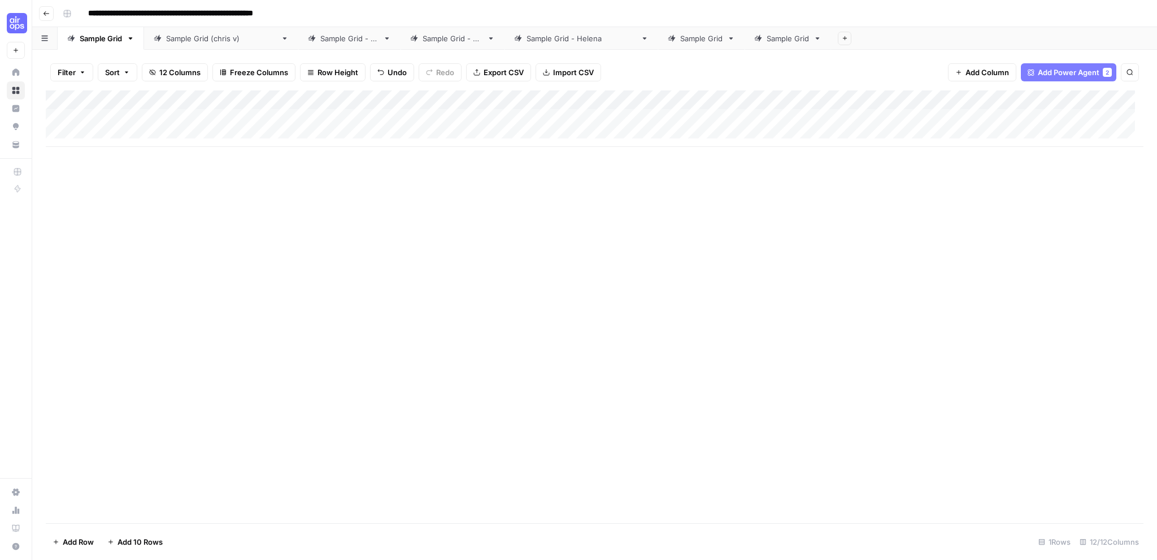
click at [77, 72] on button "Filter" at bounding box center [71, 72] width 43 height 18
click at [129, 67] on button "Sort" at bounding box center [118, 72] width 40 height 18
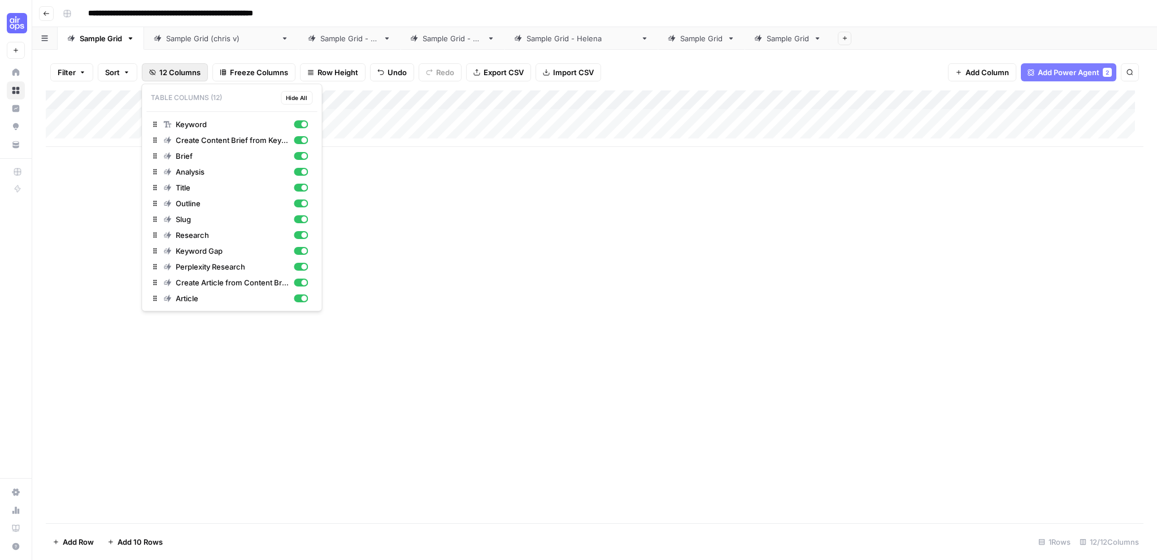
click at [190, 68] on span "12 Columns" at bounding box center [179, 72] width 41 height 11
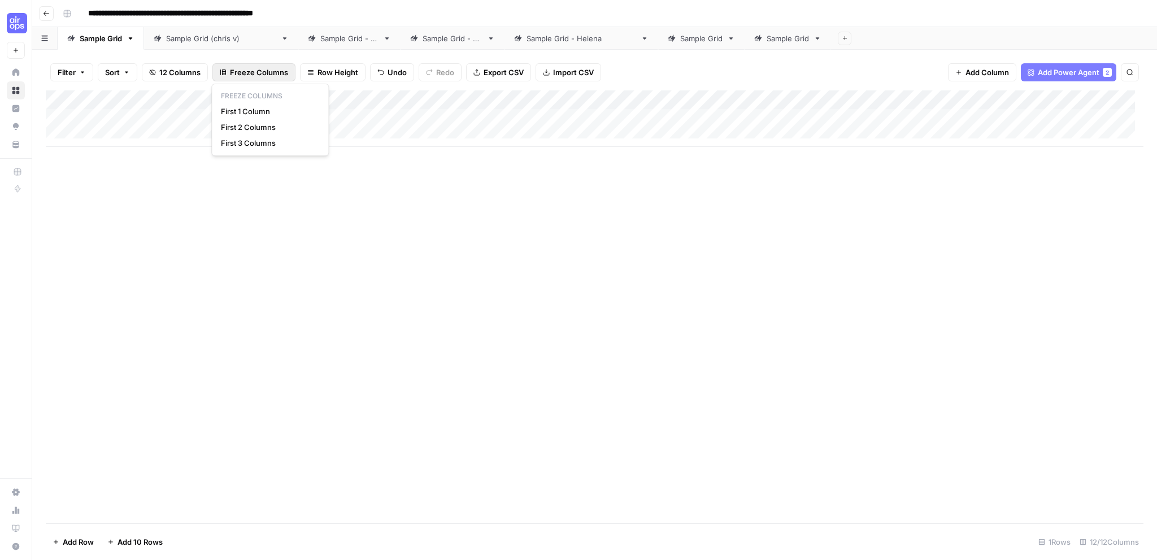
click at [243, 68] on span "Freeze Columns" at bounding box center [259, 72] width 58 height 11
click at [318, 71] on span "Row Height" at bounding box center [338, 72] width 41 height 11
click at [388, 72] on span "Undo" at bounding box center [397, 72] width 19 height 11
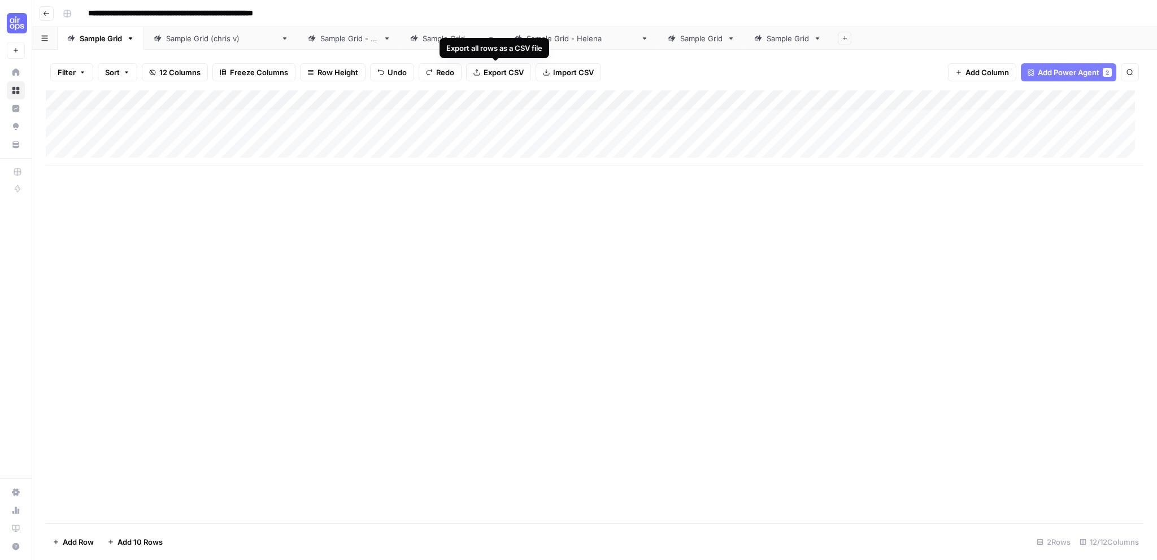
click at [436, 73] on span "Redo" at bounding box center [445, 72] width 18 height 11
click at [1058, 76] on span "Add Power Agent" at bounding box center [1069, 72] width 62 height 11
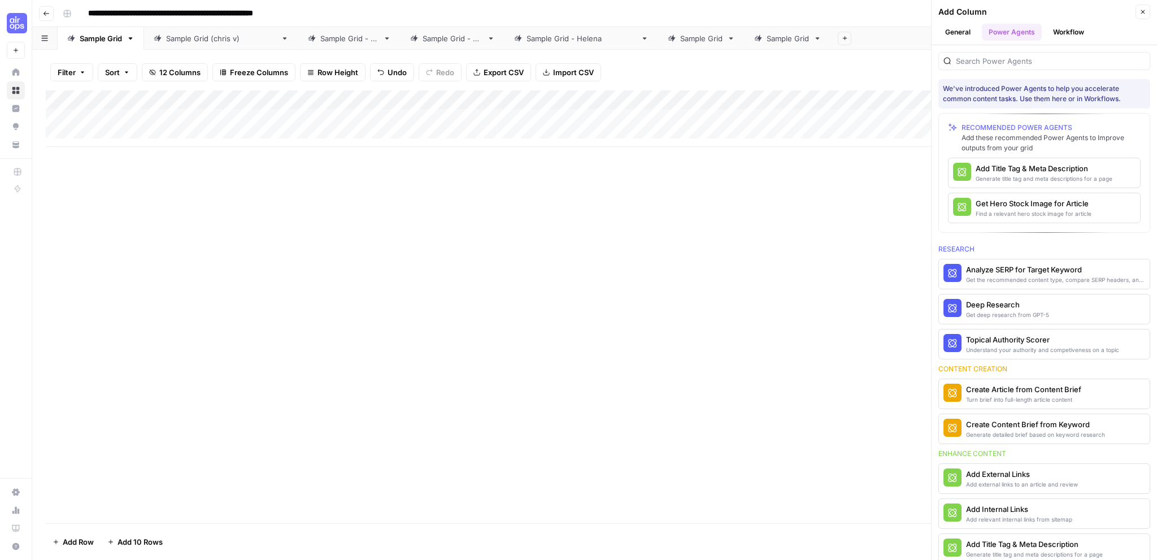
click at [959, 31] on button "General" at bounding box center [958, 32] width 39 height 17
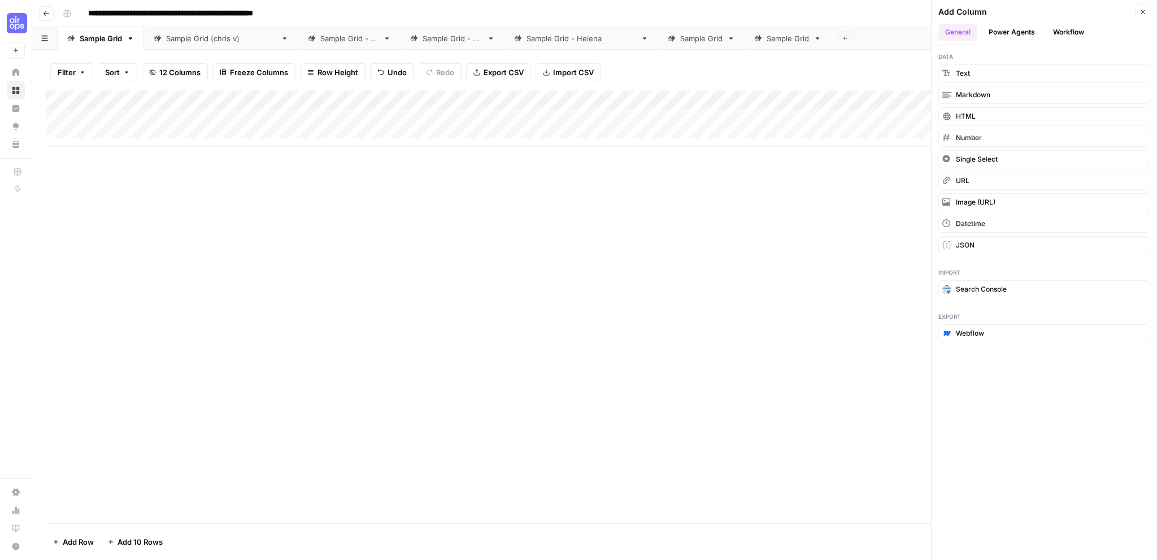
click at [1000, 24] on button "Power Agents" at bounding box center [1012, 32] width 60 height 17
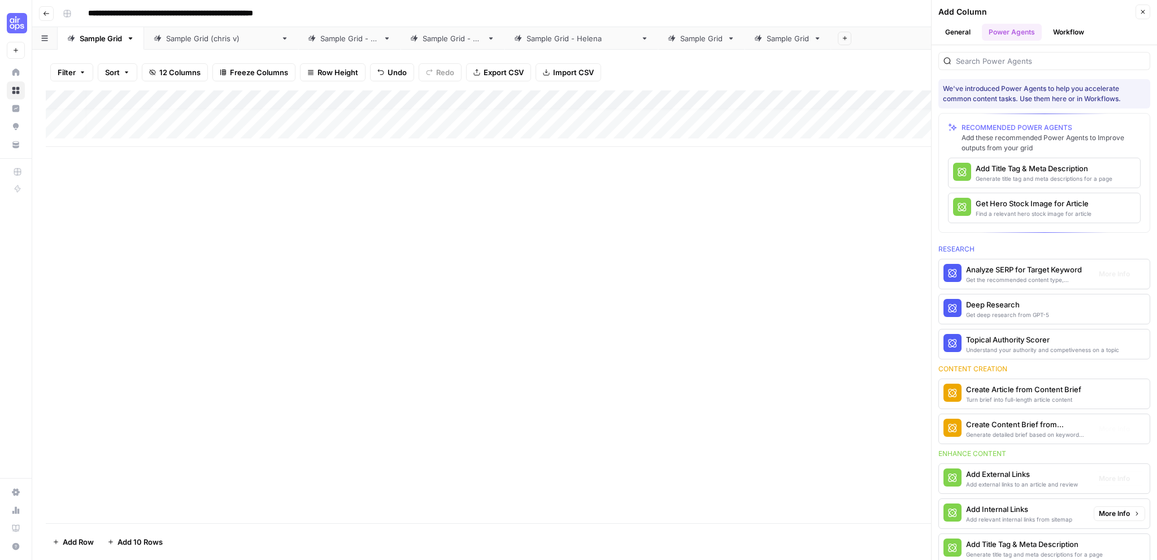
scroll to position [8, 0]
click at [1078, 31] on button "Workflow" at bounding box center [1069, 32] width 45 height 17
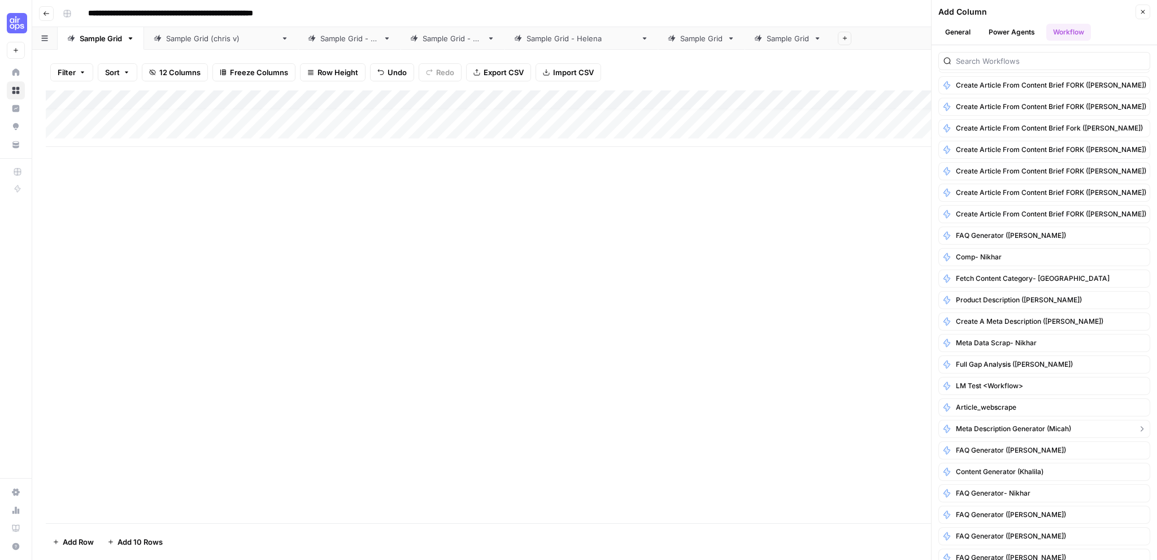
scroll to position [113, 0]
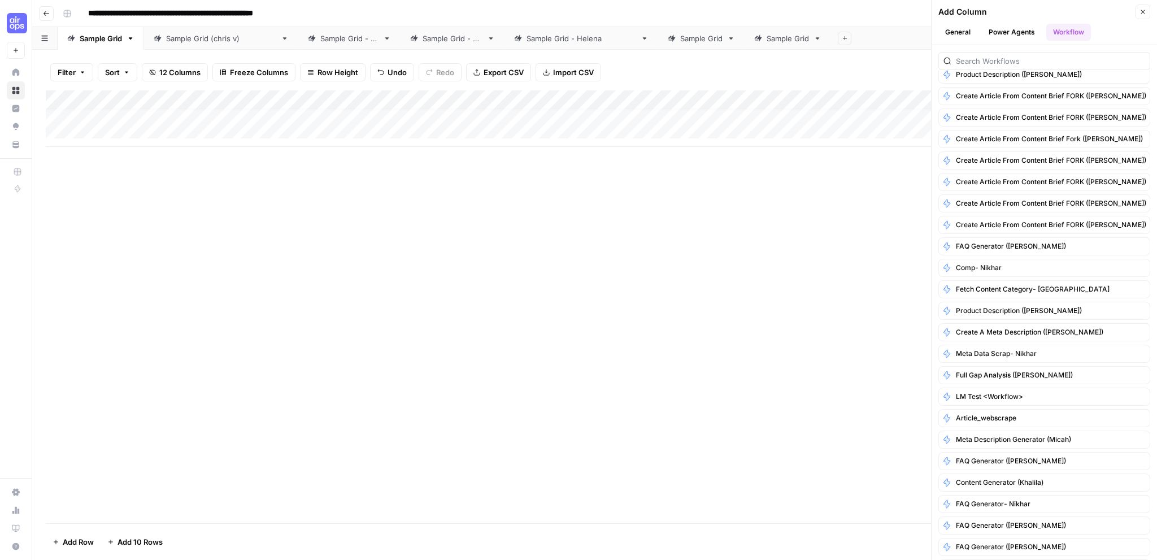
click at [1144, 11] on icon "button" at bounding box center [1144, 12] width 4 height 4
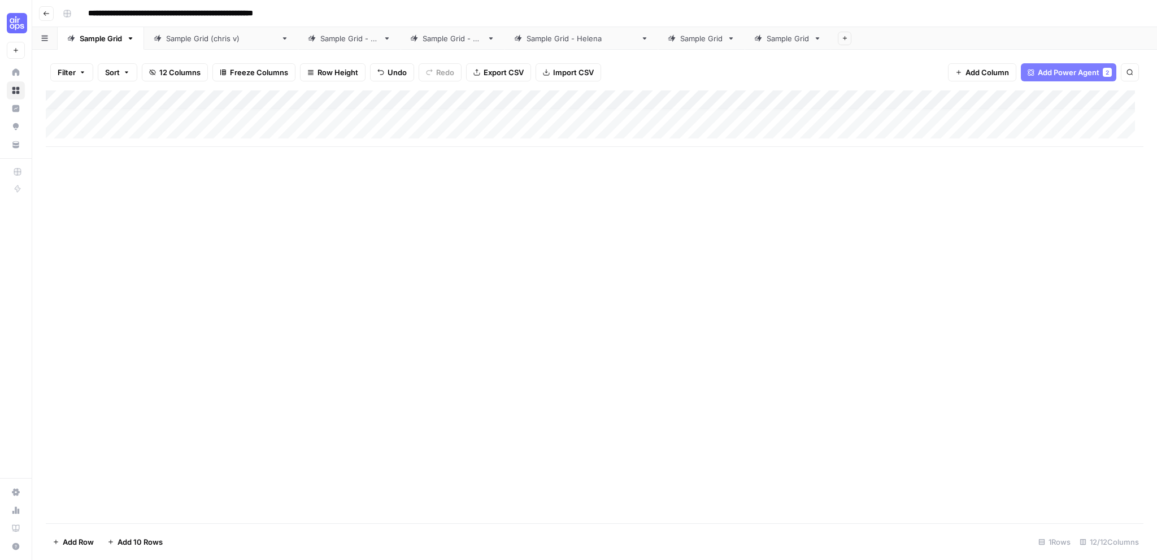
scroll to position [0, 0]
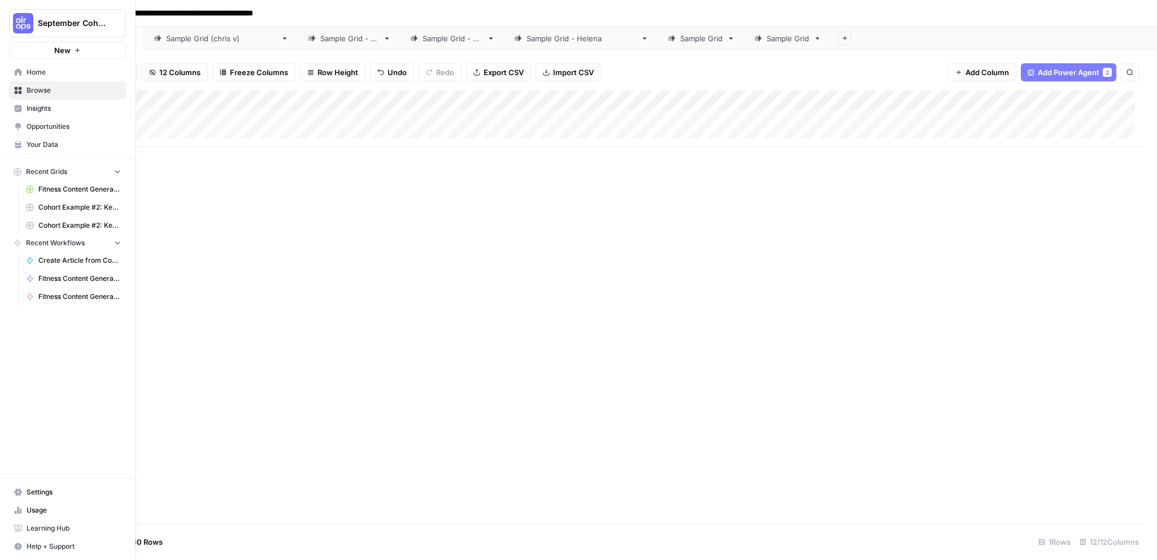
click at [39, 494] on span "Settings" at bounding box center [74, 492] width 94 height 10
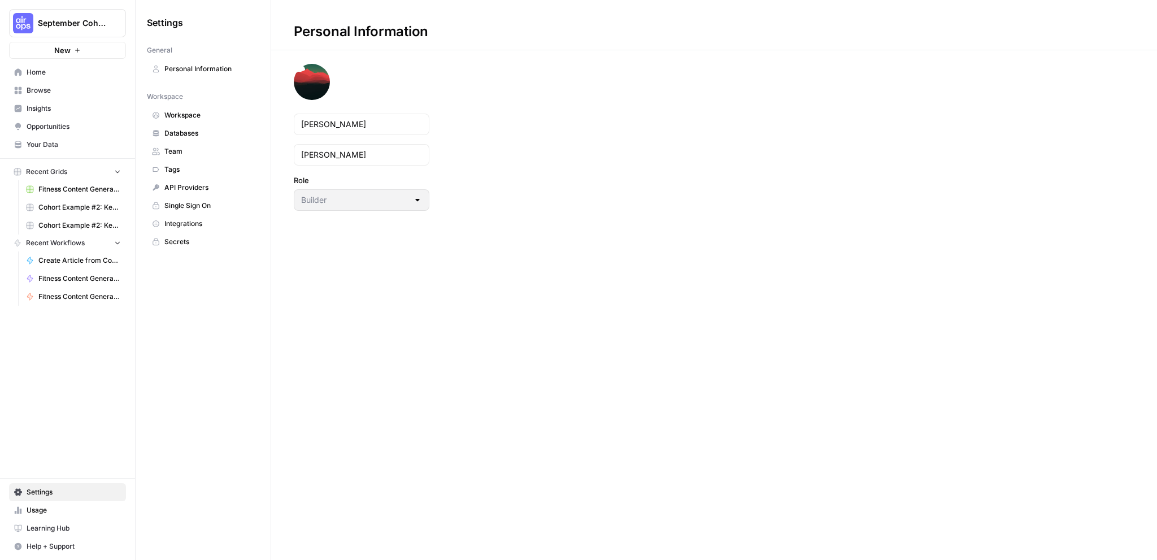
click at [71, 20] on div "New" at bounding box center [68, 26] width 28 height 19
click at [49, 70] on span "Home" at bounding box center [74, 72] width 94 height 10
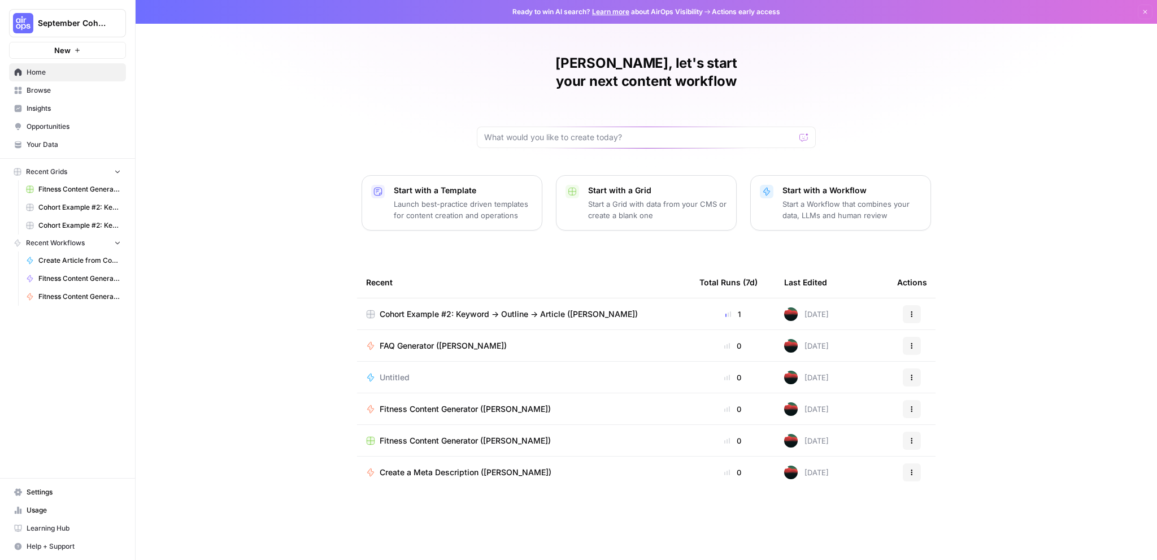
click at [664, 309] on div "Cohort Example #2: Keyword -> Outline -> Article ([PERSON_NAME])" at bounding box center [523, 314] width 315 height 11
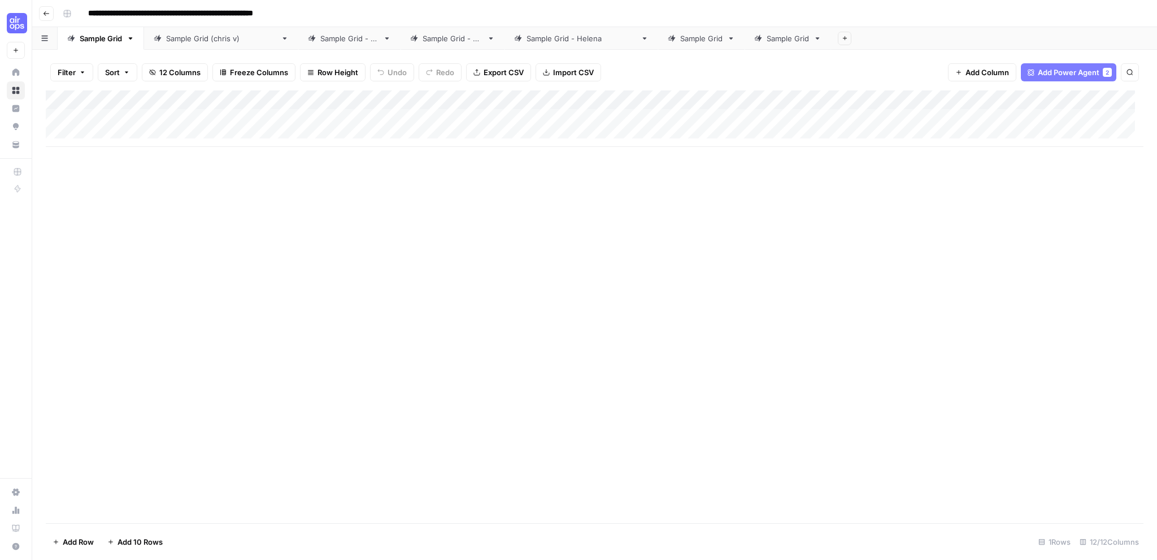
click at [143, 115] on div "Add Column" at bounding box center [595, 118] width 1098 height 57
click at [177, 231] on div "Add Column" at bounding box center [595, 306] width 1098 height 433
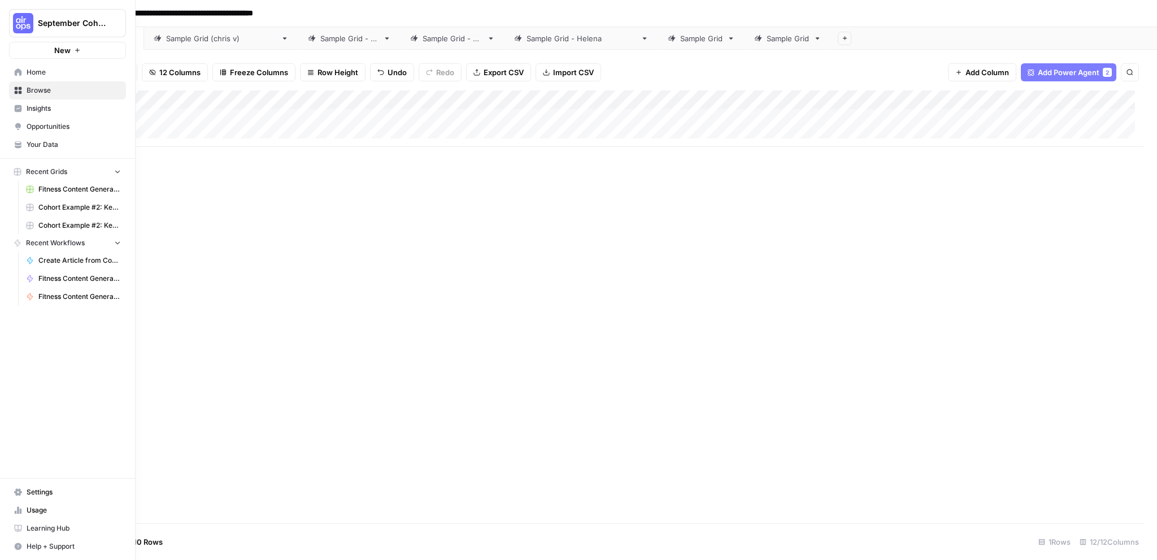
click at [36, 88] on span "Browse" at bounding box center [74, 90] width 94 height 10
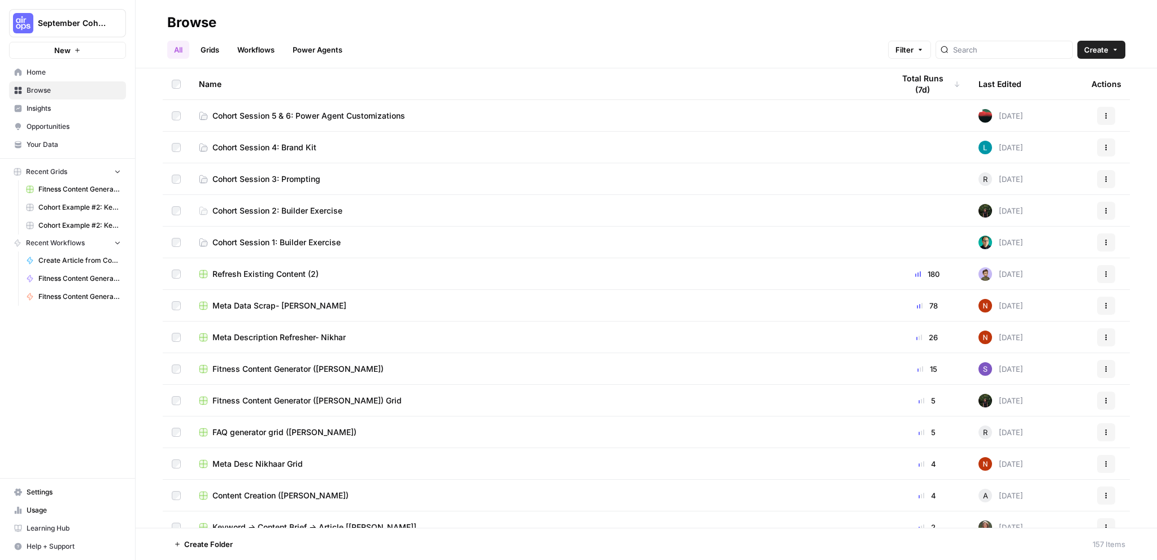
click at [466, 113] on link "Cohort Session 5 & 6: Power Agent Customizations" at bounding box center [537, 115] width 677 height 11
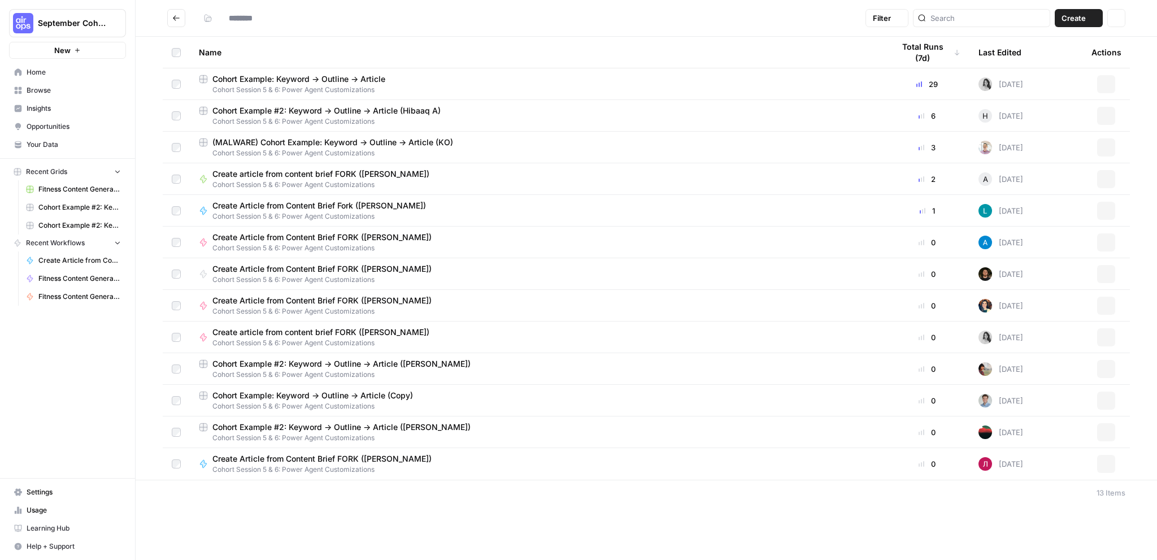
type input "**********"
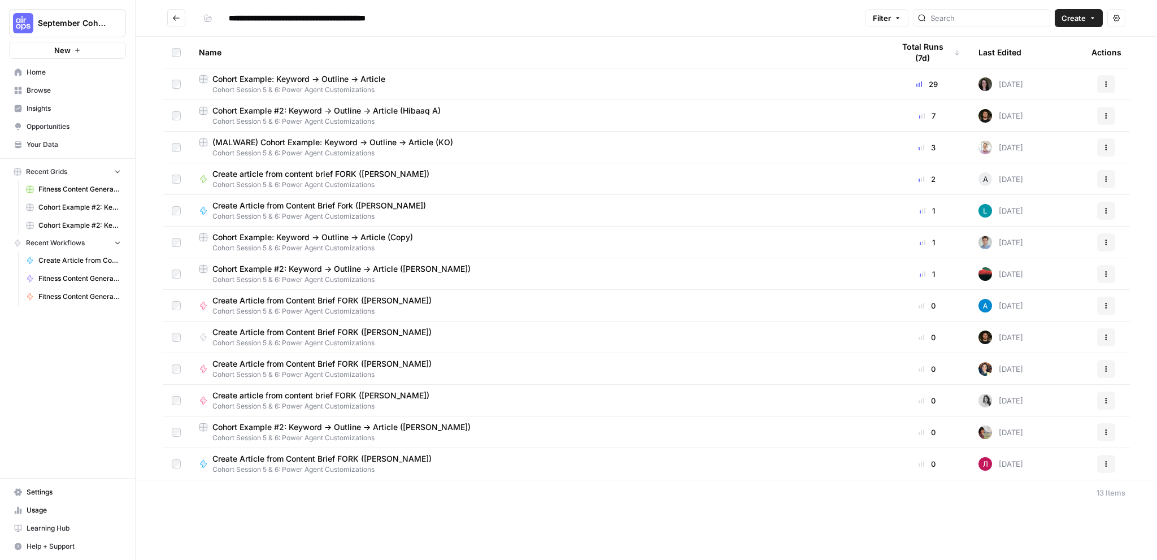
click at [460, 365] on div "Create Article from Content Brief FORK ([PERSON_NAME]) Cohort Session 5 & 6: Po…" at bounding box center [537, 368] width 677 height 21
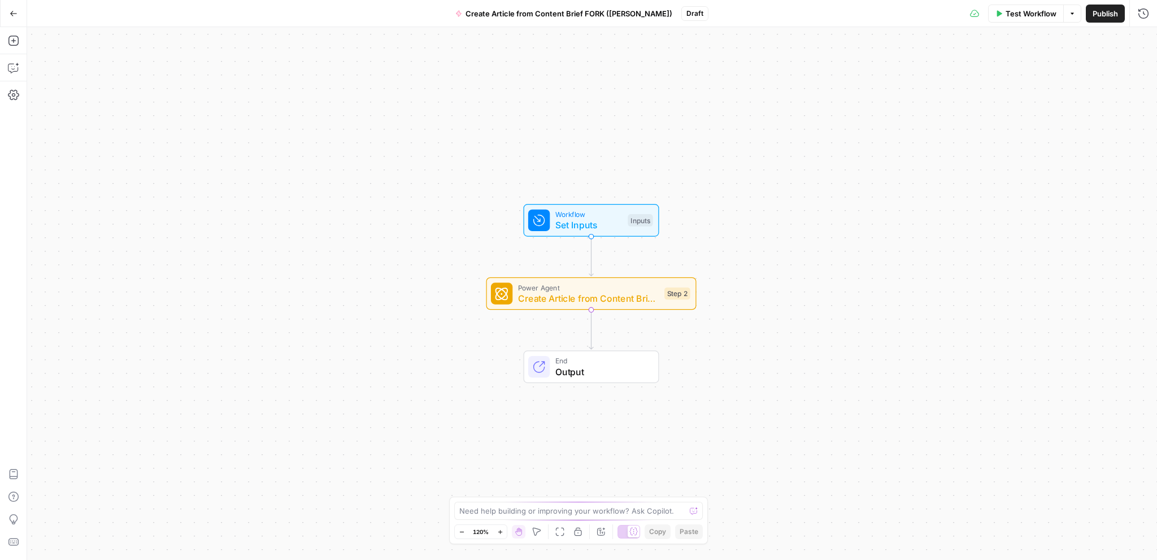
click at [14, 12] on icon "button" at bounding box center [14, 14] width 8 height 8
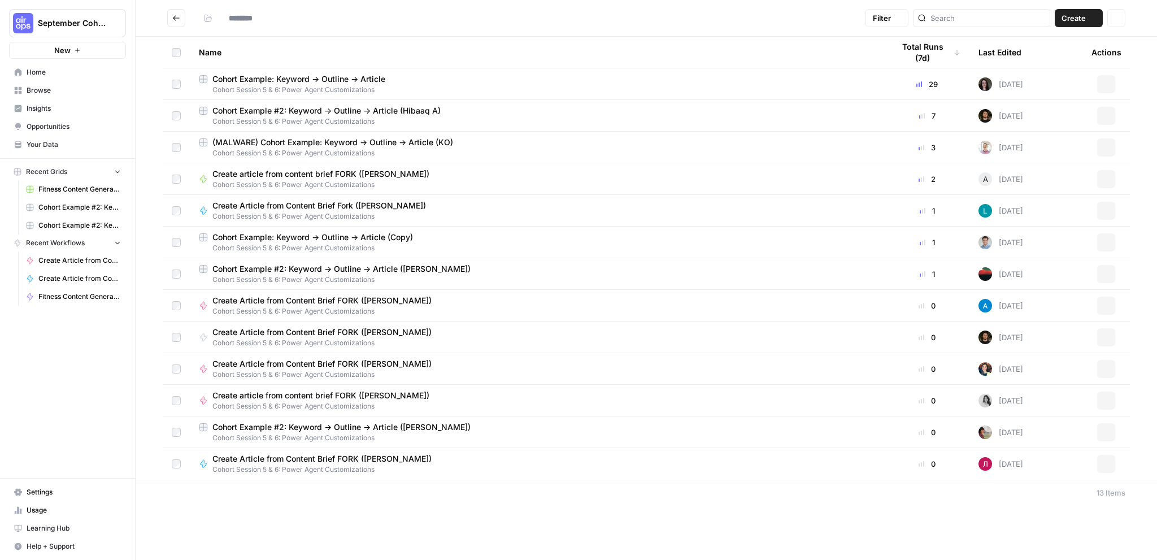
type input "**********"
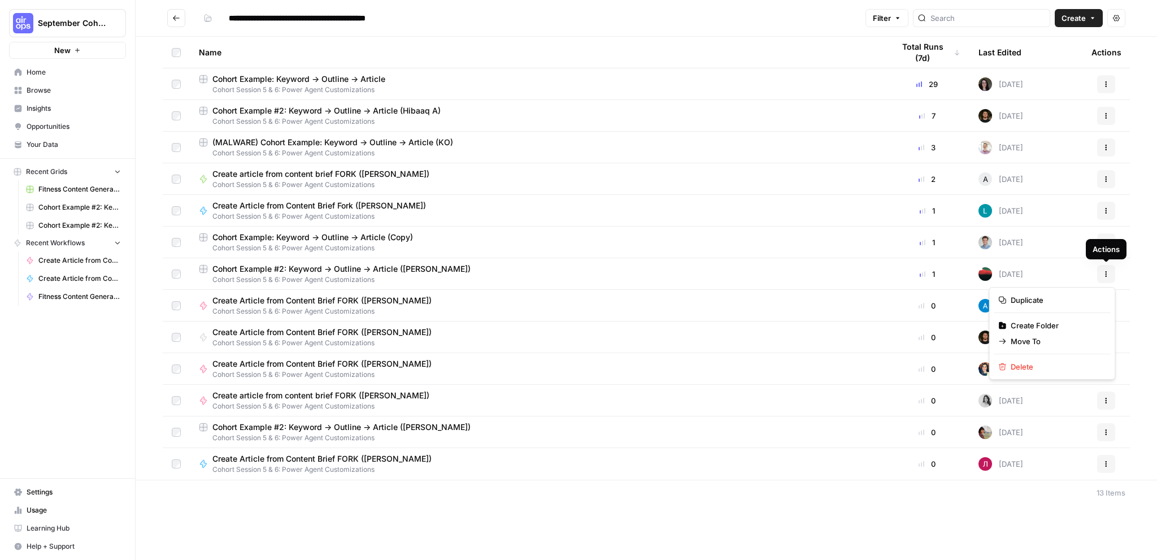
click at [1109, 275] on icon "button" at bounding box center [1106, 274] width 7 height 7
click at [1038, 364] on span "Delete" at bounding box center [1056, 366] width 90 height 11
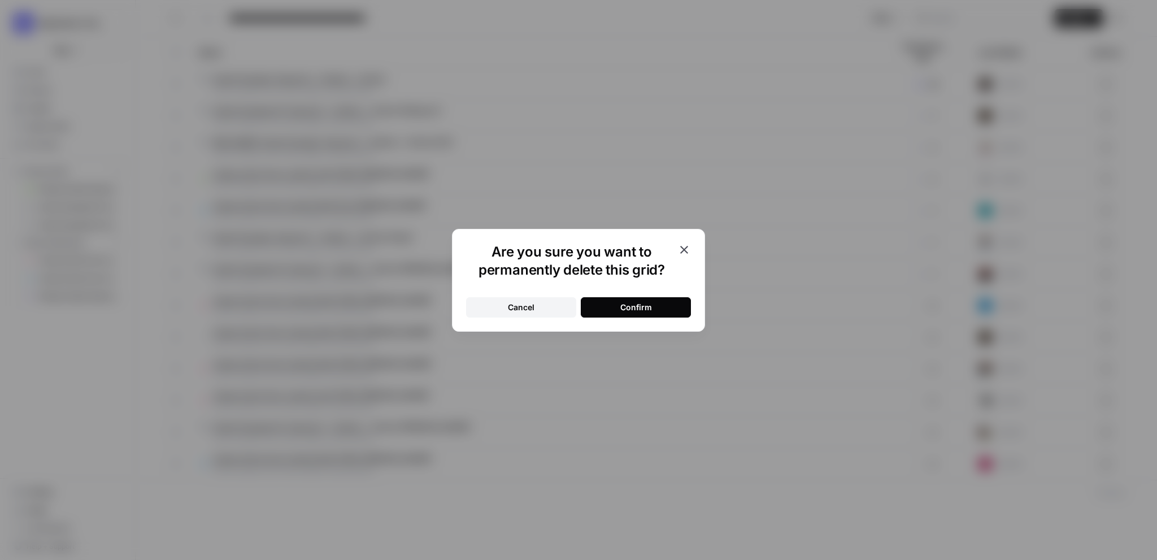
click at [621, 305] on div "Confirm" at bounding box center [637, 307] width 32 height 11
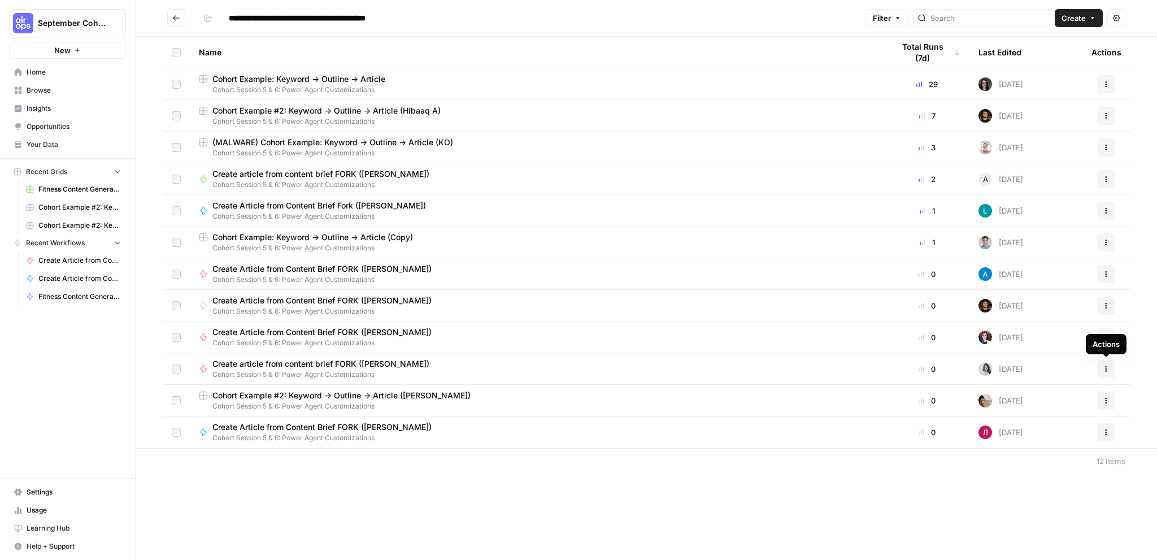
click at [1105, 366] on icon "button" at bounding box center [1106, 369] width 7 height 7
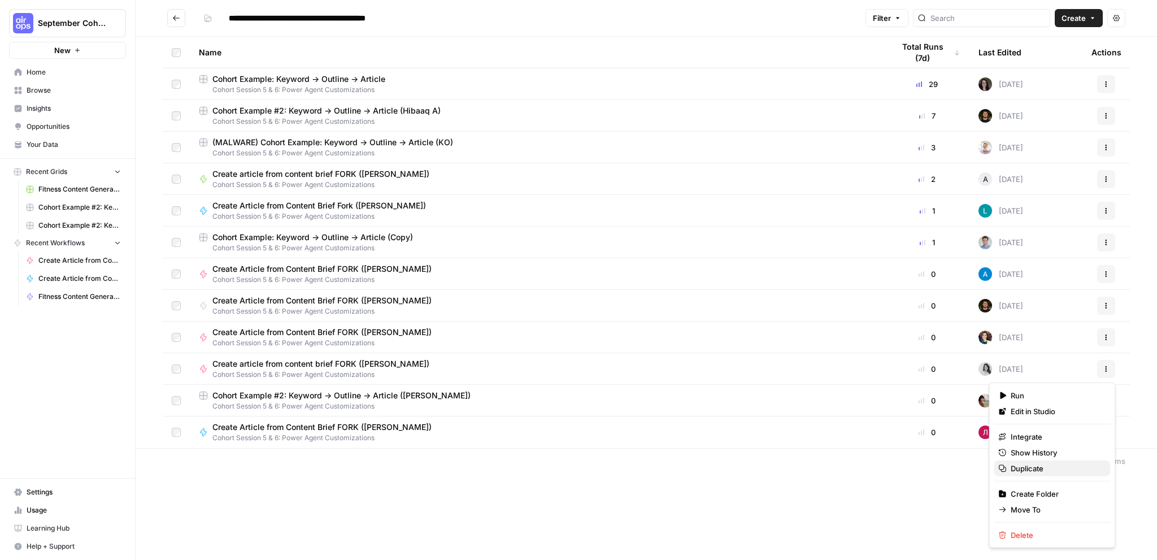
click at [1045, 469] on span "Duplicate" at bounding box center [1056, 468] width 90 height 11
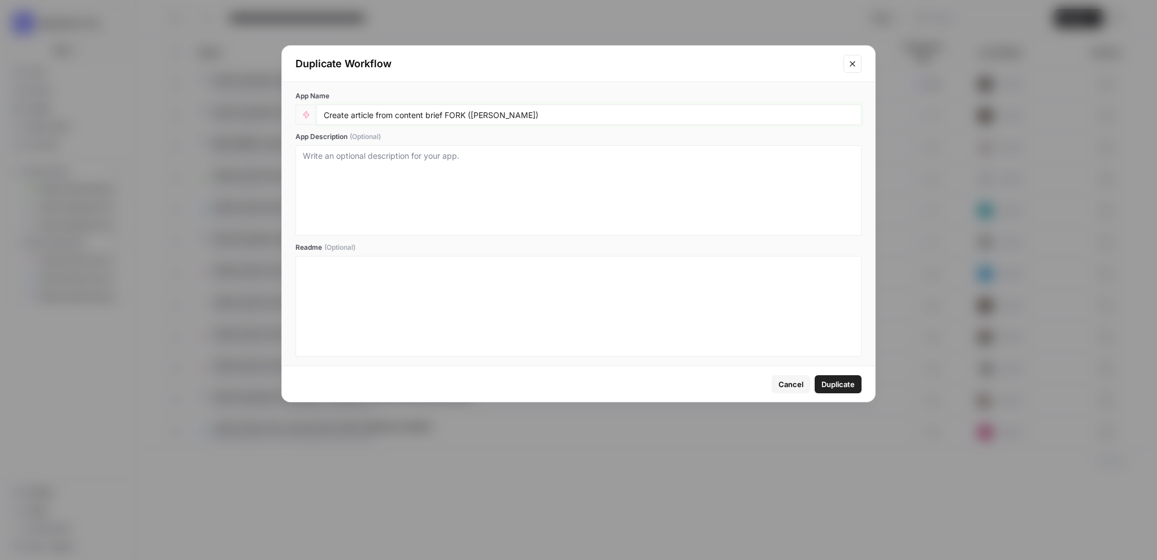
drag, startPoint x: 497, startPoint y: 115, endPoint x: 470, endPoint y: 117, distance: 27.2
click at [470, 117] on input "Create article from content brief FORK ([PERSON_NAME])" at bounding box center [589, 115] width 531 height 10
type input "Create article from content brief FORK ([PERSON_NAME])"
click at [842, 383] on span "Duplicate" at bounding box center [838, 384] width 33 height 11
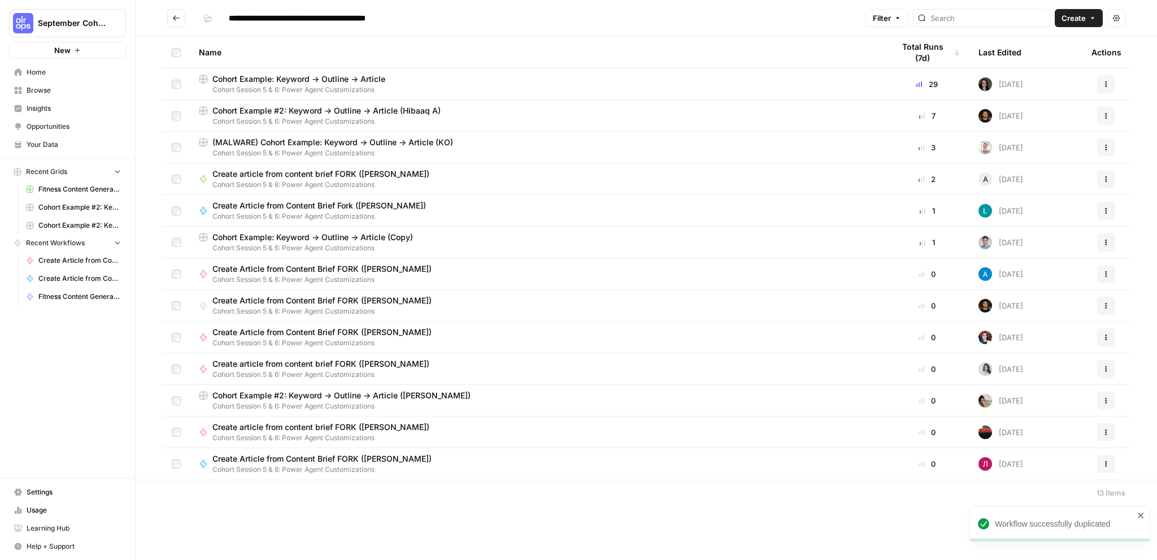
click at [576, 436] on div "Create article from content brief FORK ([PERSON_NAME]) Cohort Session 5 & 6: Po…" at bounding box center [537, 432] width 677 height 21
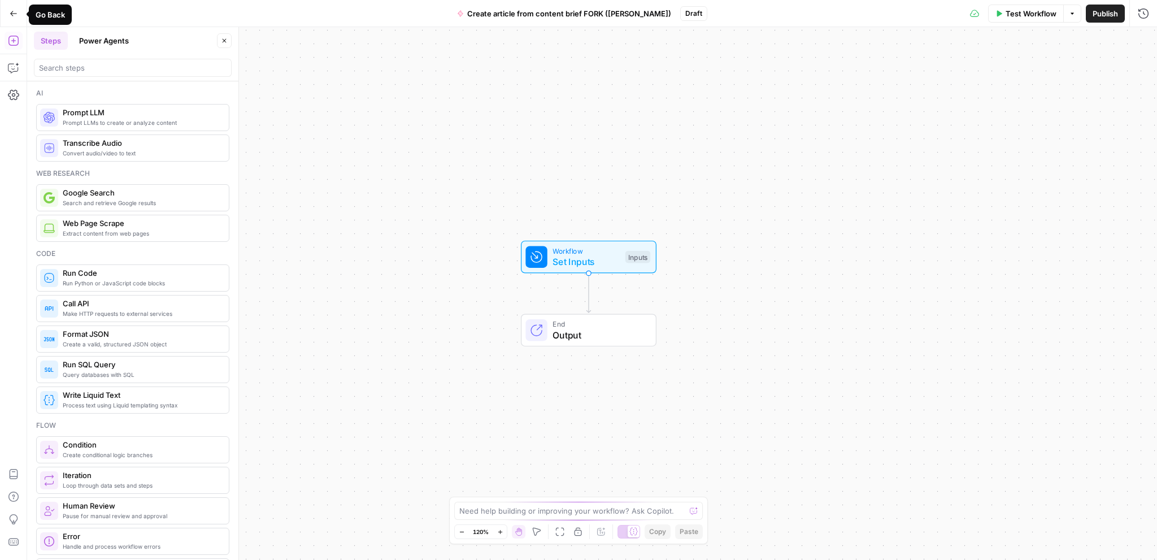
click at [14, 19] on button "Go Back" at bounding box center [13, 13] width 20 height 20
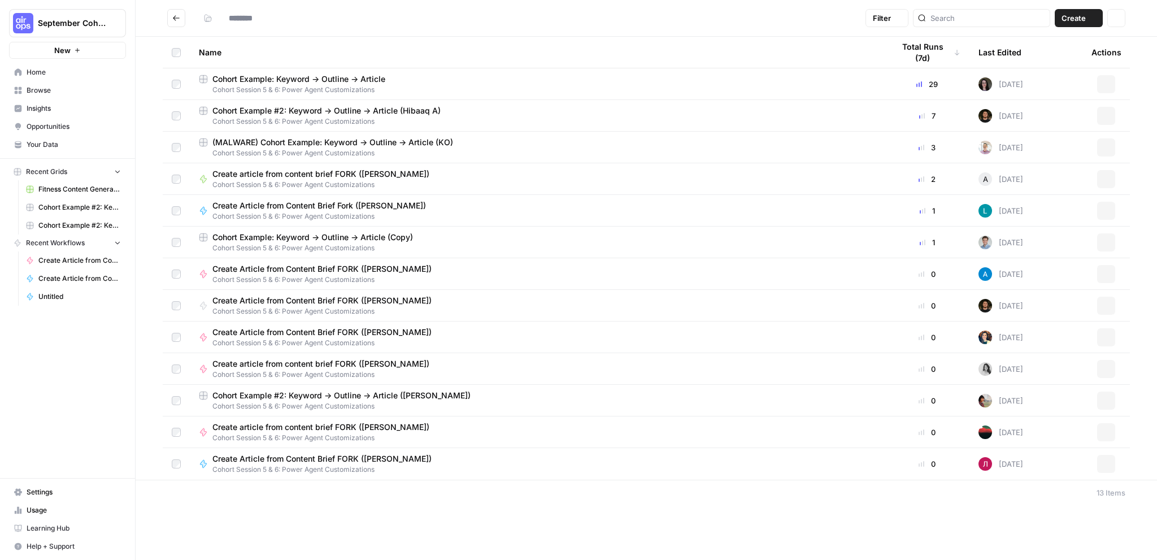
type input "**********"
click at [466, 433] on div "Create article from content brief FORK ([PERSON_NAME]) Cohort Session 5 & 6: Po…" at bounding box center [537, 432] width 677 height 21
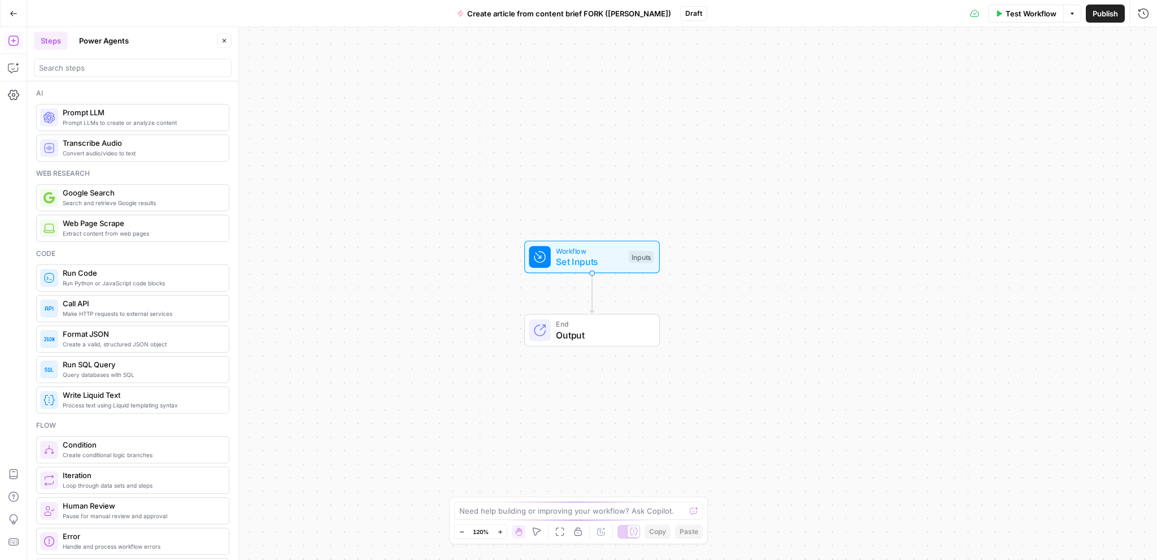
click at [565, 335] on span "Output" at bounding box center [602, 335] width 92 height 14
click at [575, 246] on span "Workflow" at bounding box center [589, 250] width 67 height 11
click at [449, 79] on div "Workflow Set Inputs Inputs End Output" at bounding box center [592, 293] width 1130 height 533
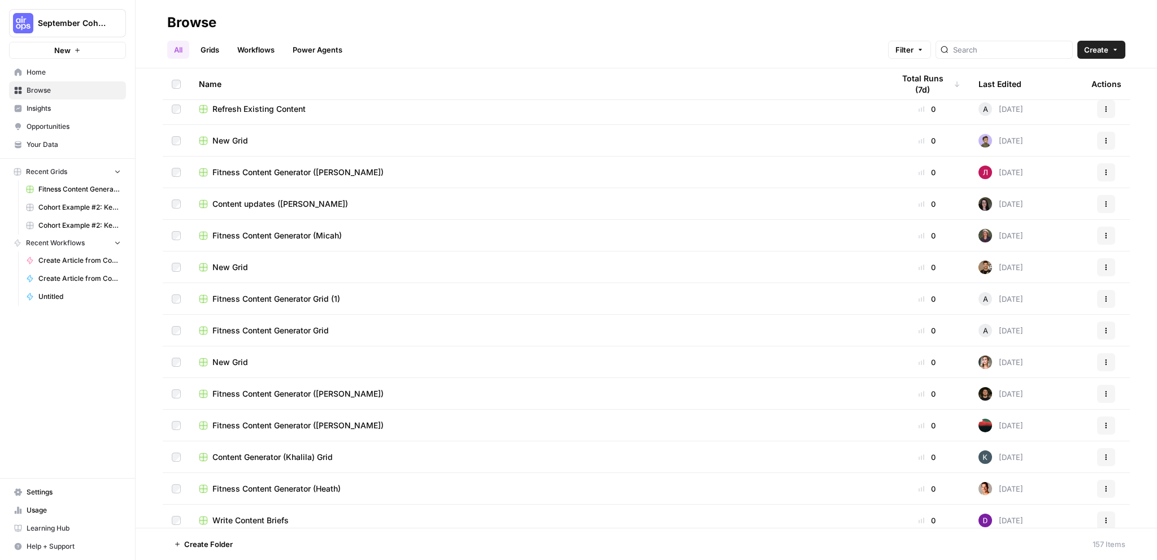
scroll to position [848, 0]
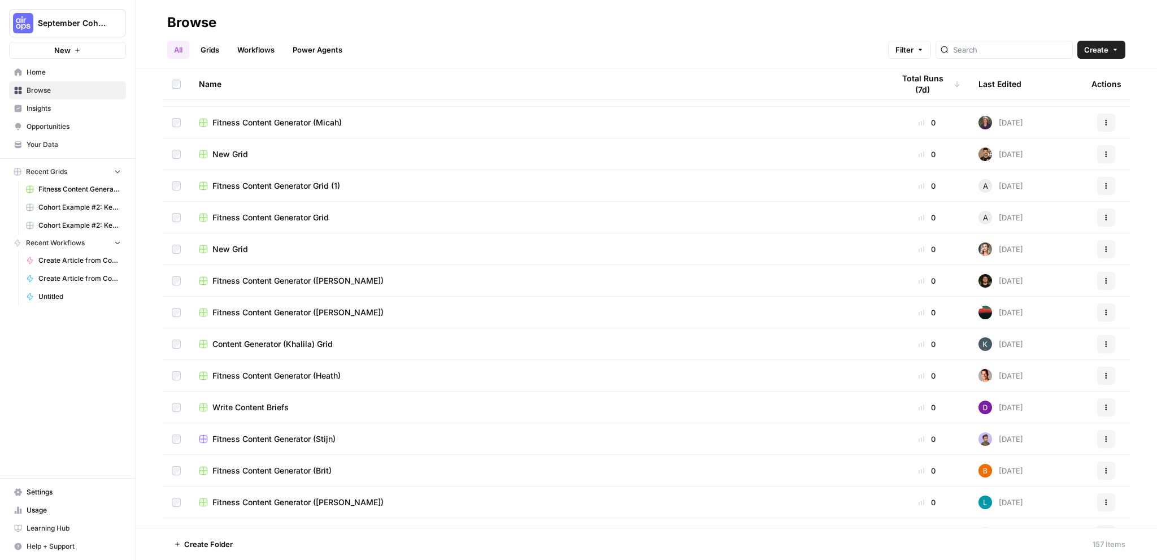
click at [1103, 313] on icon "button" at bounding box center [1106, 312] width 7 height 7
click at [1005, 398] on button "Delete" at bounding box center [1044, 406] width 116 height 16
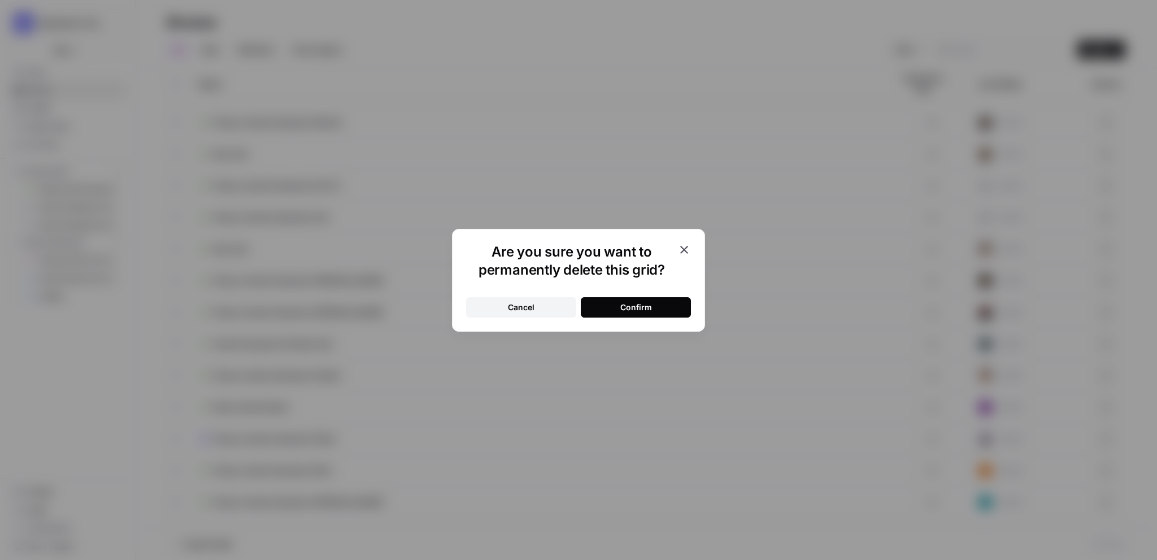
click at [621, 306] on div "Confirm" at bounding box center [637, 307] width 32 height 11
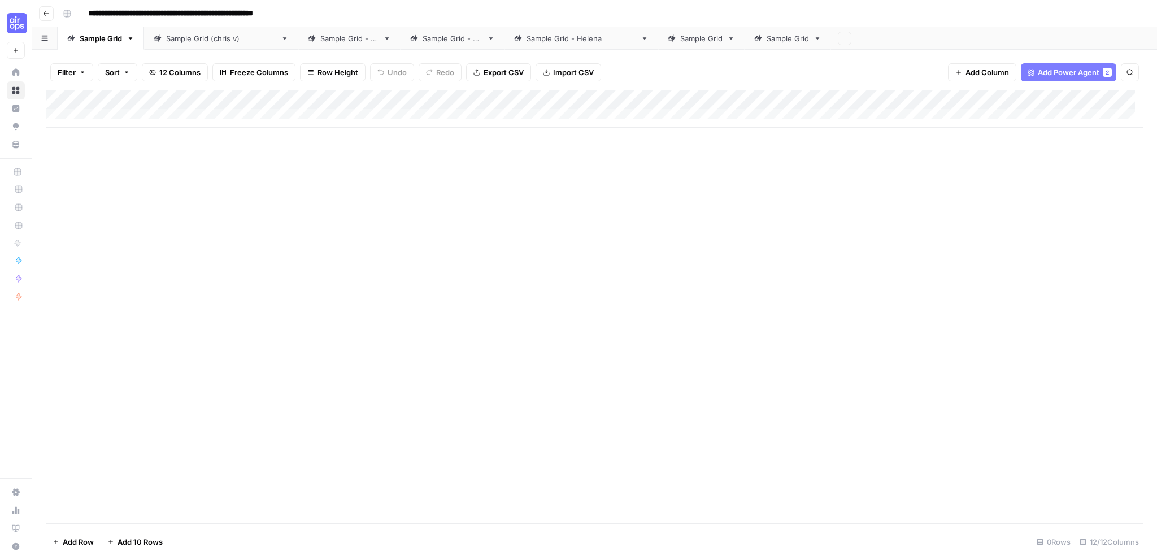
click at [44, 14] on icon "button" at bounding box center [47, 13] width 6 height 5
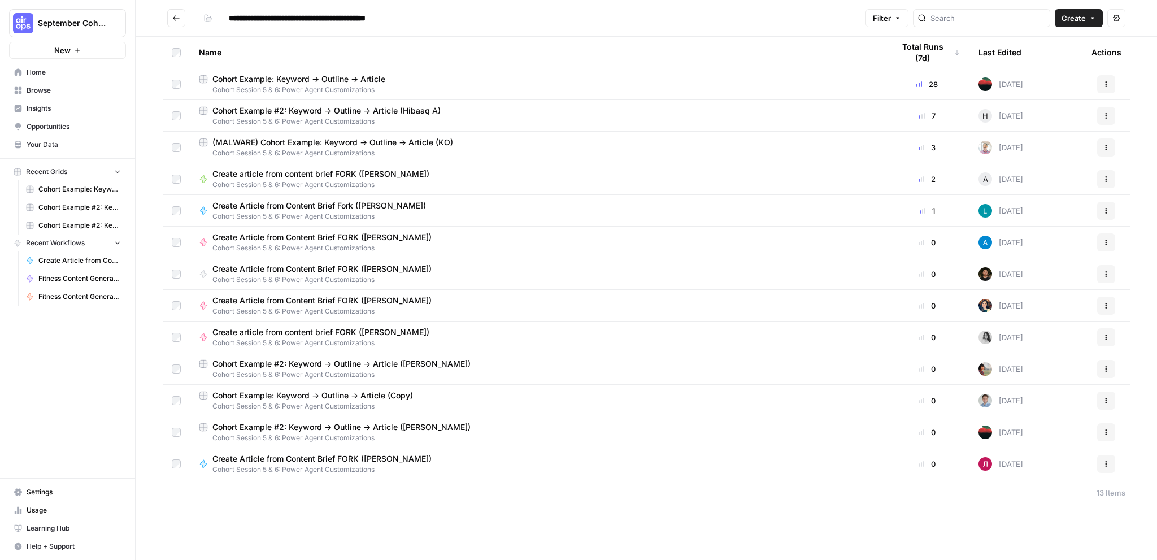
click at [62, 146] on span "Your Data" at bounding box center [74, 145] width 94 height 10
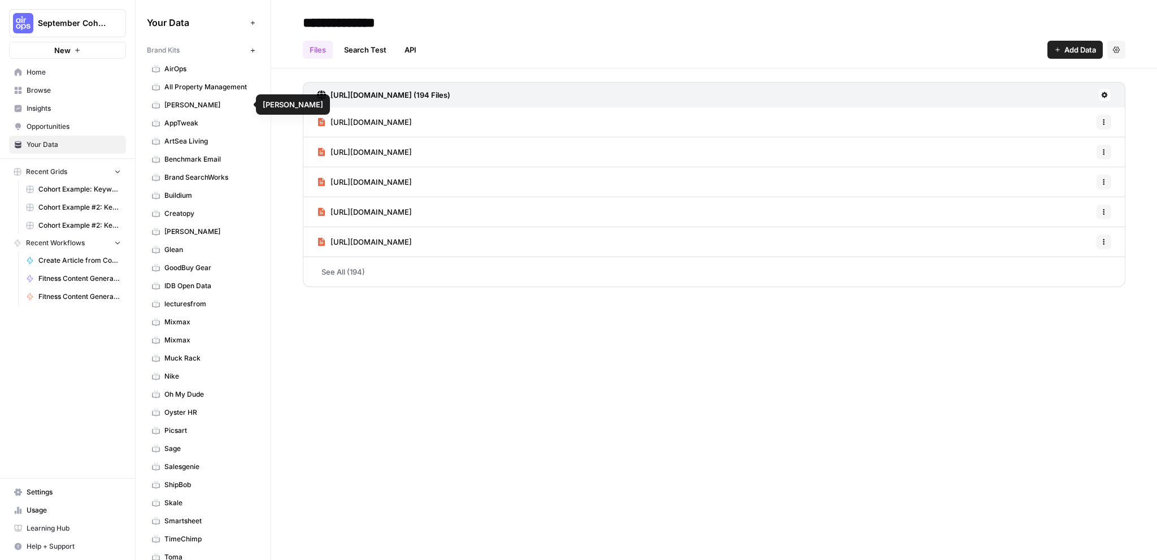
click at [206, 141] on span "ArtSea Living" at bounding box center [209, 141] width 90 height 10
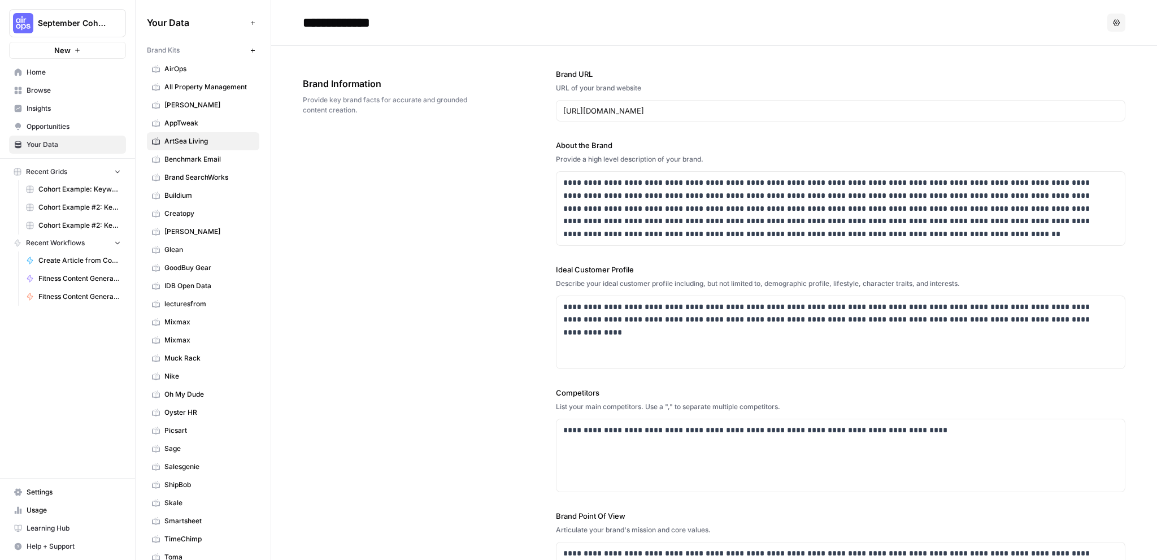
click at [471, 224] on div "**********" at bounding box center [714, 342] width 823 height 593
click at [209, 159] on span "Benchmark Email" at bounding box center [209, 159] width 90 height 10
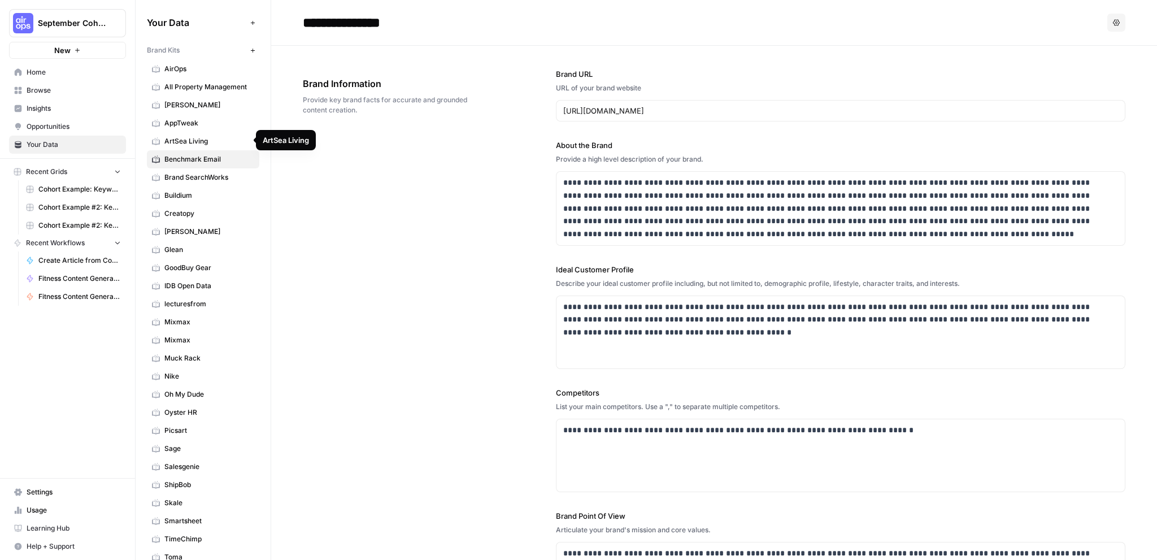
click at [203, 137] on span "ArtSea Living" at bounding box center [209, 141] width 90 height 10
